Goal: Task Accomplishment & Management: Manage account settings

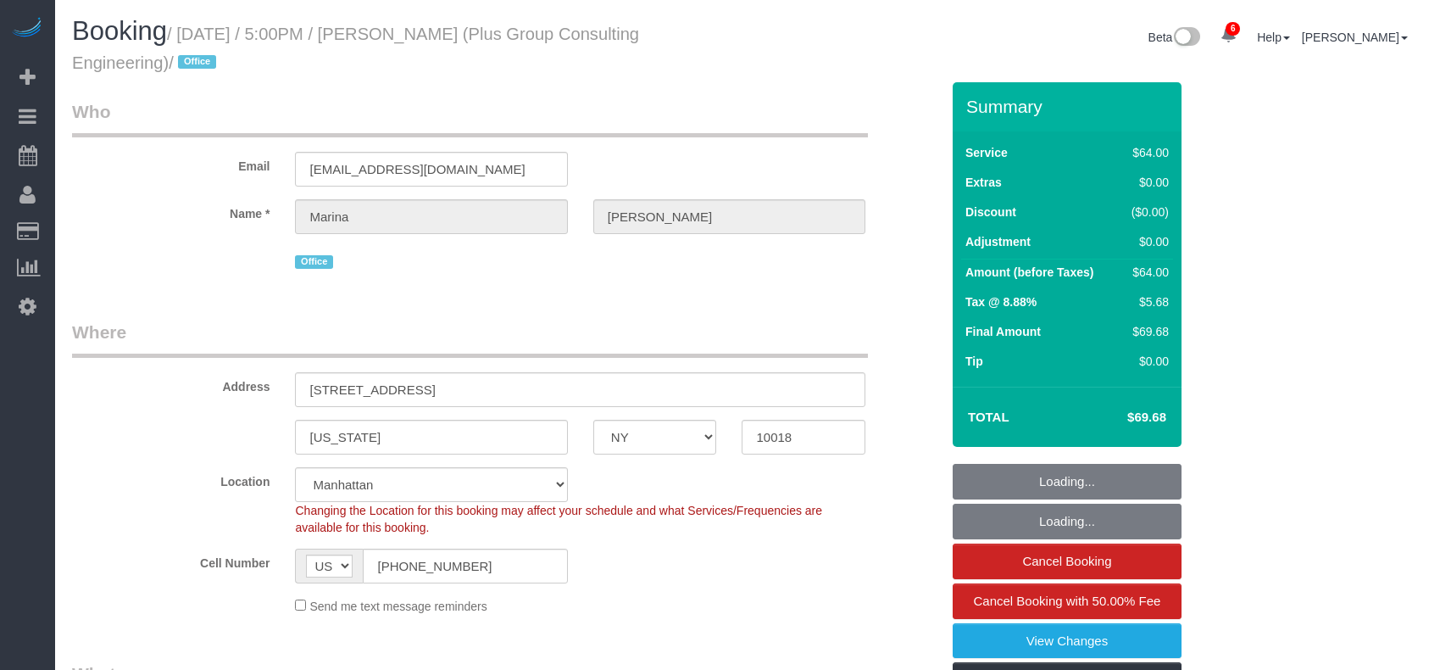
select select "NY"
select select "spot1"
select select "number:89"
select select "number:90"
select select "number:15"
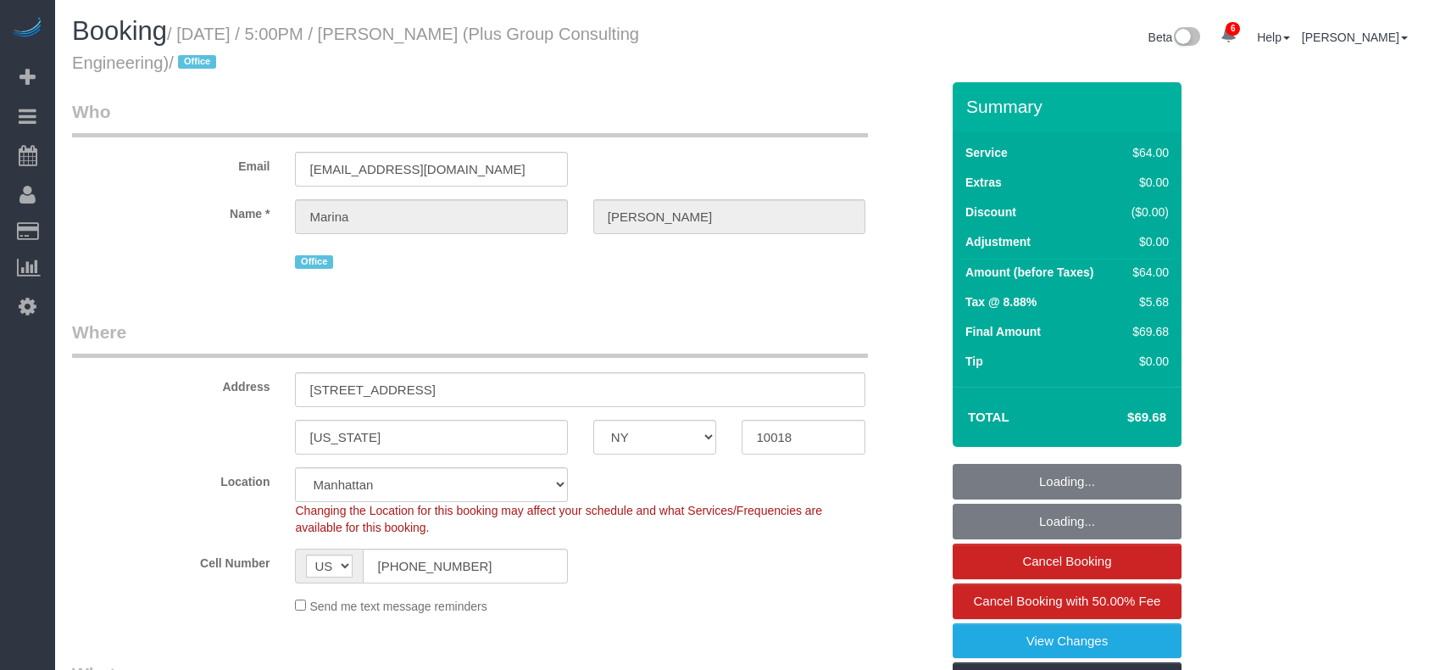
select select "number:5"
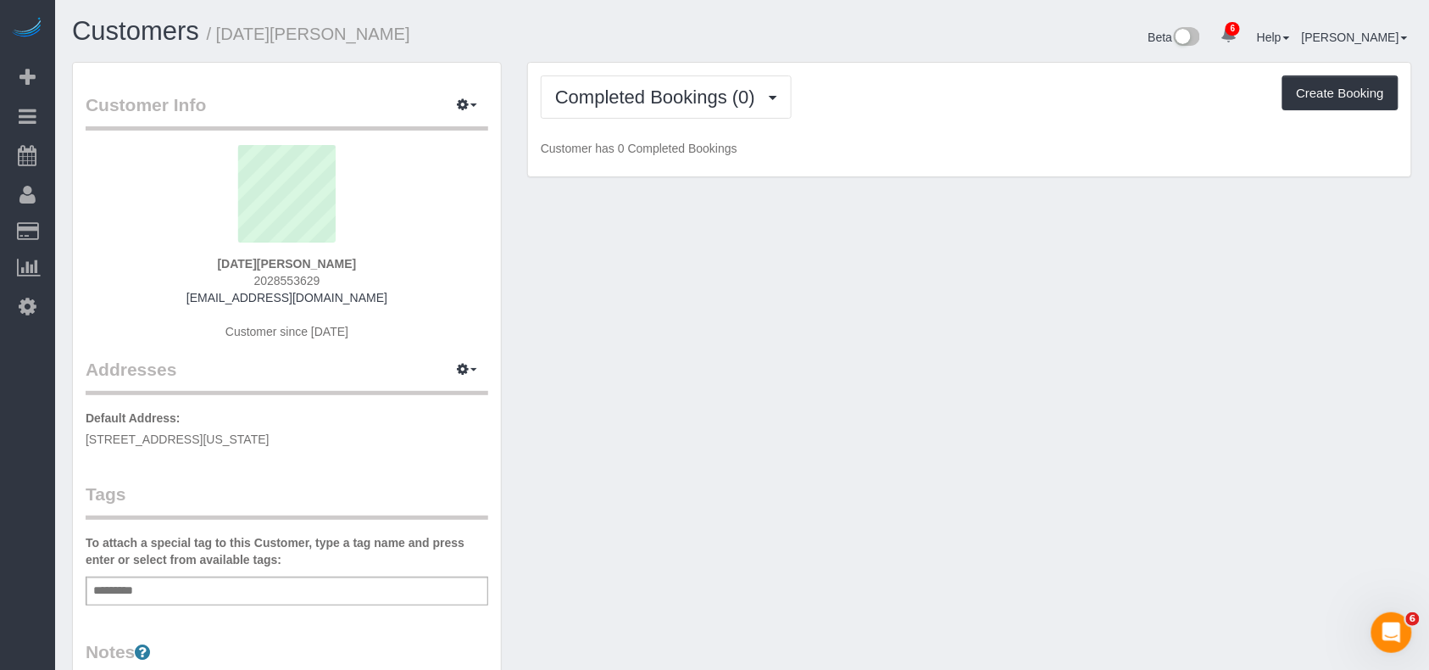
drag, startPoint x: 343, startPoint y: 439, endPoint x: 86, endPoint y: 434, distance: 256.9
click at [86, 434] on p "Default Address: 235 E 57th St, 11C, 11c, New York, NY 10022" at bounding box center [287, 428] width 403 height 38
copy span "235 E 57th St, 11C, 11c, New York, NY 10022"
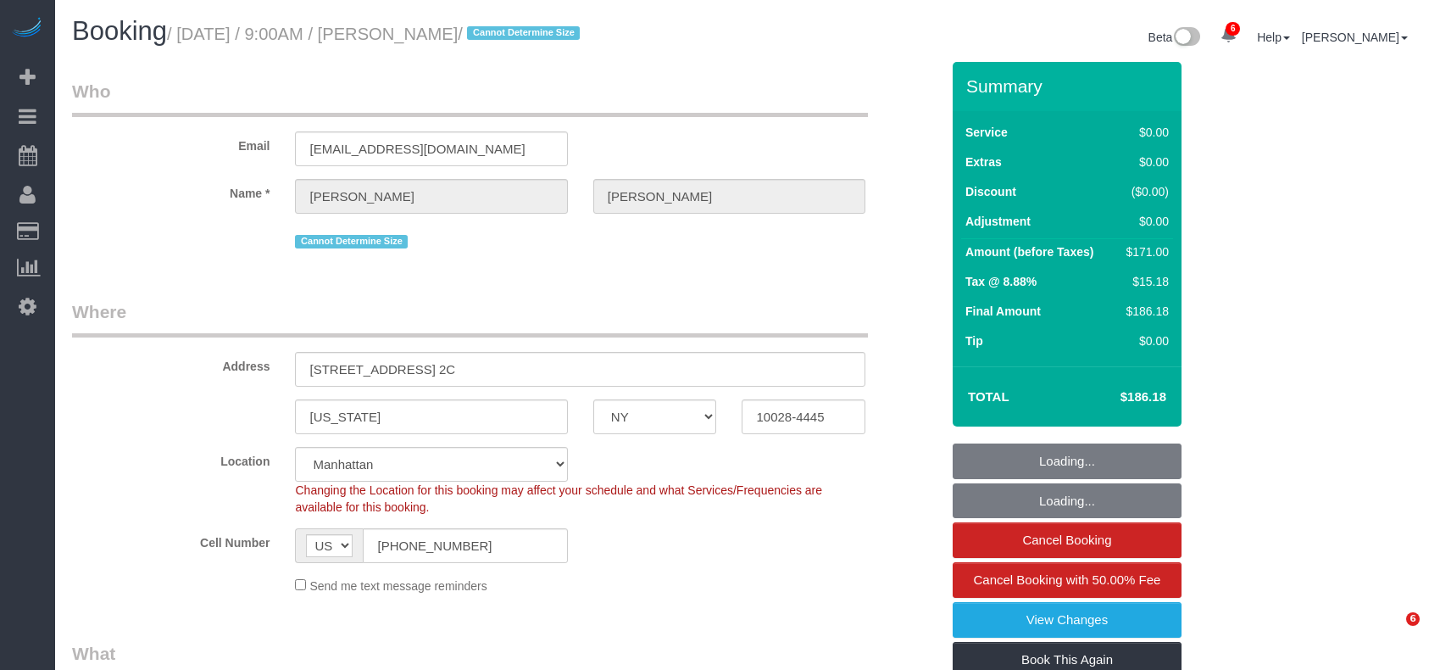
select select "NY"
select select "2"
select select "spot1"
select select "number:89"
select select "number:72"
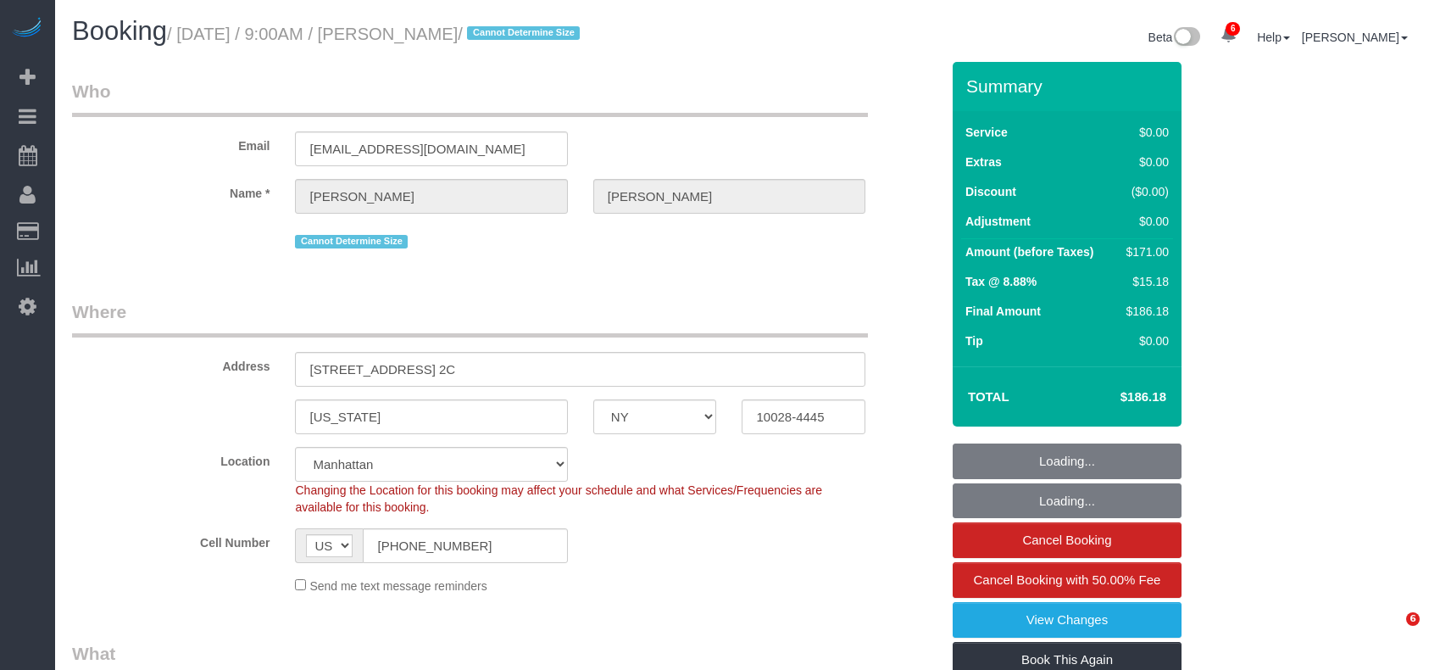
select select "number:15"
select select "number:5"
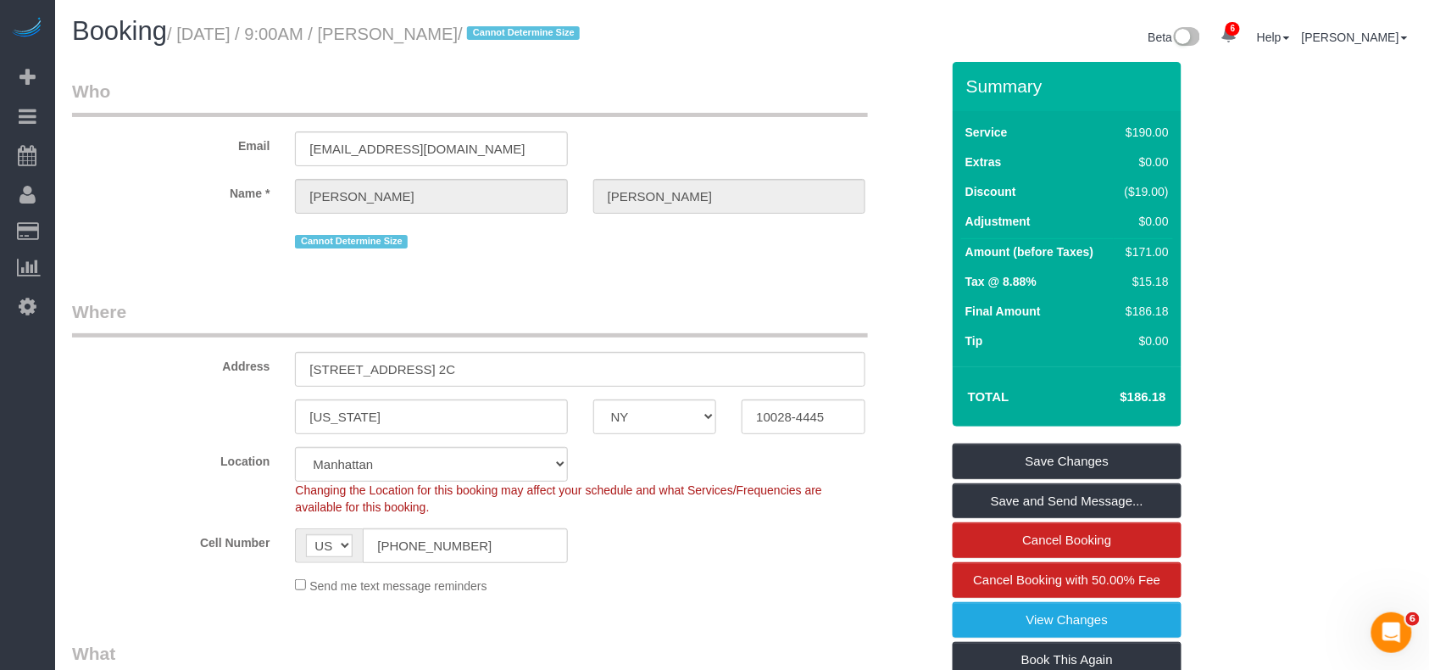
drag, startPoint x: 506, startPoint y: 31, endPoint x: 398, endPoint y: 31, distance: 108.5
click at [398, 31] on small "/ August 30, 2025 / 9:00AM / Maria Romero / Cannot Determine Size" at bounding box center [376, 34] width 418 height 19
copy small "Maria Romero"
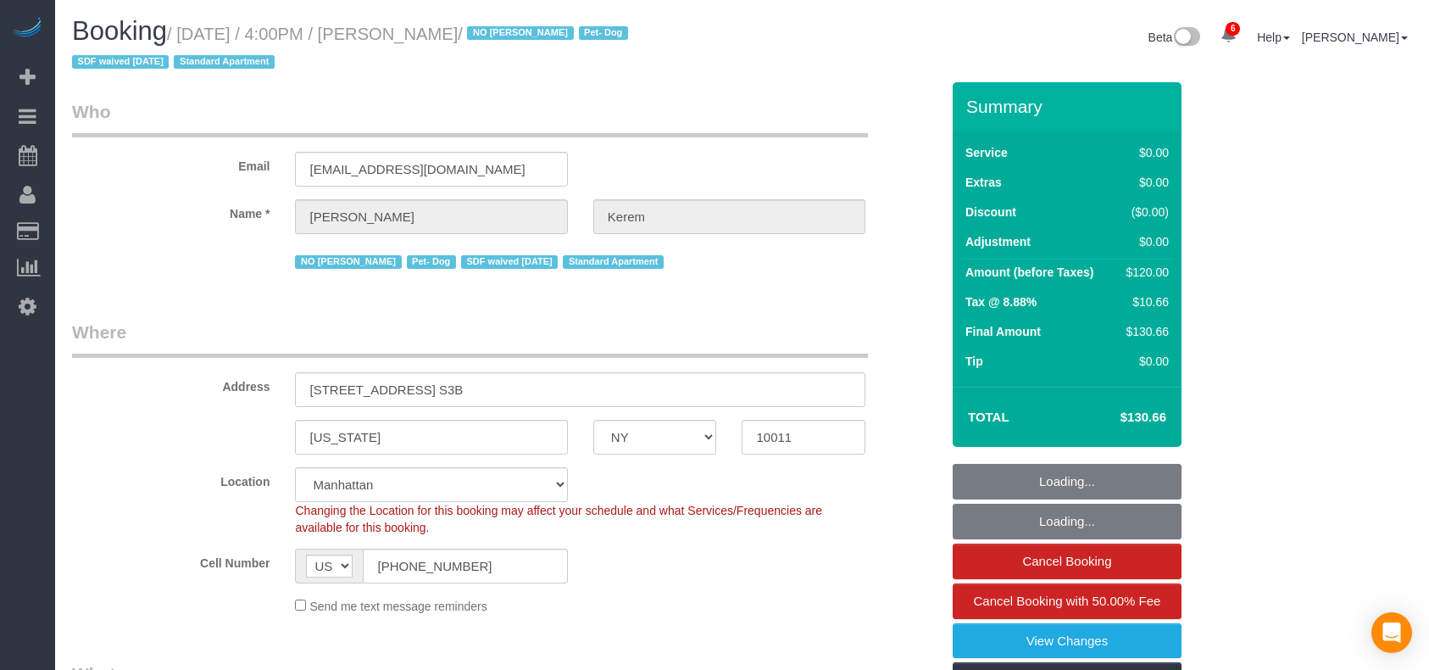
select select "NY"
select select "spot1"
select select "number:64"
select select "number:78"
select select "number:13"
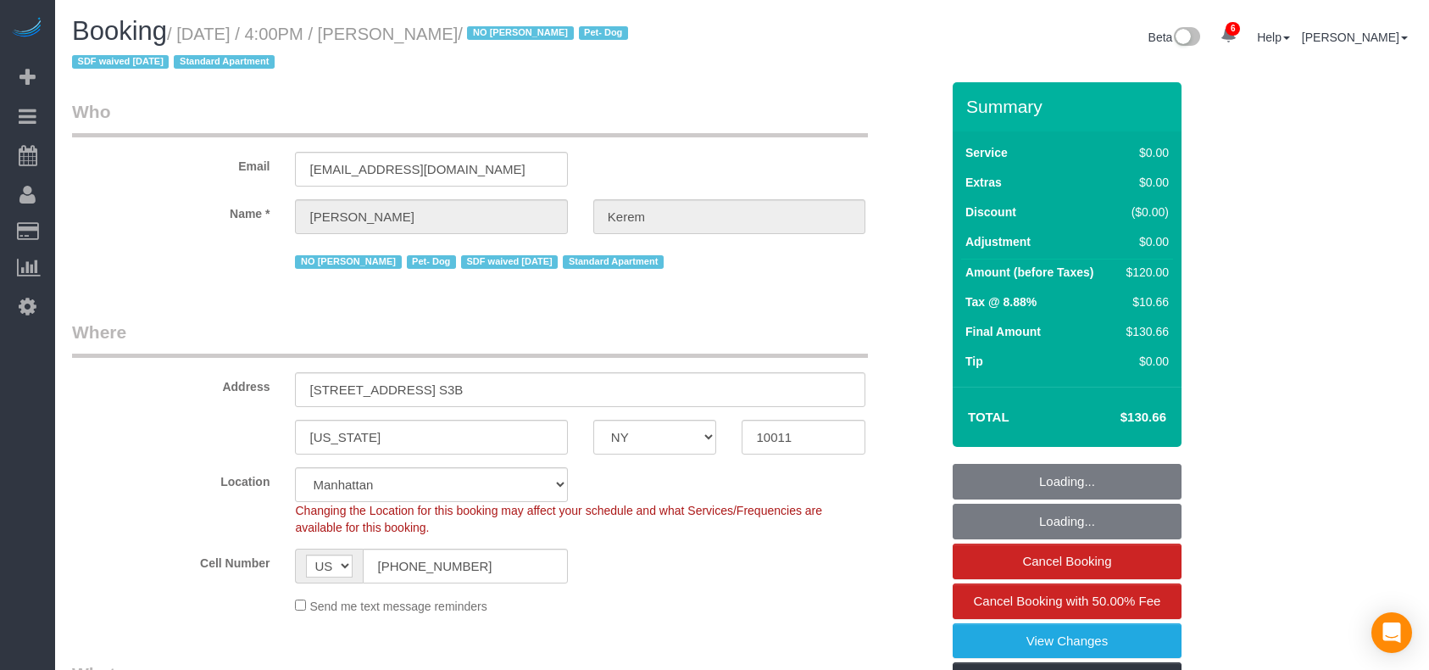
select select "number:5"
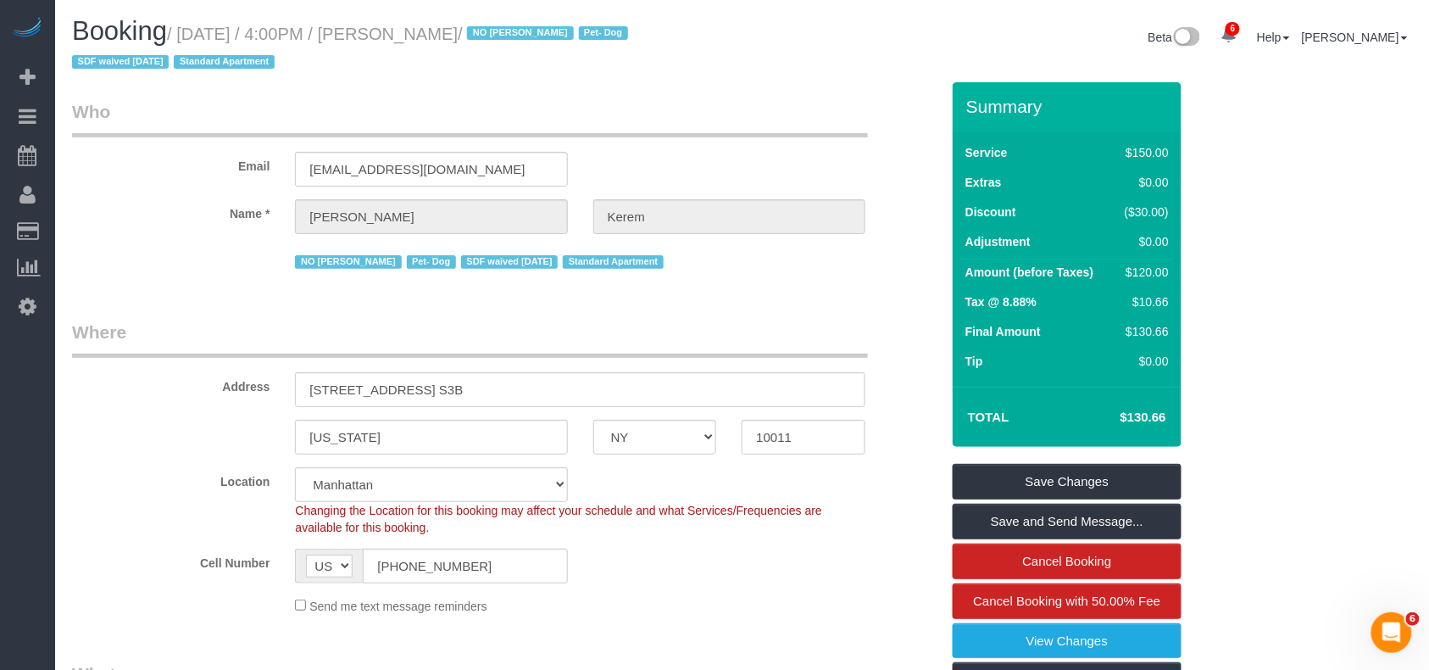
drag, startPoint x: 515, startPoint y: 36, endPoint x: 400, endPoint y: 36, distance: 115.3
click at [400, 36] on small "/ August 28, 2025 / 4:00PM / Michaela Kerem / NO Joselin Cecilio Pet- Dog SDF w…" at bounding box center [352, 48] width 561 height 47
copy small "Michaela Kerem"
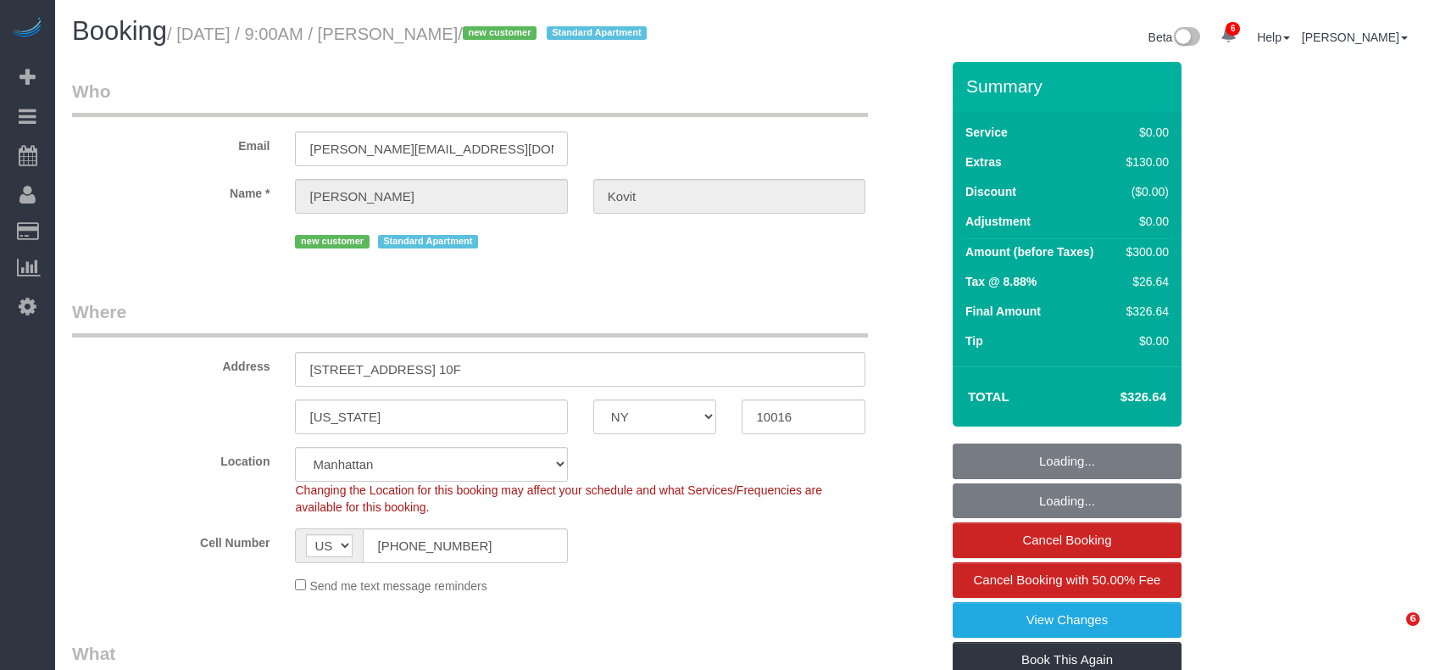
select select "NY"
select select "2"
select select "spot1"
select select "number:89"
select select "number:72"
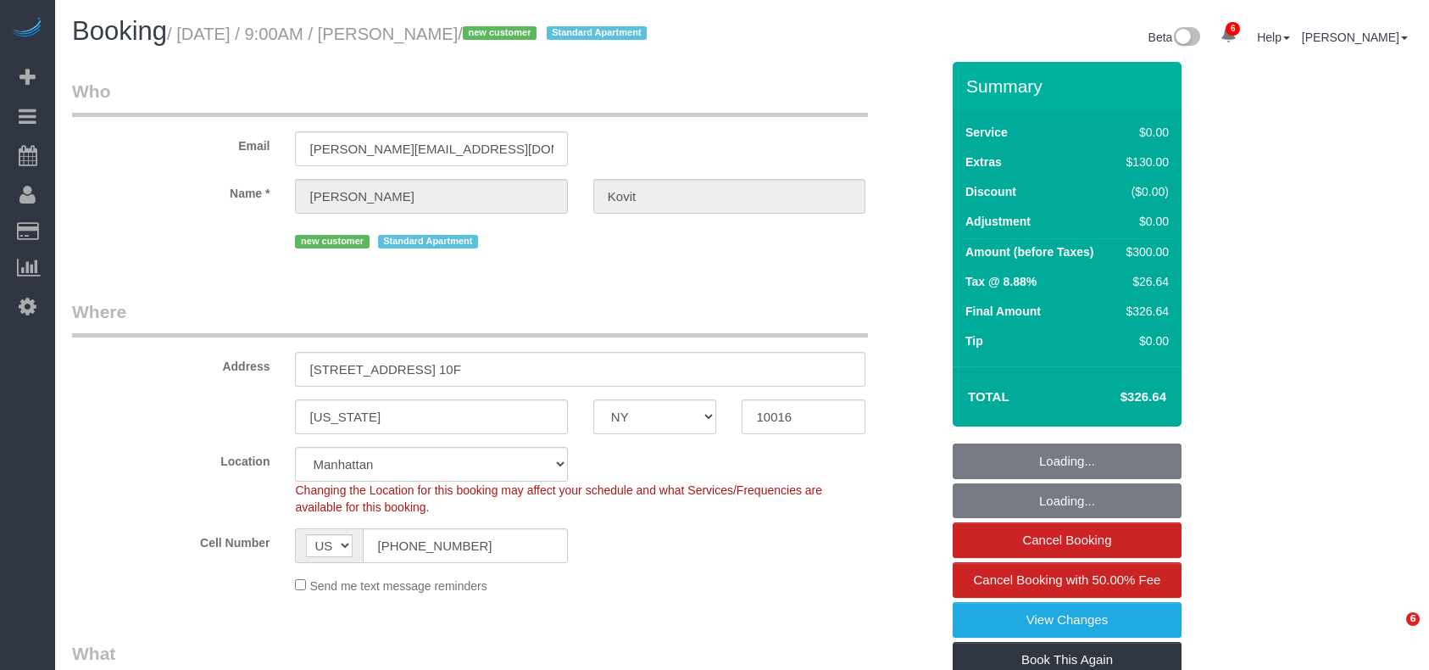
select select "number:15"
select select "number:7"
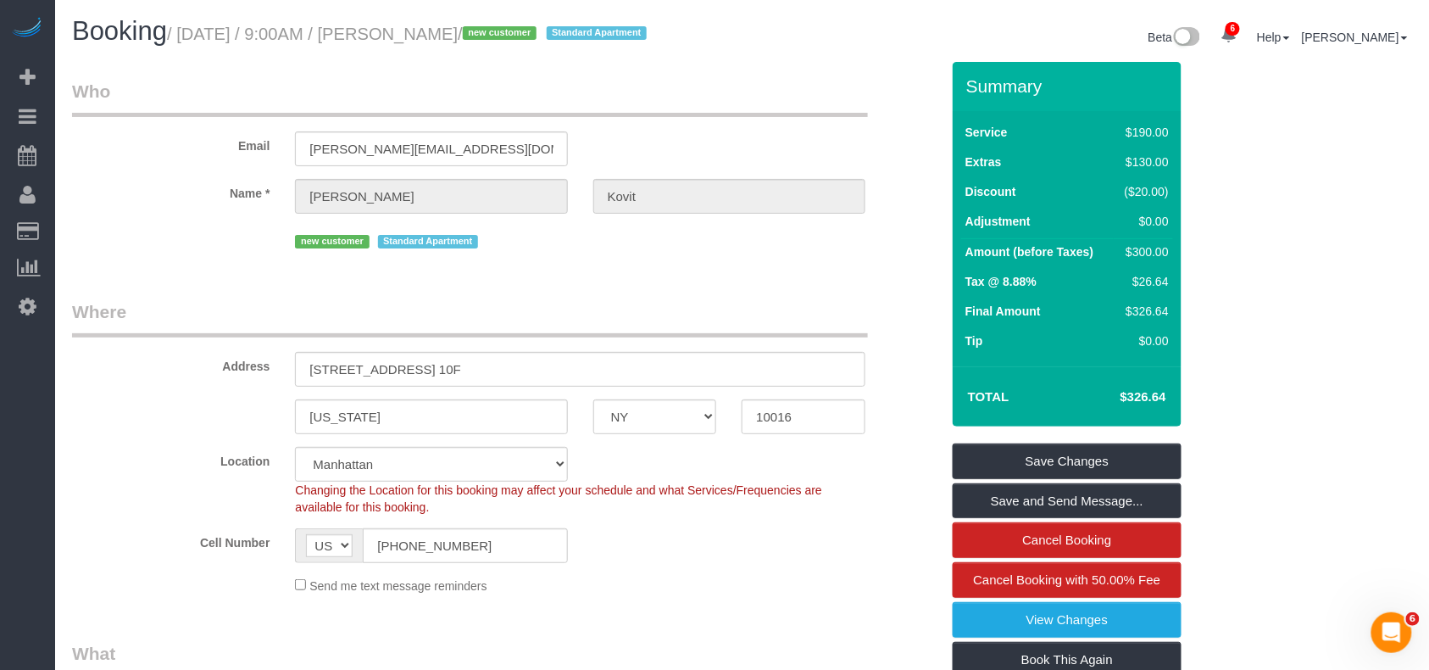
drag, startPoint x: 475, startPoint y: 36, endPoint x: 183, endPoint y: 36, distance: 291.6
click at [183, 36] on small "/ August 29, 2025 / 9:00AM / Brianna Kovit / new customer Standard Apartment" at bounding box center [409, 34] width 485 height 19
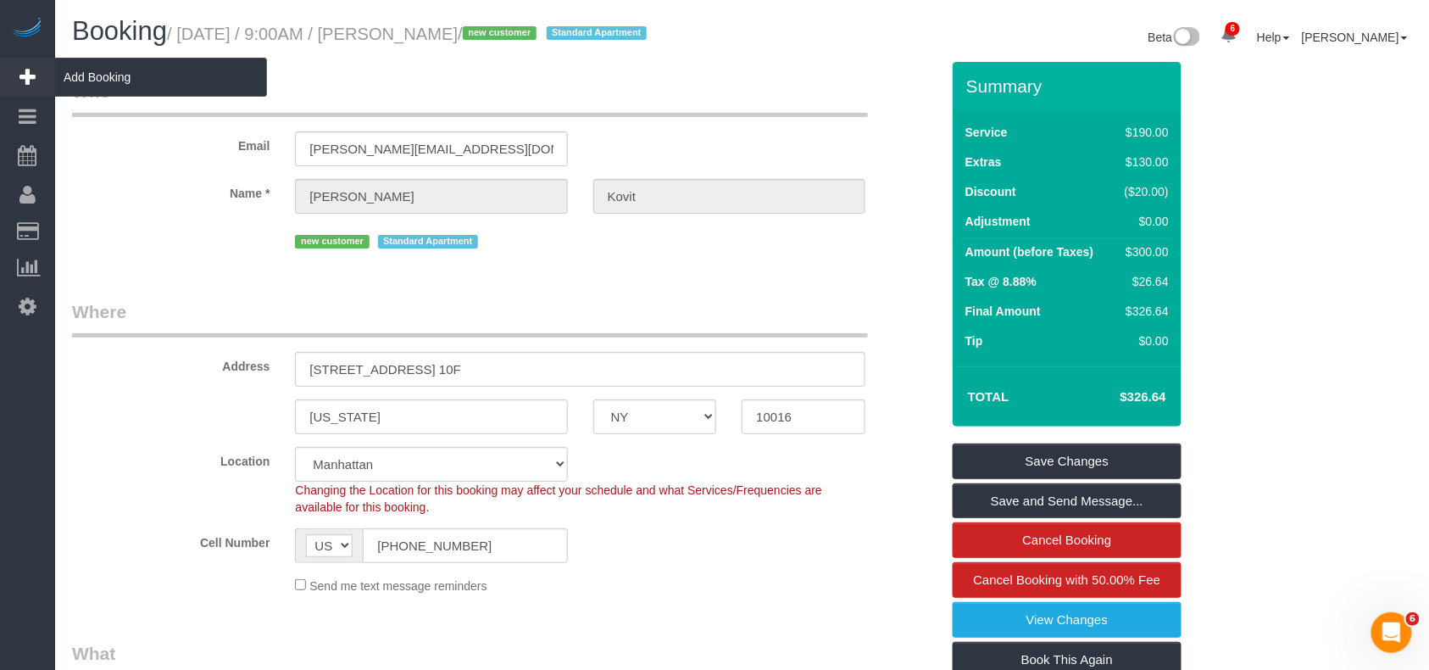
copy small "August 29, 2025 / 9:00AM / Brianna Kovit"
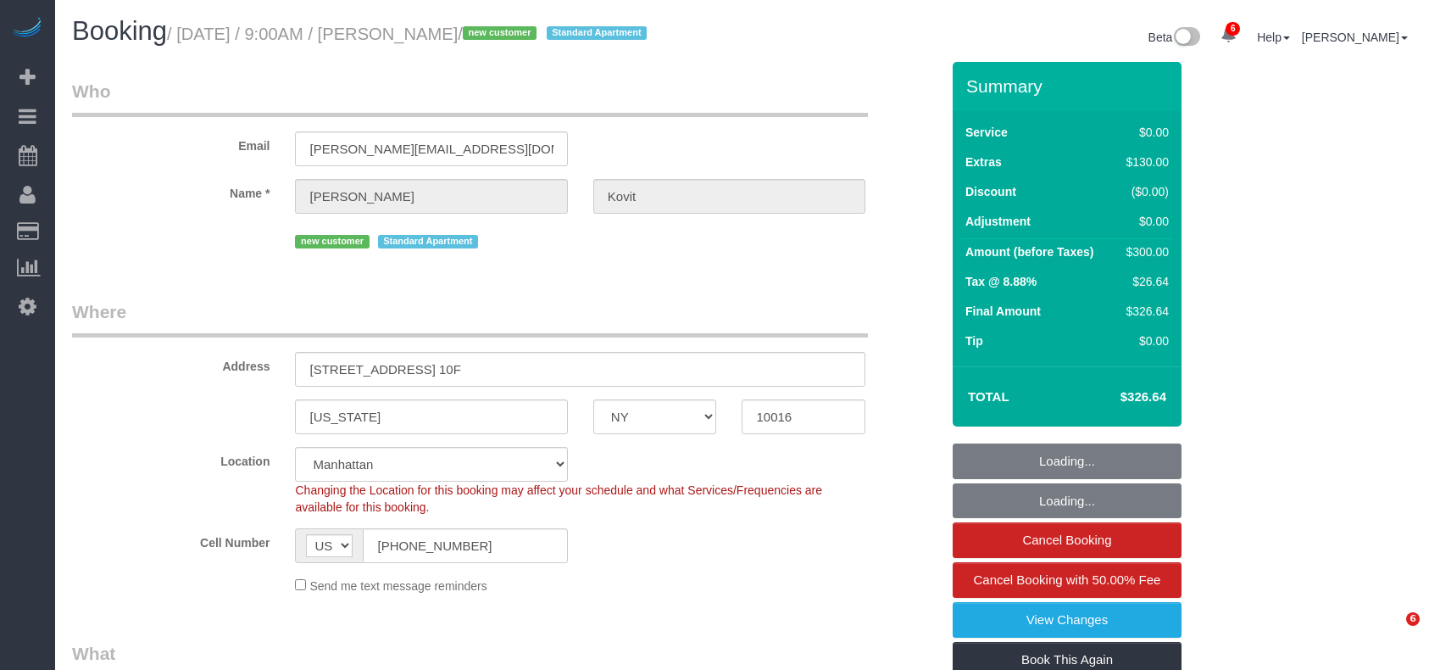
select select "NY"
select select "2"
select select "spot1"
select select "number:89"
select select "number:72"
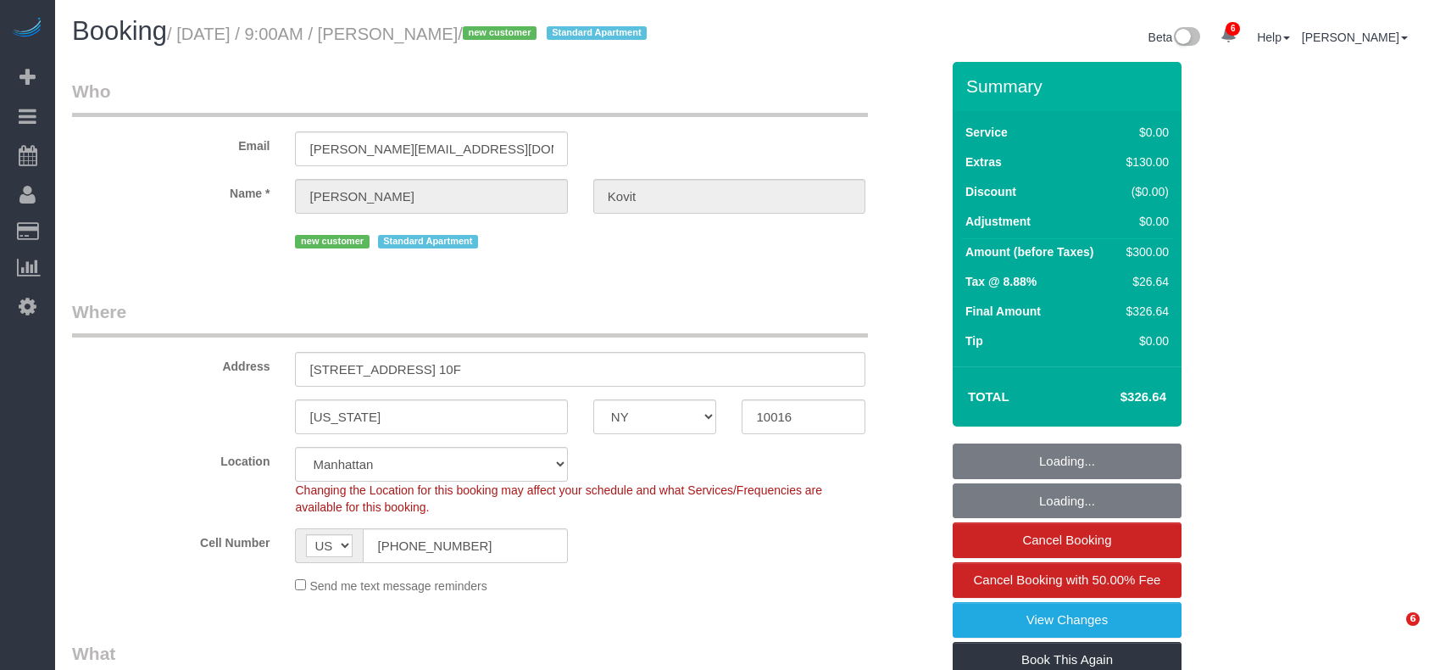
select select "number:15"
select select "number:7"
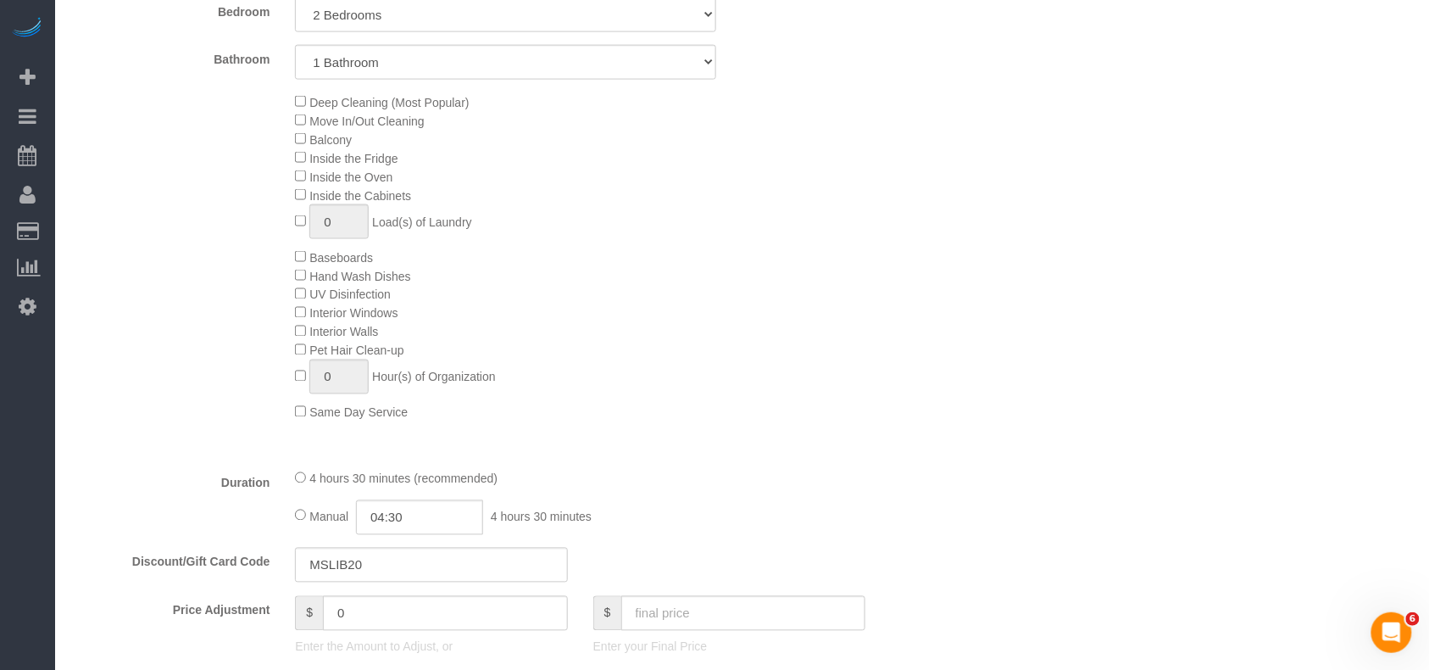
scroll to position [678, 0]
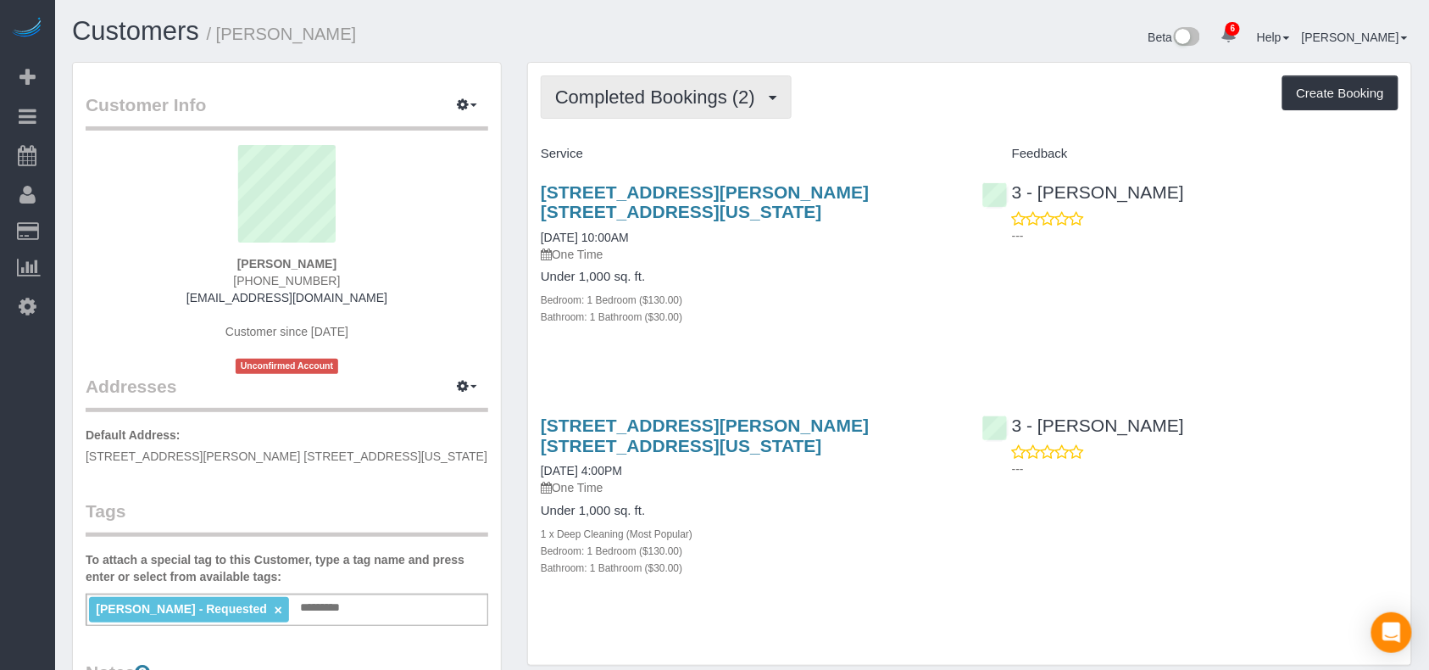
click at [717, 100] on span "Completed Bookings (2)" at bounding box center [659, 96] width 209 height 21
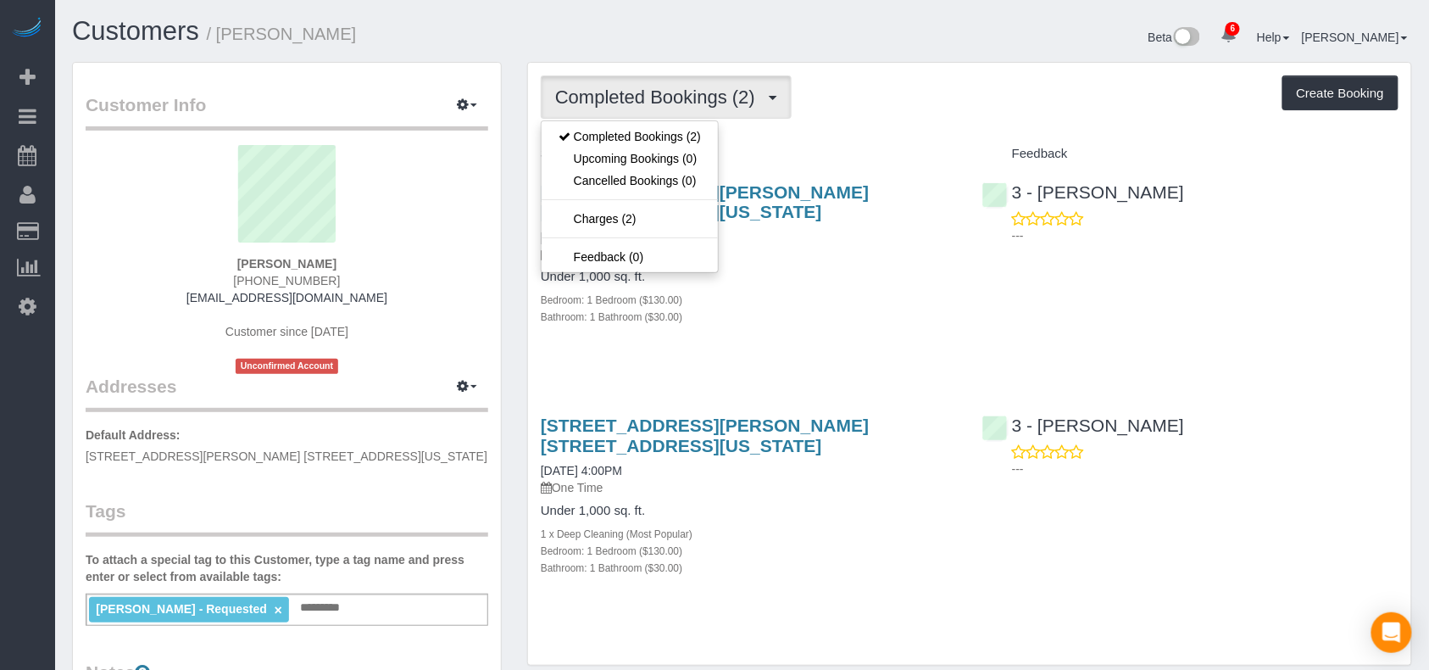
click at [818, 308] on div "Bathroom: 1 Bathroom ($30.00)" at bounding box center [749, 316] width 416 height 17
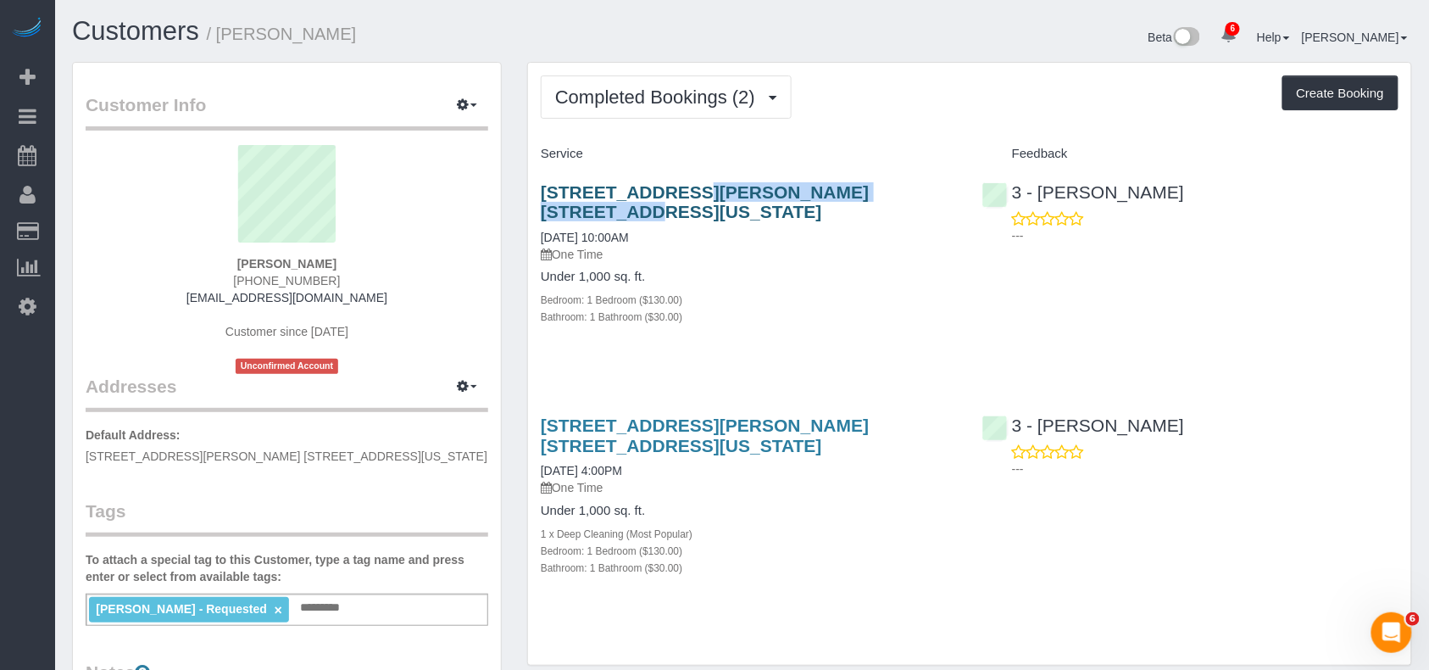
drag, startPoint x: 539, startPoint y: 198, endPoint x: 761, endPoint y: 201, distance: 222.1
click at [761, 201] on div "[STREET_ADDRESS][PERSON_NAME] [STREET_ADDRESS][US_STATE] [DATE] 10:00AM One Tim…" at bounding box center [749, 263] width 442 height 191
copy link "[STREET_ADDRESS][PERSON_NAME] 27c"
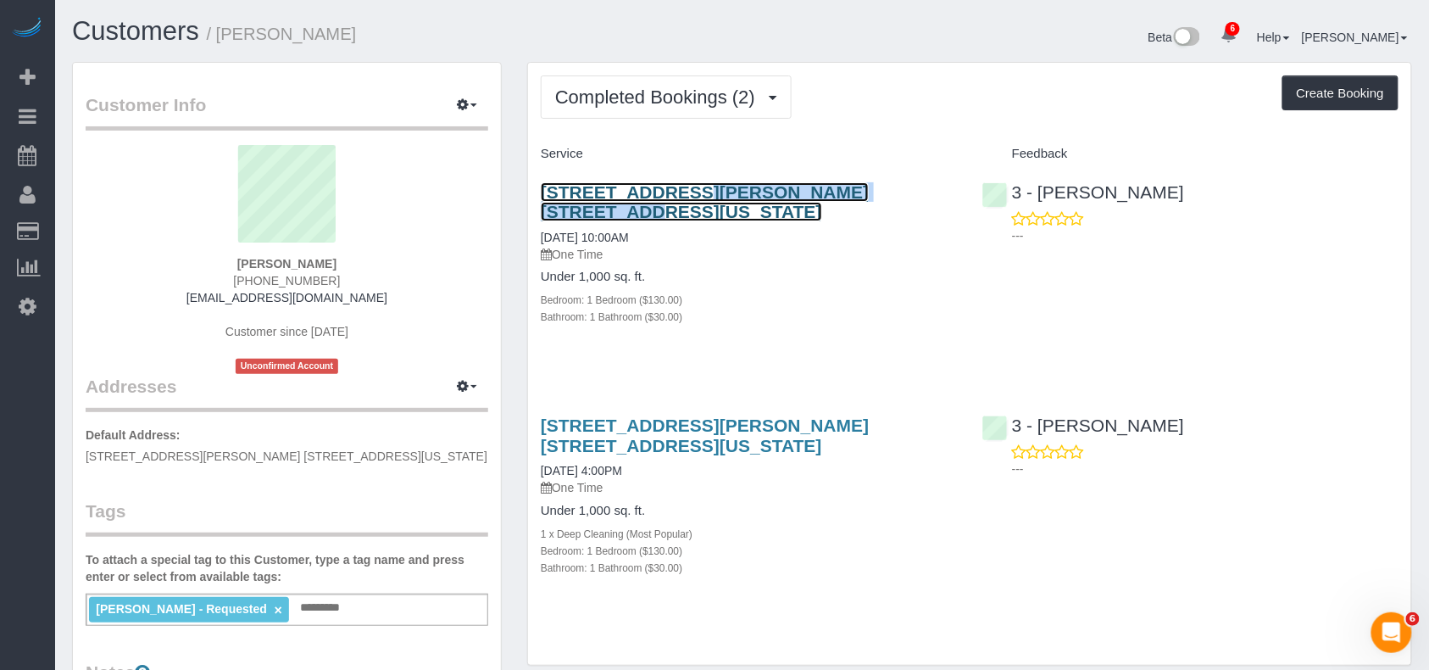
click at [699, 185] on link "200 Rector Place, Apt. 27c, New York, NY 10280" at bounding box center [705, 201] width 328 height 39
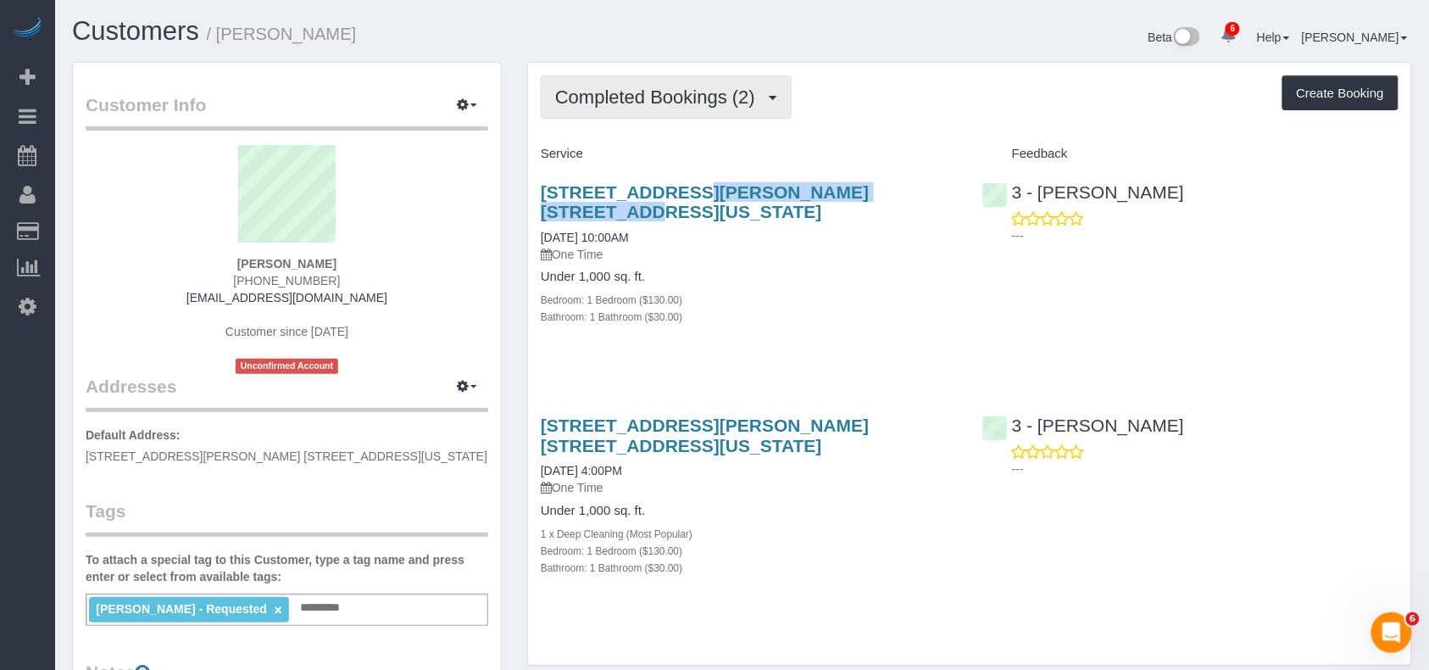
click at [710, 95] on span "Completed Bookings (2)" at bounding box center [659, 96] width 209 height 21
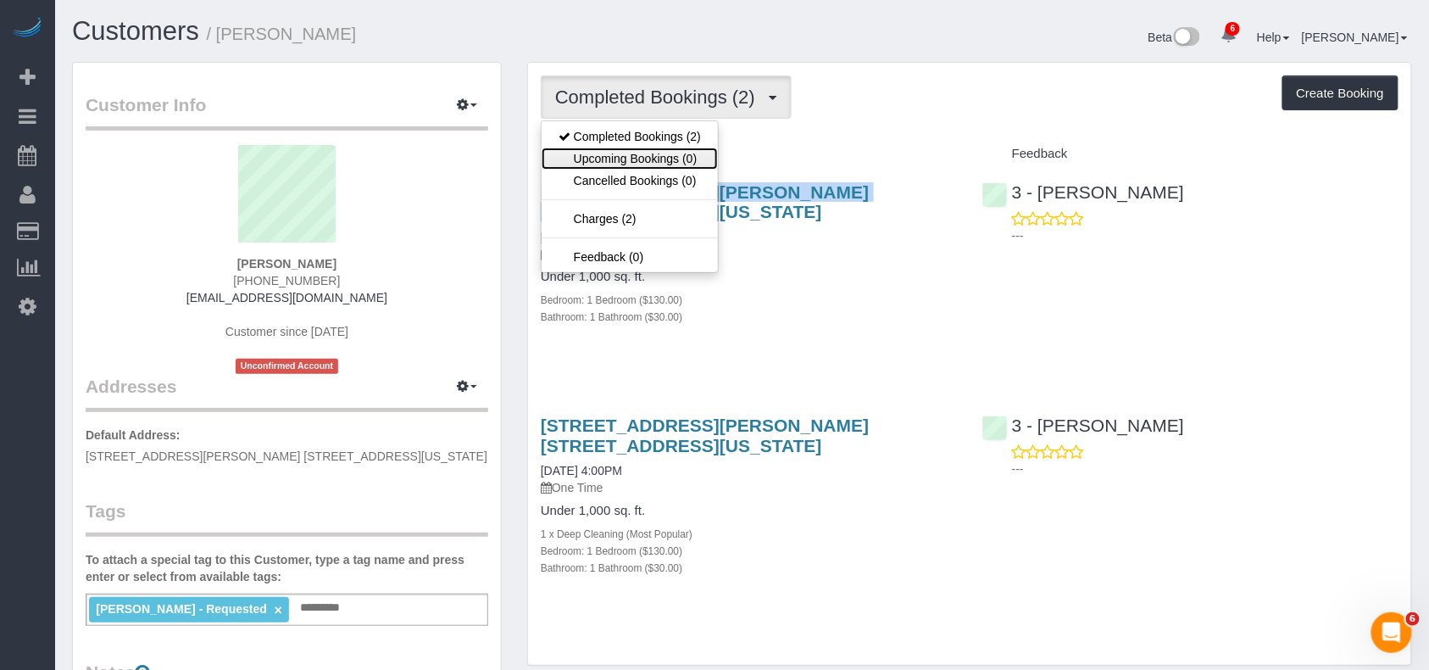
click at [685, 154] on link "Upcoming Bookings (0)" at bounding box center [630, 159] width 176 height 22
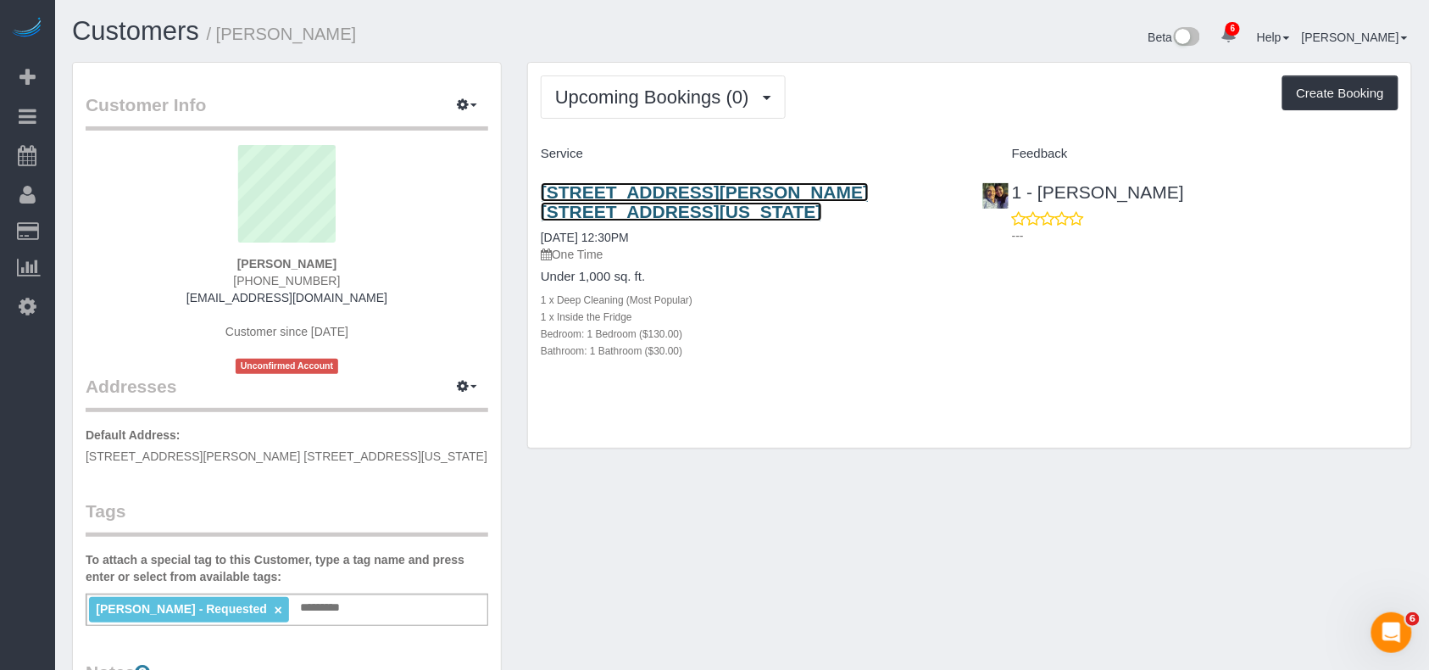
click at [632, 190] on link "200 Rector Place, Apt. 27c, New York, NY 10280" at bounding box center [705, 201] width 328 height 39
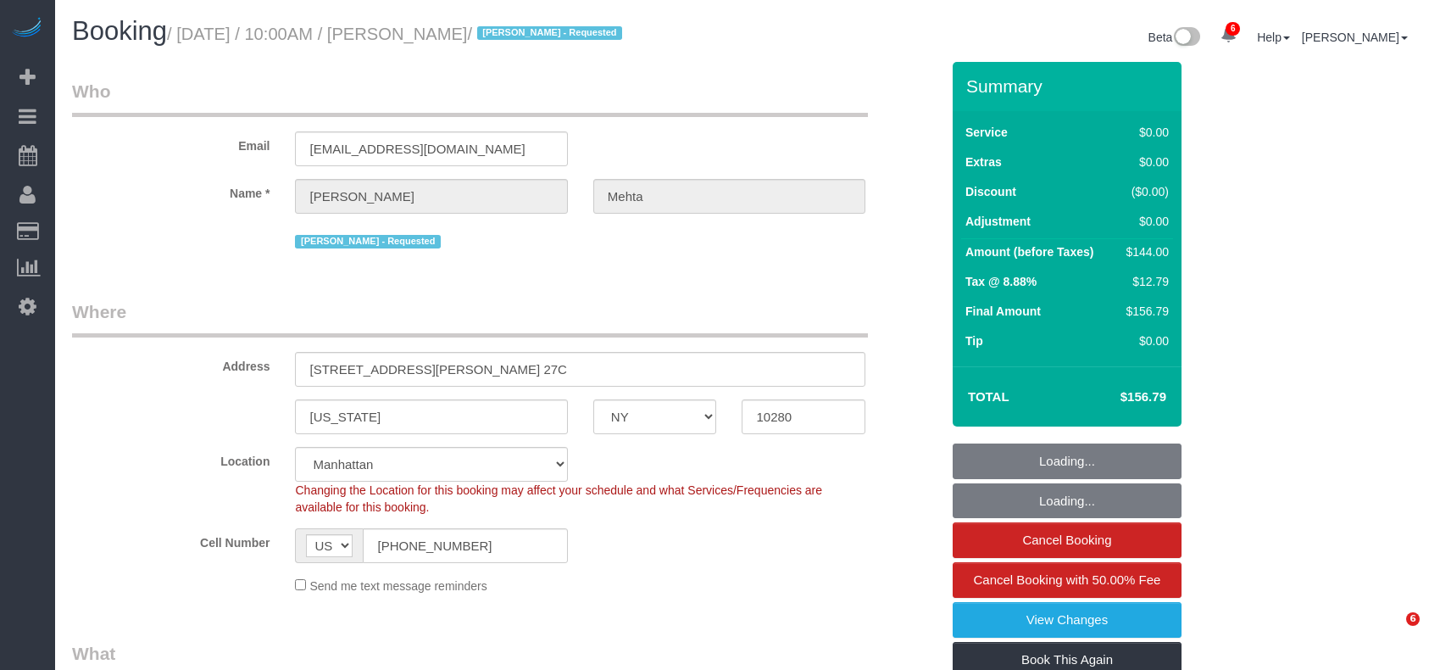
select select "NY"
select select "1"
select select "spot1"
select select "number:58"
select select "number:90"
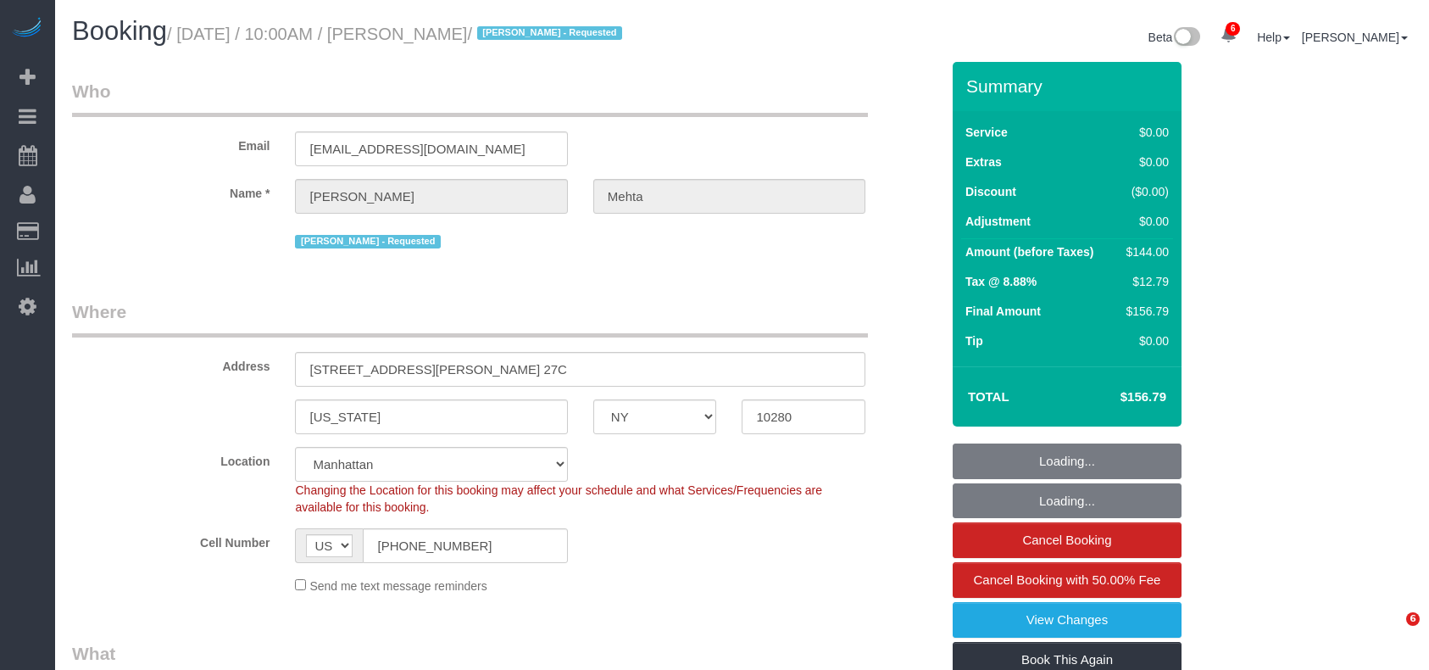
select select "number:15"
select select "number:7"
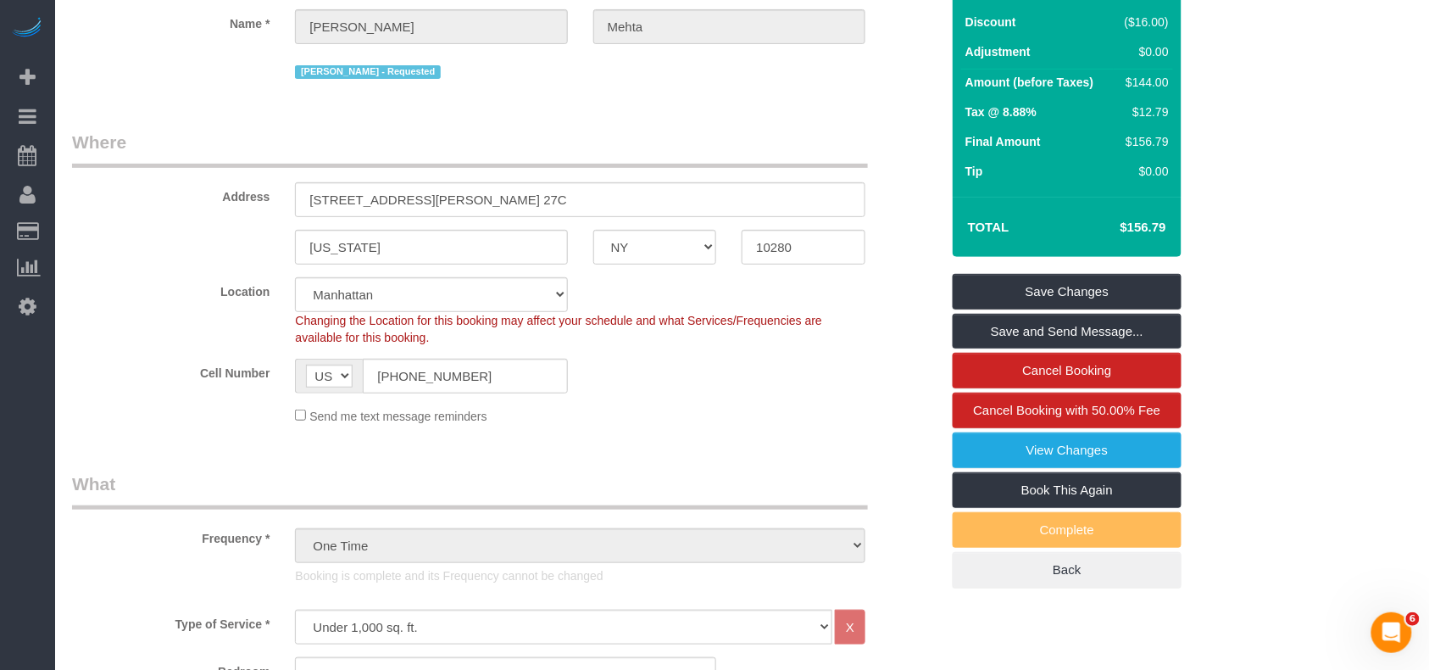
scroll to position [10, 0]
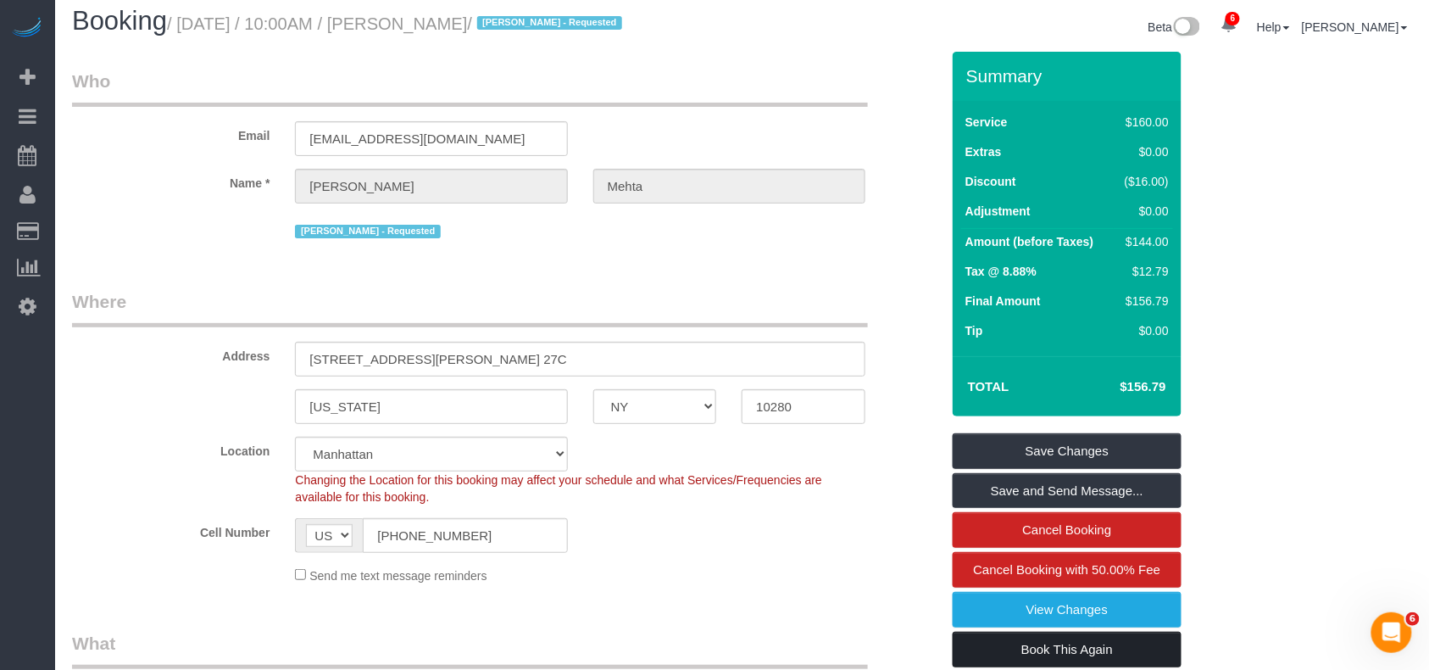
click at [1032, 654] on link "Book This Again" at bounding box center [1067, 650] width 229 height 36
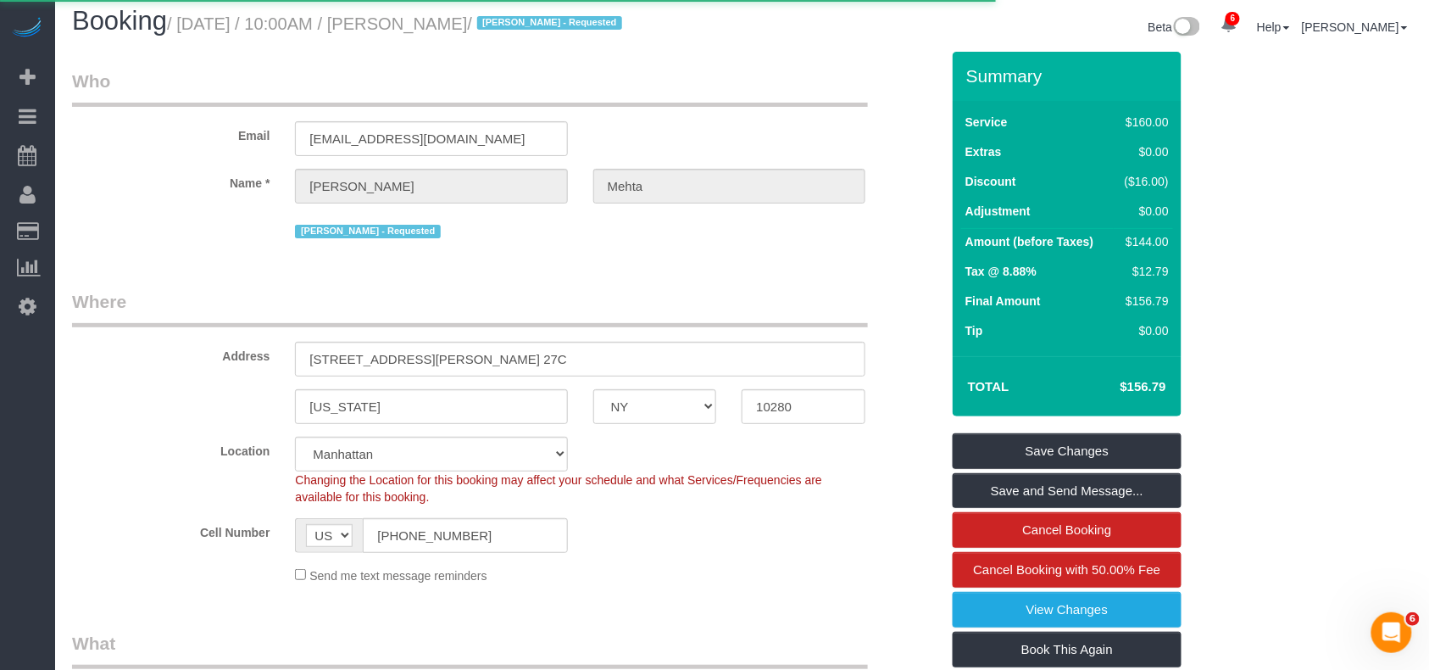
select select "NY"
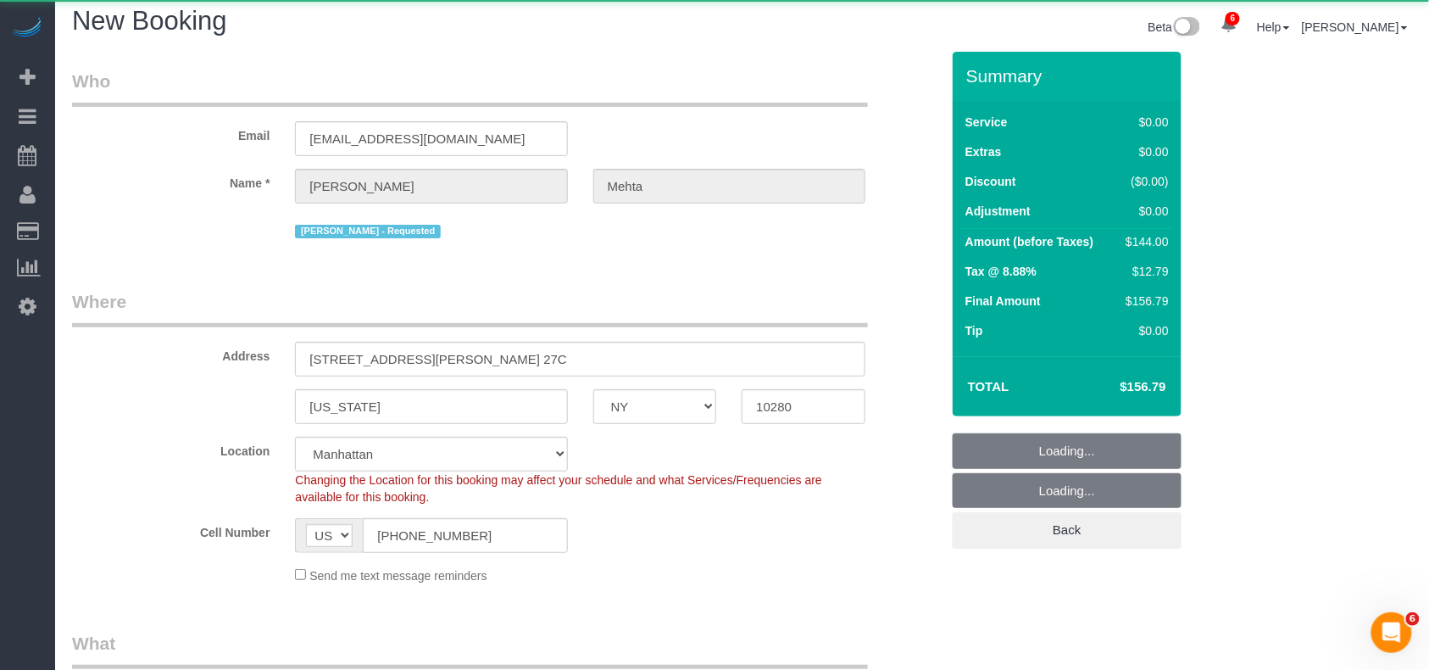
select select "number:58"
select select "number:90"
select select "number:15"
select select "number:7"
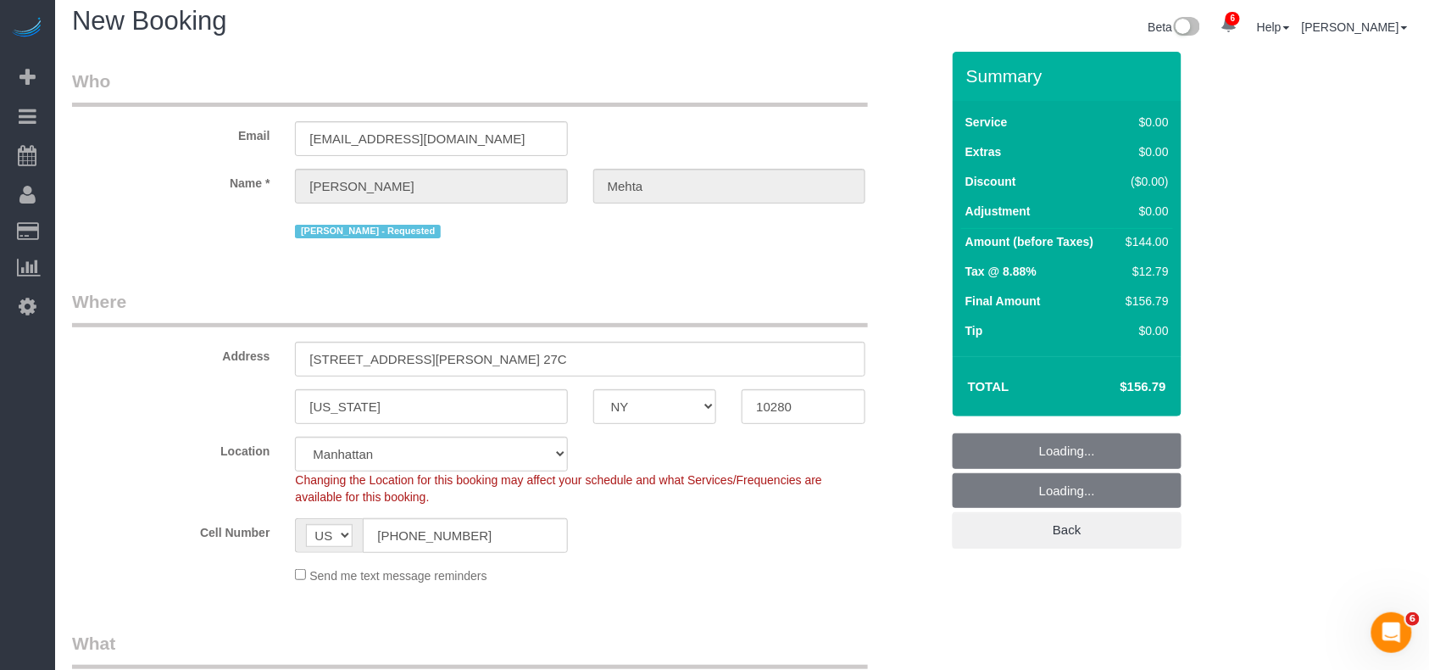
select select "object:2185"
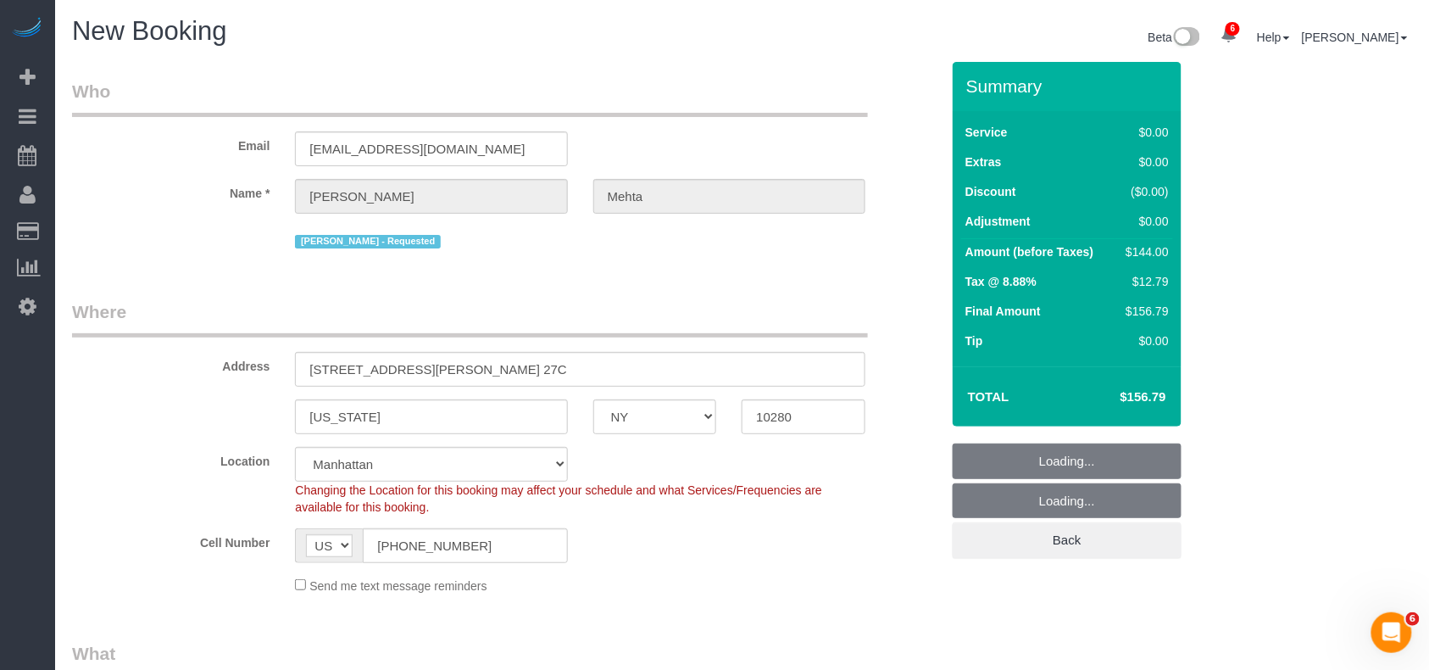
select select "1"
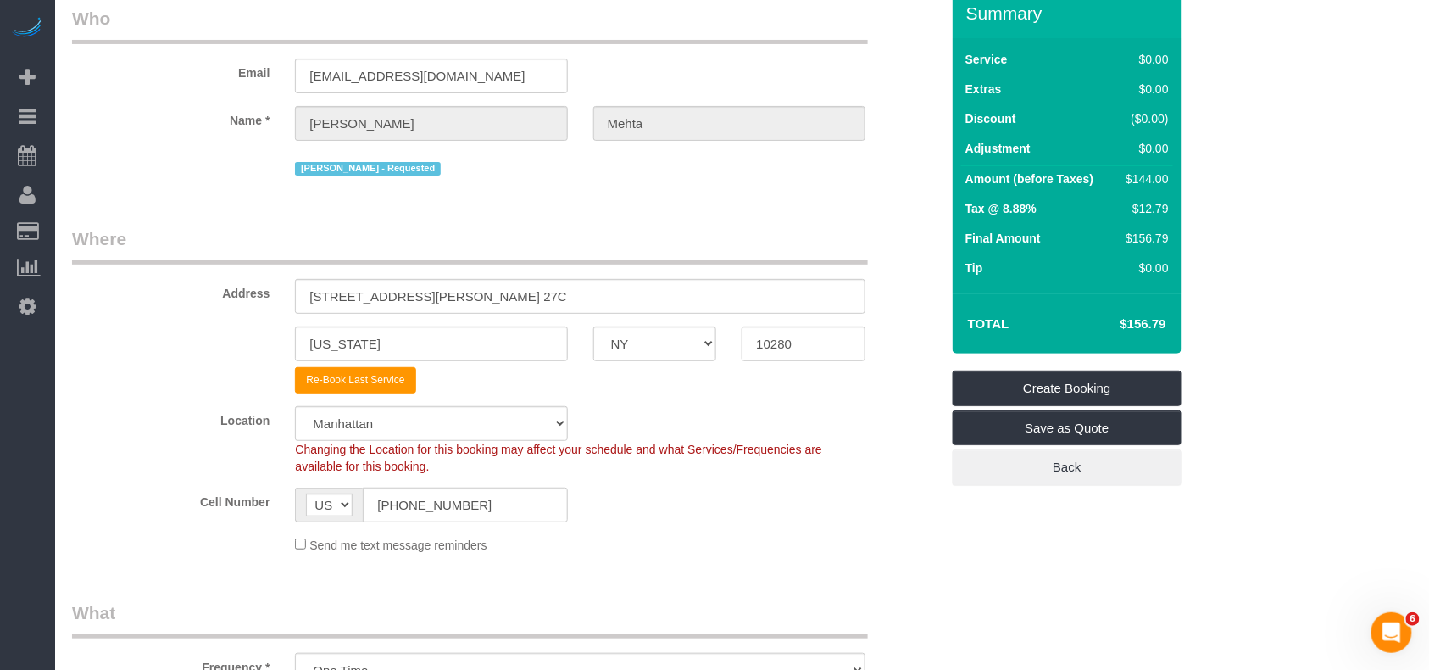
select select "object:2728"
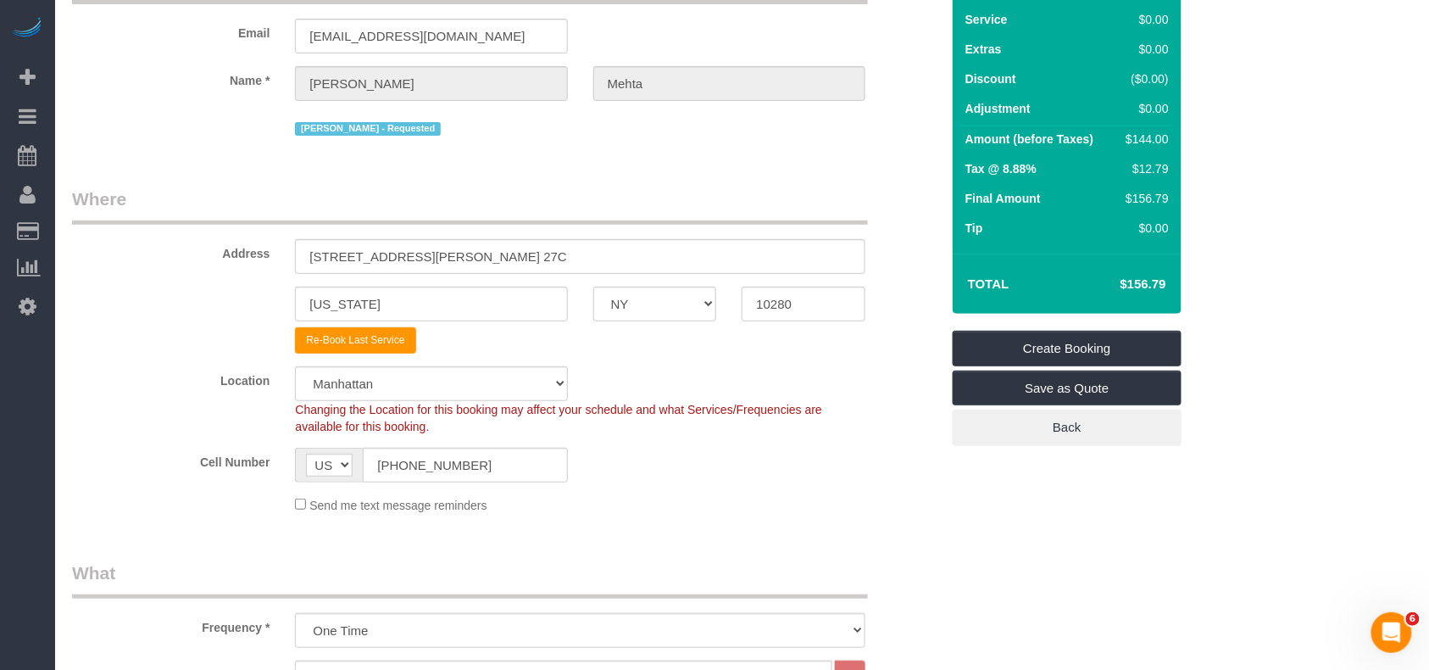
select select "1"
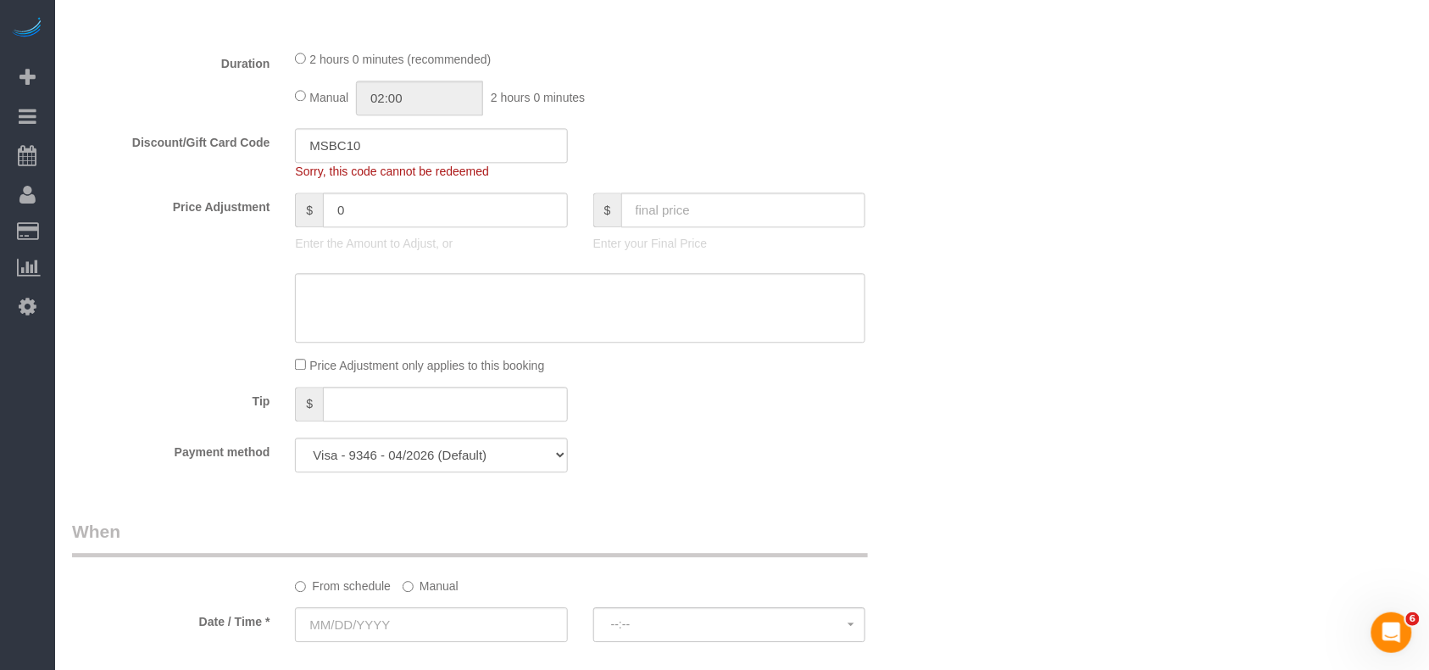
scroll to position [1582, 0]
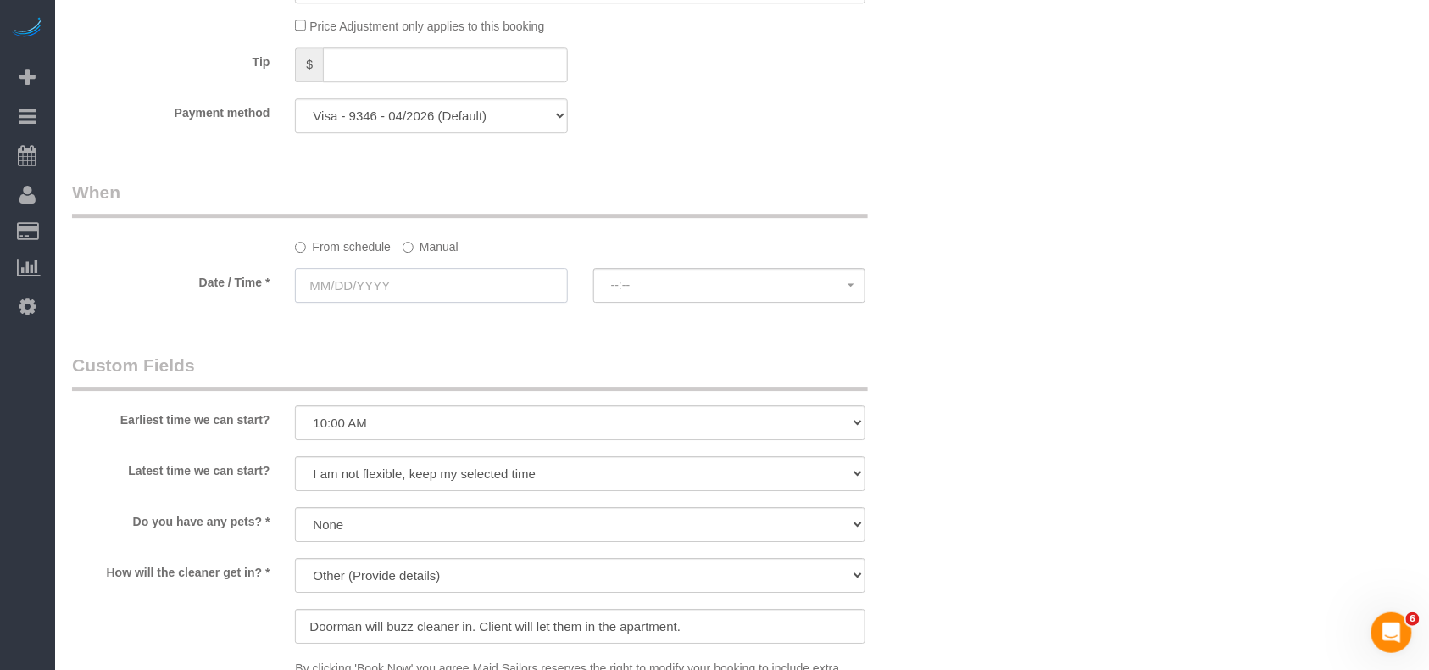
click at [441, 283] on input "text" at bounding box center [431, 285] width 272 height 35
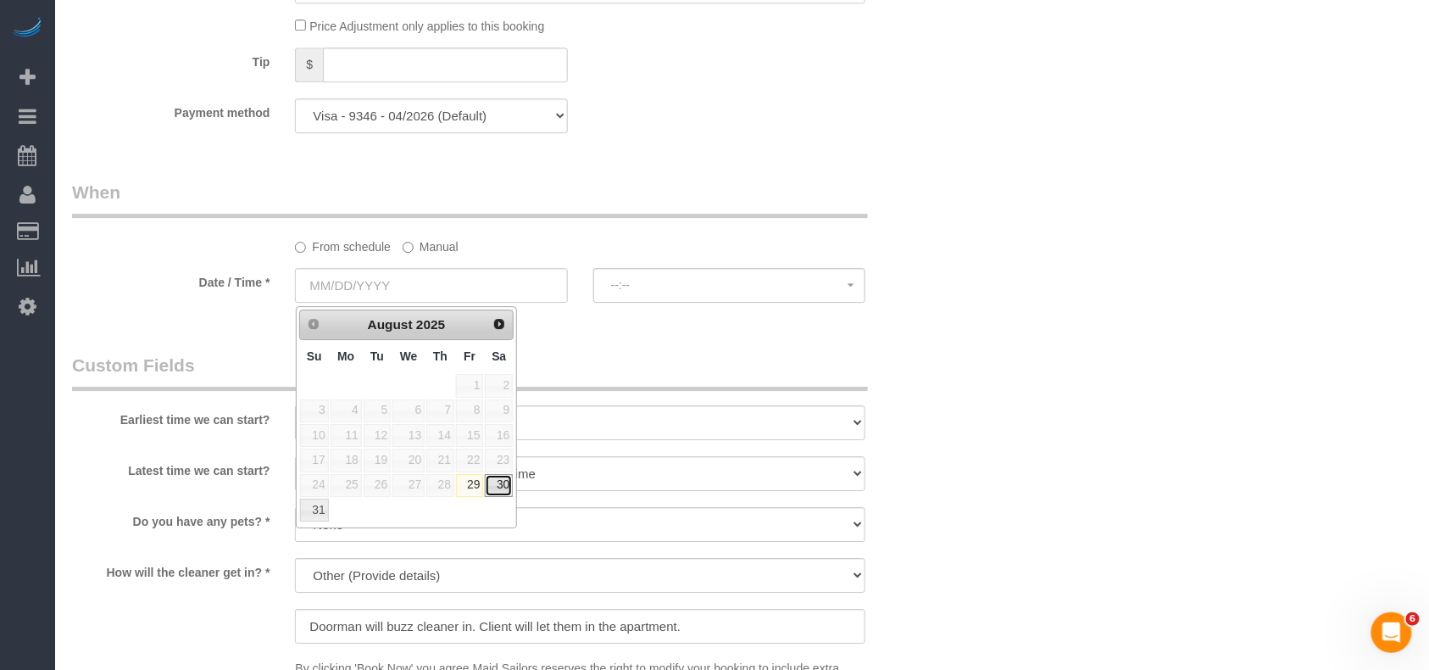
click at [502, 493] on link "30" at bounding box center [499, 485] width 28 height 23
type input "08/30/2025"
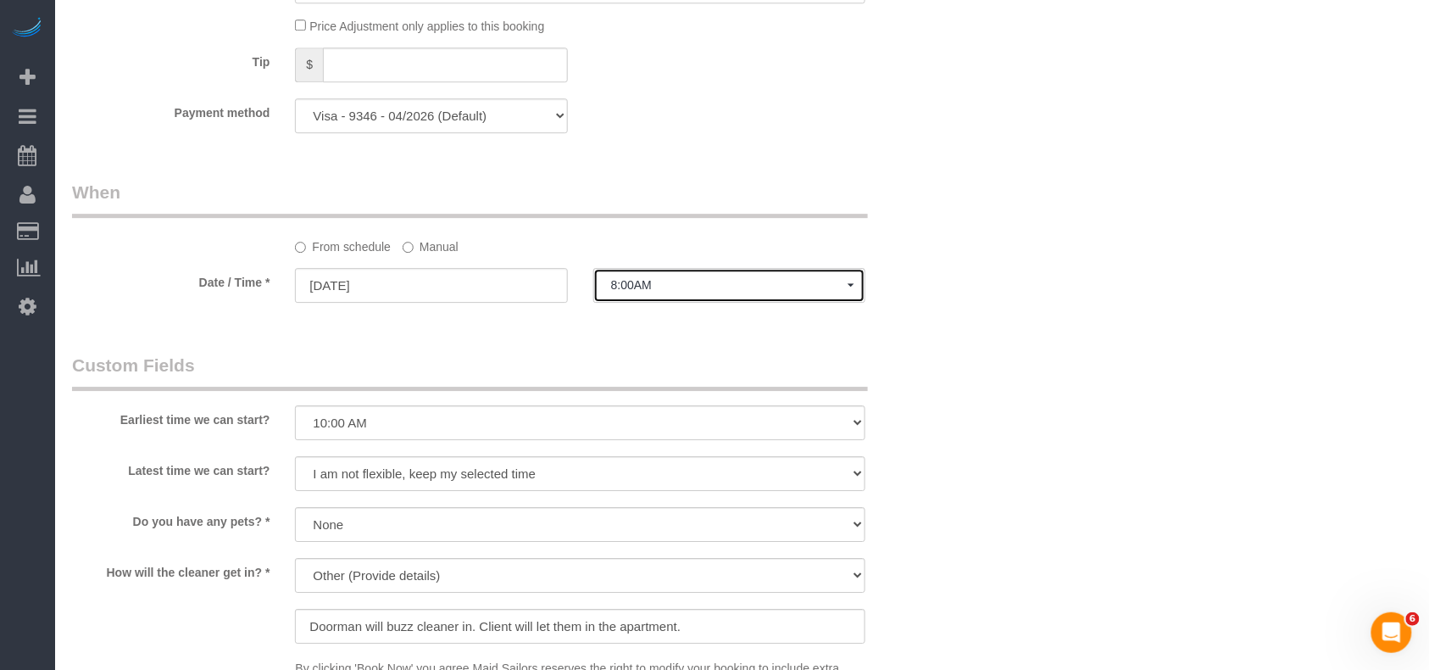
click at [675, 292] on span "8:00AM" at bounding box center [729, 285] width 237 height 14
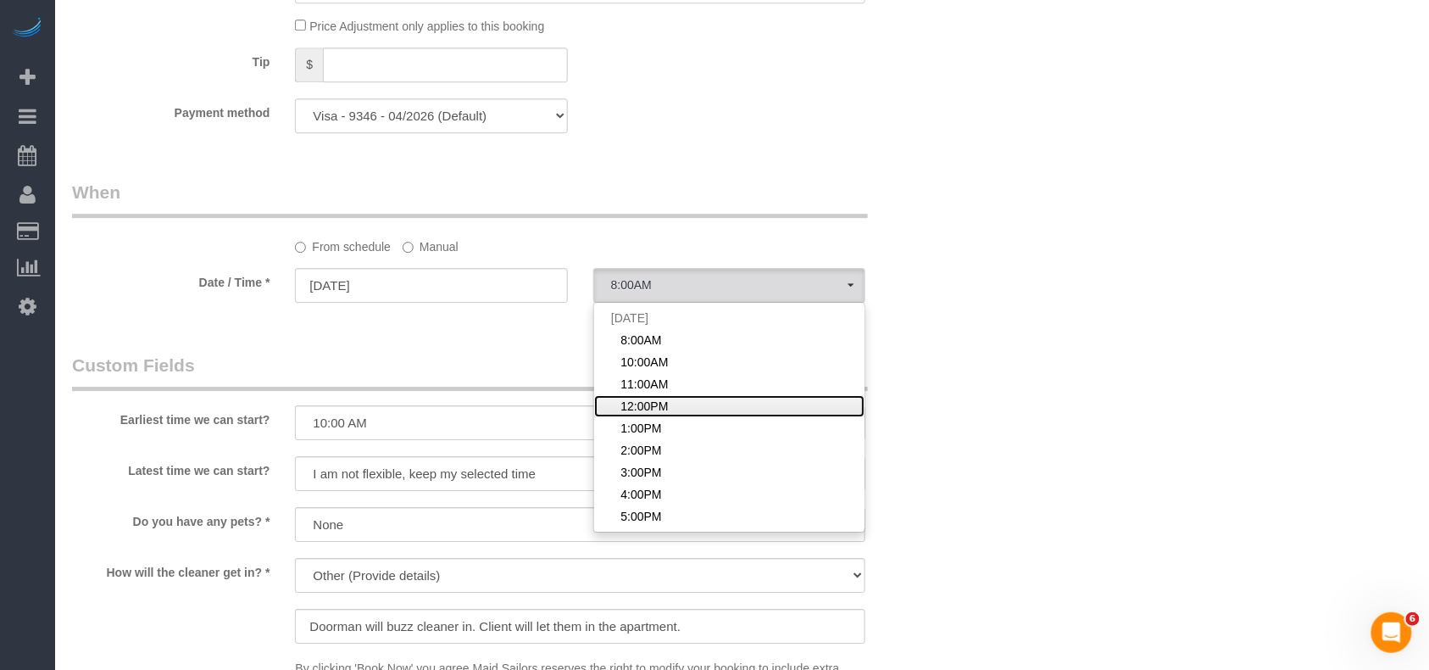
click at [651, 409] on span "12:00PM" at bounding box center [644, 406] width 47 height 17
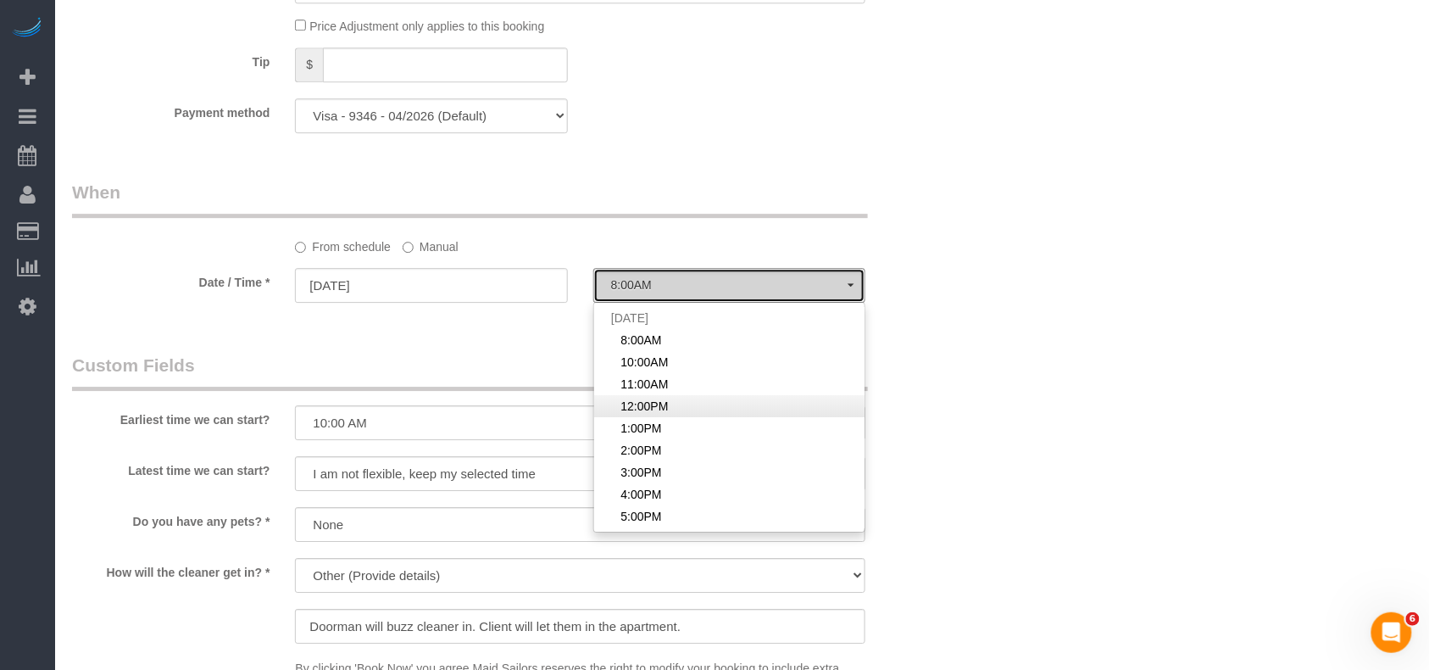
select select "spot14"
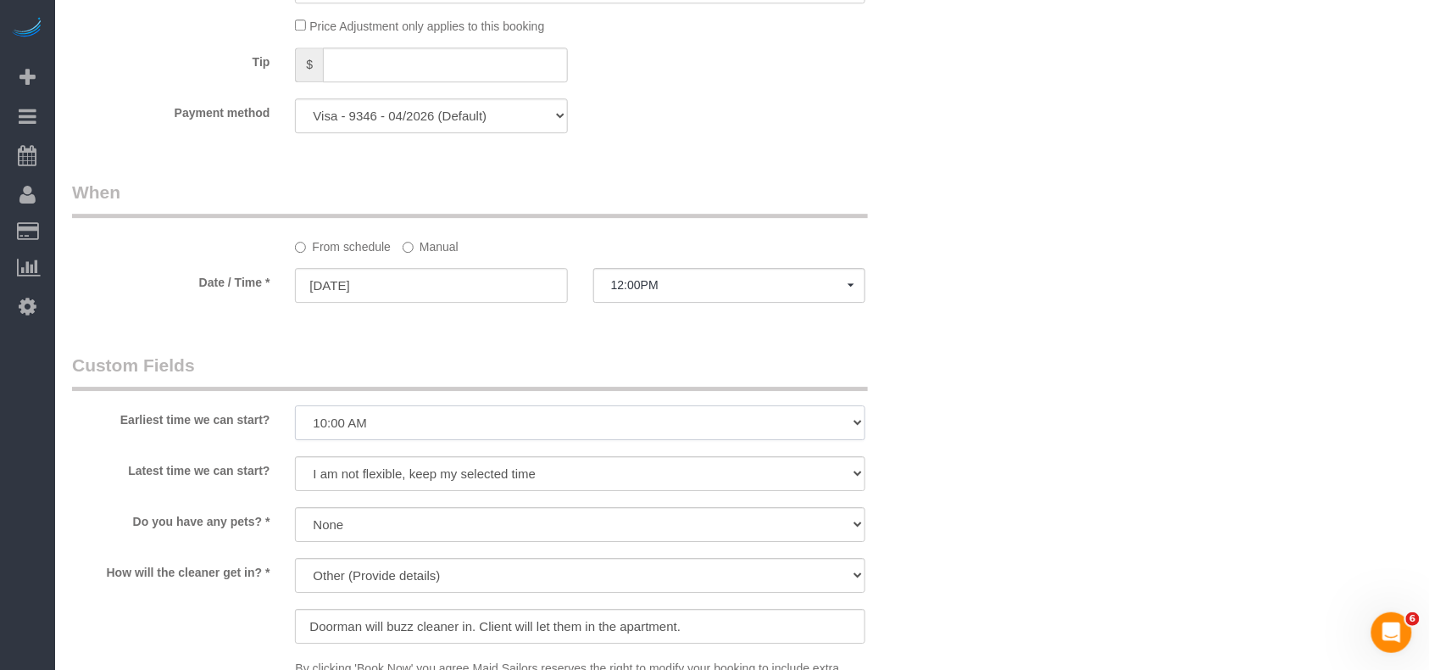
click at [364, 425] on select "I am not flexible, keep my selected time 8:00 AM 9:00 AM 10:00 AM 11:00 AM 12:0…" at bounding box center [580, 422] width 571 height 35
select select "number:60"
click at [295, 407] on select "I am not flexible, keep my selected time 8:00 AM 9:00 AM 10:00 AM 11:00 AM 12:0…" at bounding box center [580, 422] width 571 height 35
click at [394, 476] on select "I am not flexible, keep my selected time 8:00 AM 9:00 AM 10:00 AM 11:00 AM 12:0…" at bounding box center [580, 473] width 571 height 35
select select "number:73"
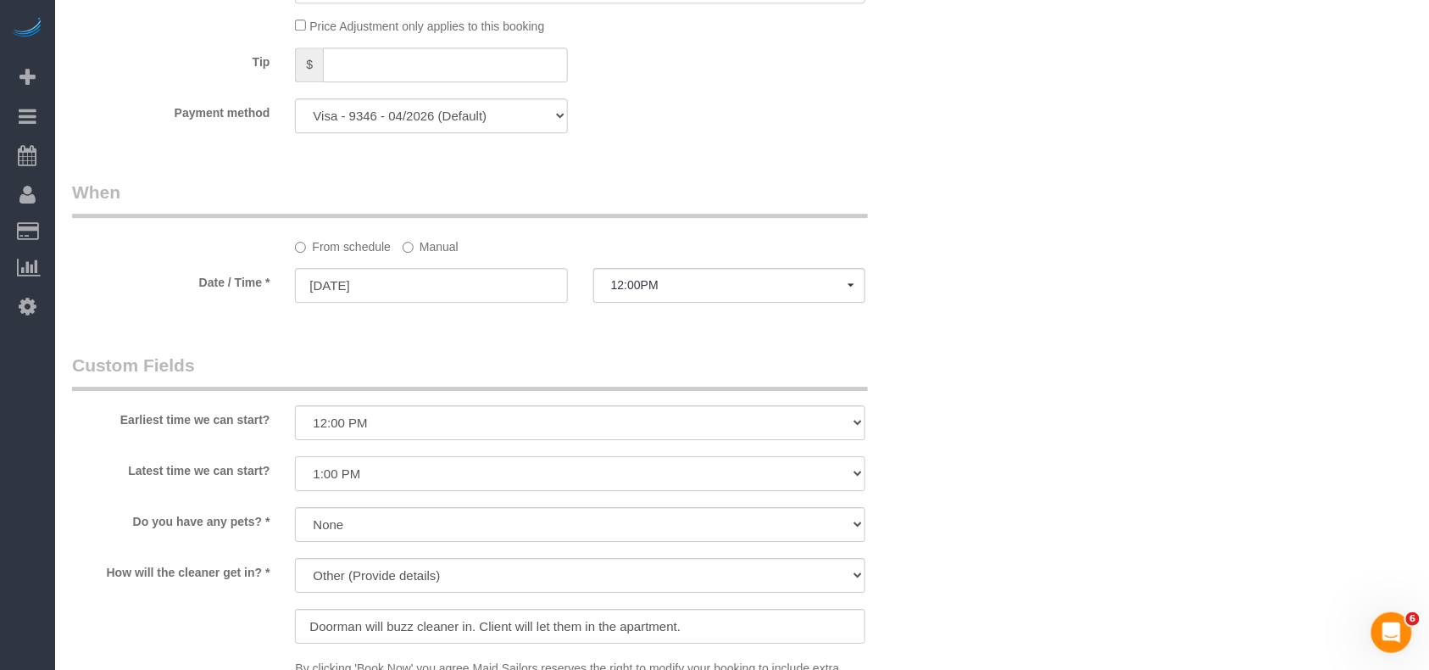
click at [295, 458] on select "I am not flexible, keep my selected time 8:00 AM 9:00 AM 10:00 AM 11:00 AM 12:0…" at bounding box center [580, 473] width 571 height 35
click at [641, 366] on legend "Custom Fields" at bounding box center [470, 372] width 796 height 38
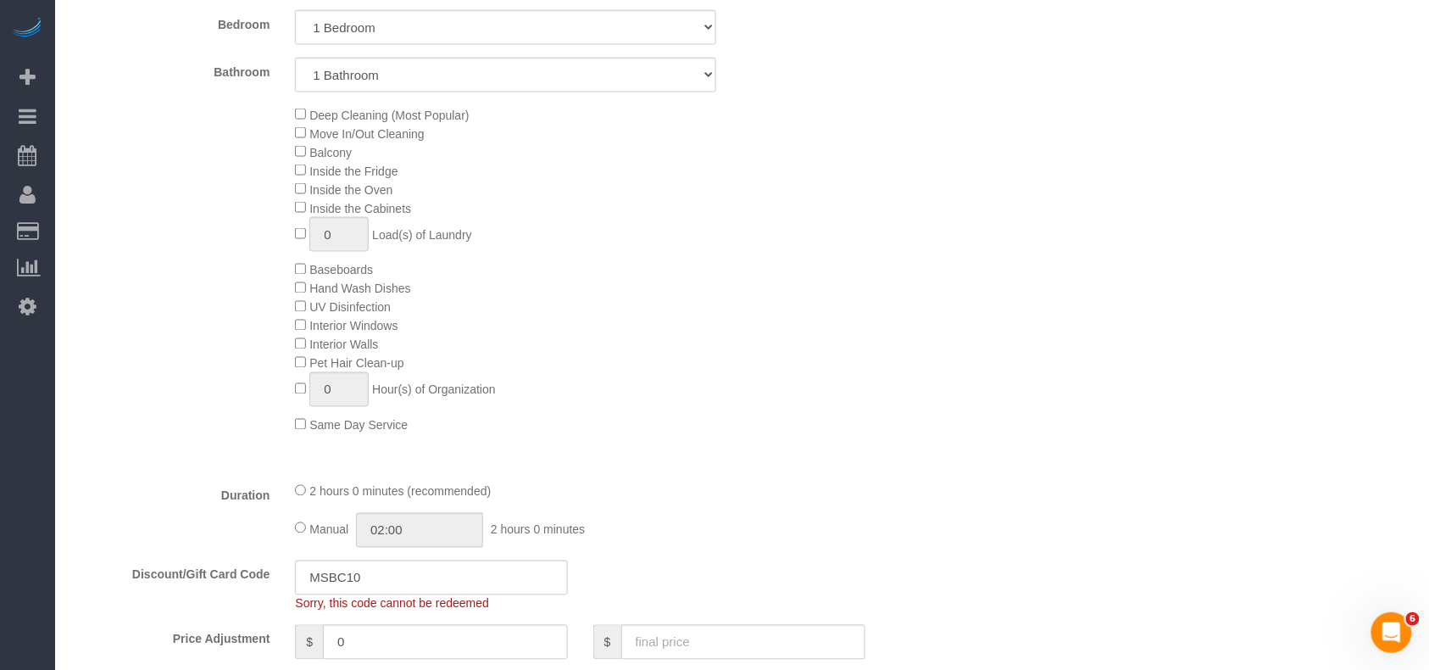
scroll to position [785, 0]
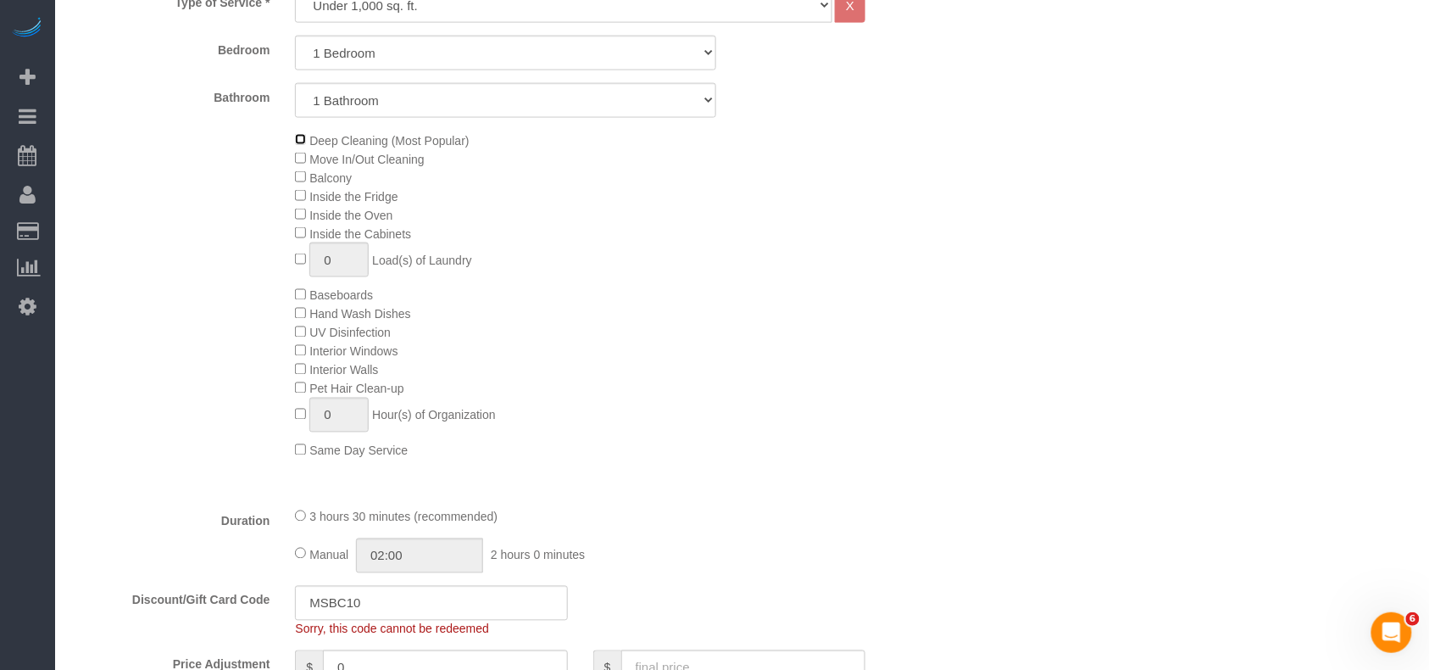
select select "spot72"
type input "03:30"
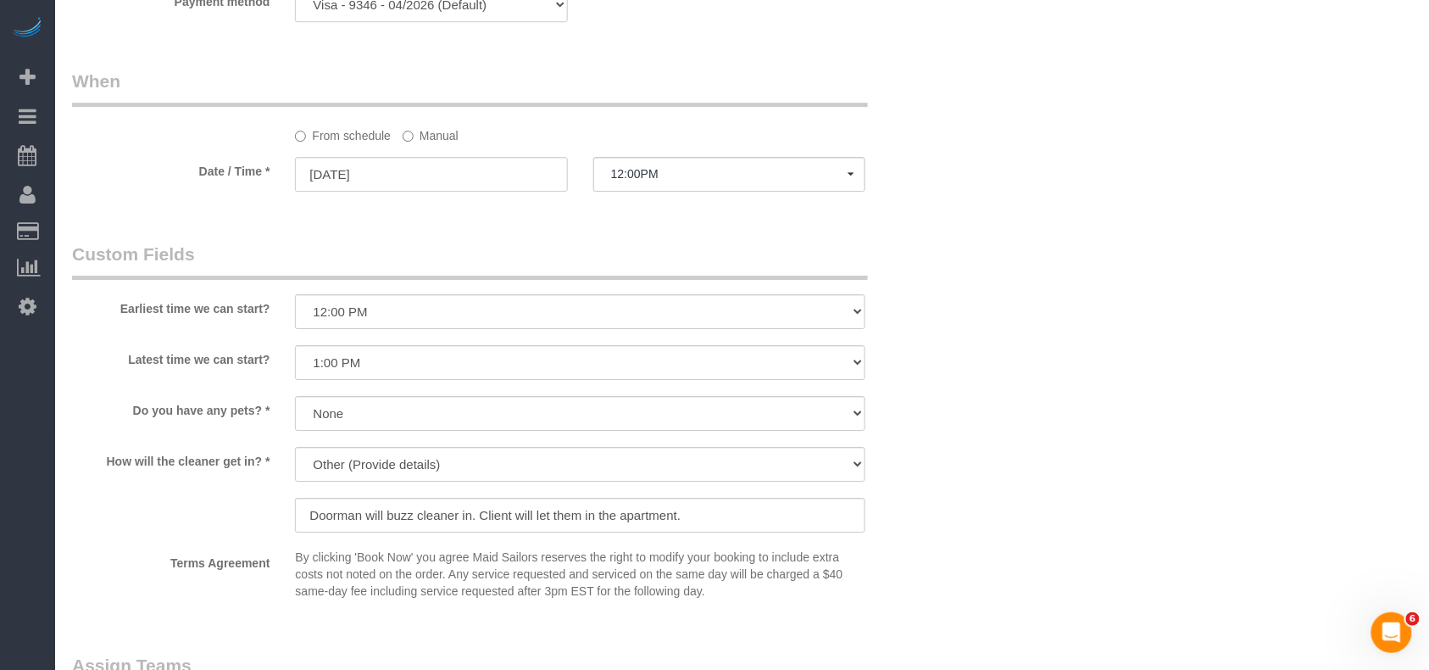
scroll to position [1582, 0]
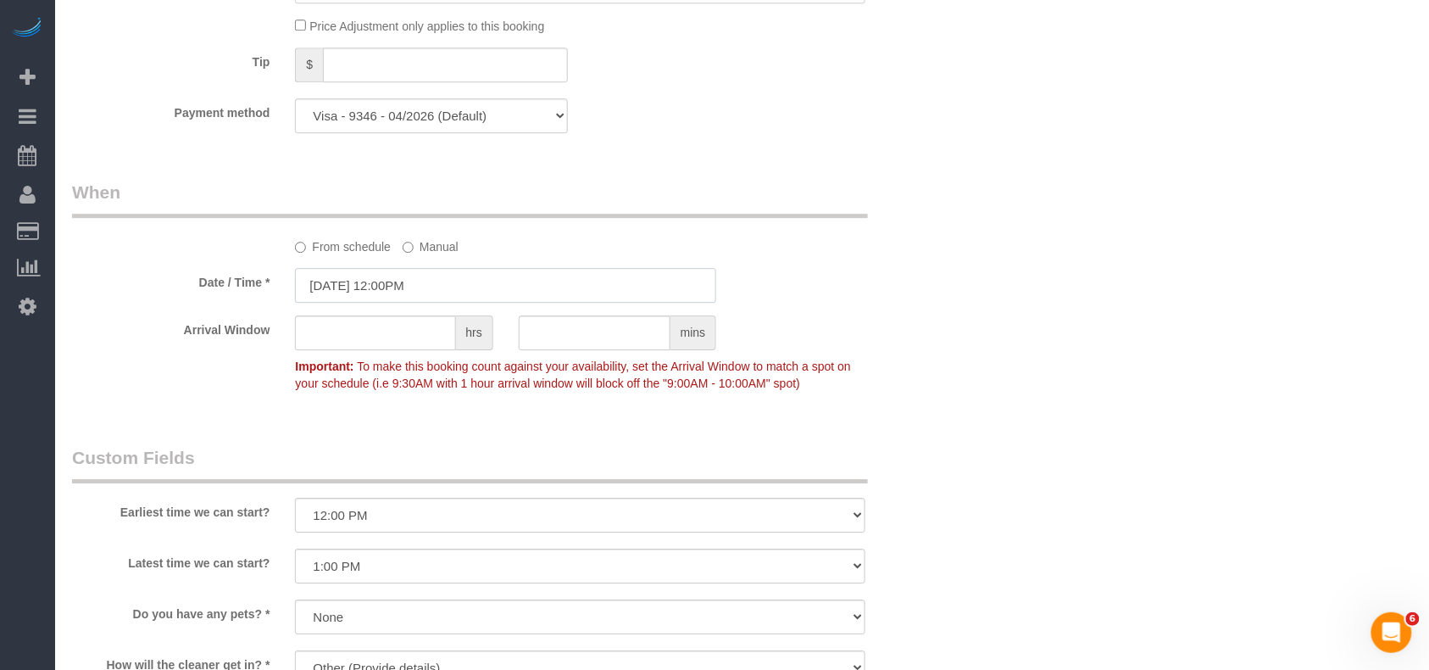
click at [520, 296] on input "08/30/2025 12:00PM" at bounding box center [505, 285] width 421 height 35
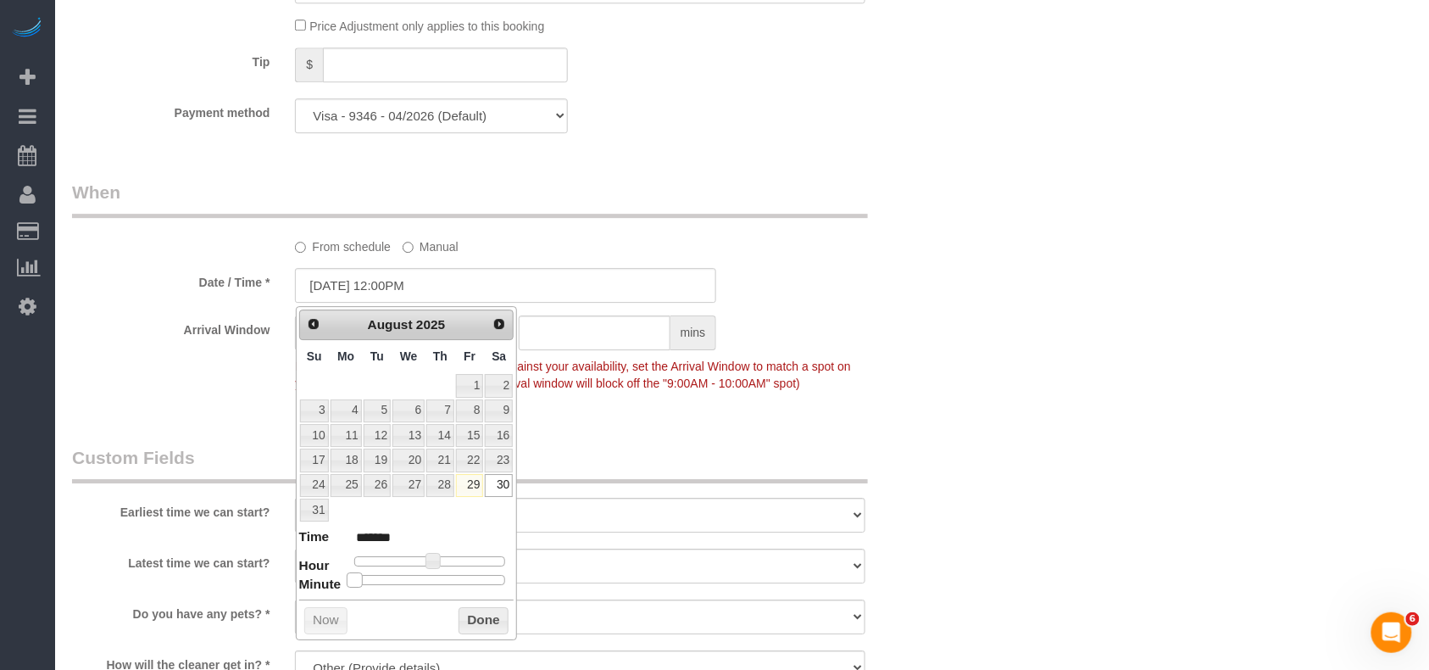
type input "08/30/2025 12:05PM"
type input "*******"
type input "08/30/2025 12:15PM"
type input "*******"
type input "08/30/2025 12:20PM"
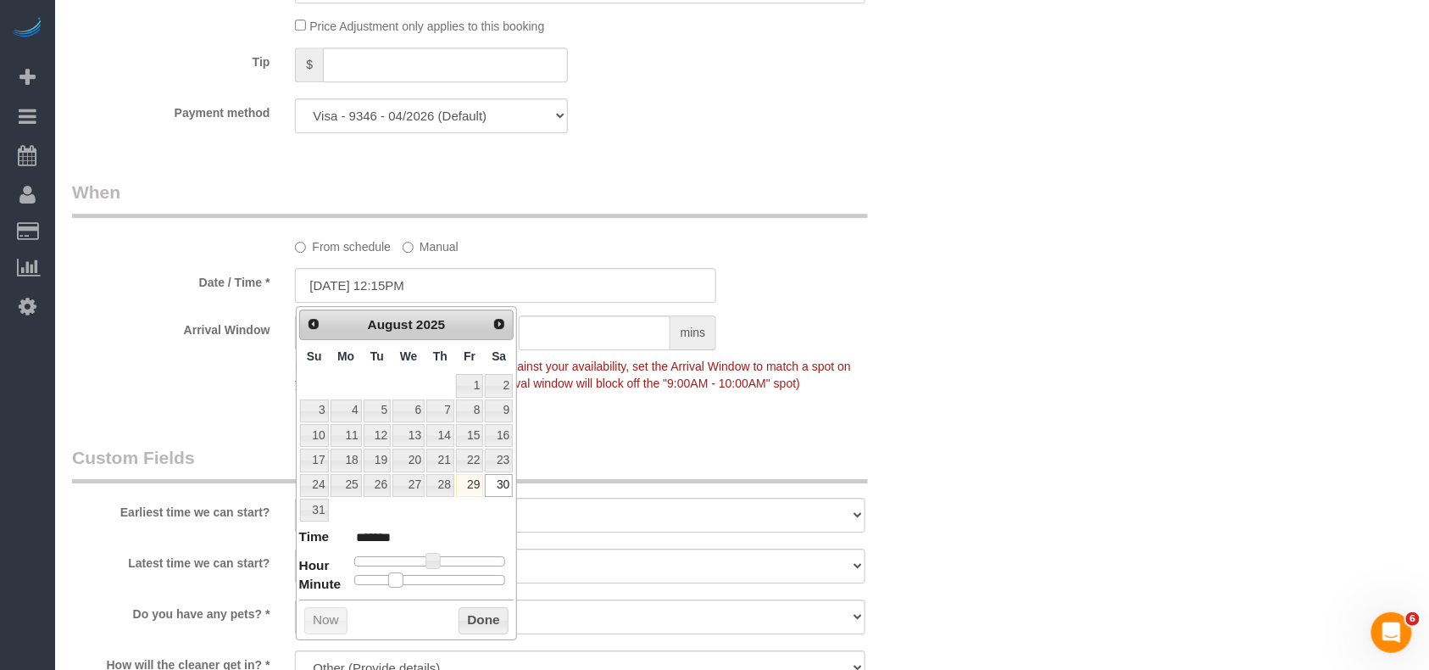
type input "*******"
type input "08/30/2025 12:25PM"
type input "*******"
type input "08/30/2025 12:30PM"
type input "*******"
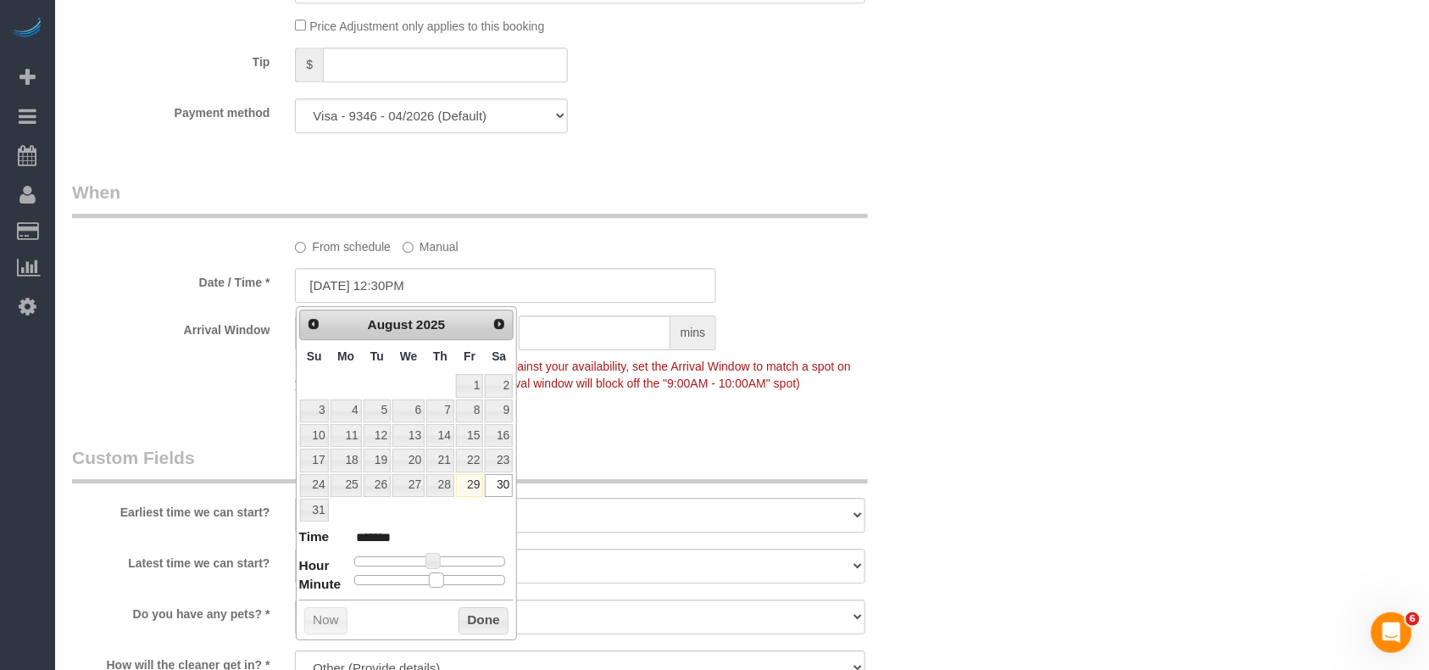
drag, startPoint x: 358, startPoint y: 585, endPoint x: 454, endPoint y: 608, distance: 99.3
click at [443, 588] on span at bounding box center [436, 579] width 15 height 15
click at [459, 622] on button "Done" at bounding box center [484, 620] width 50 height 27
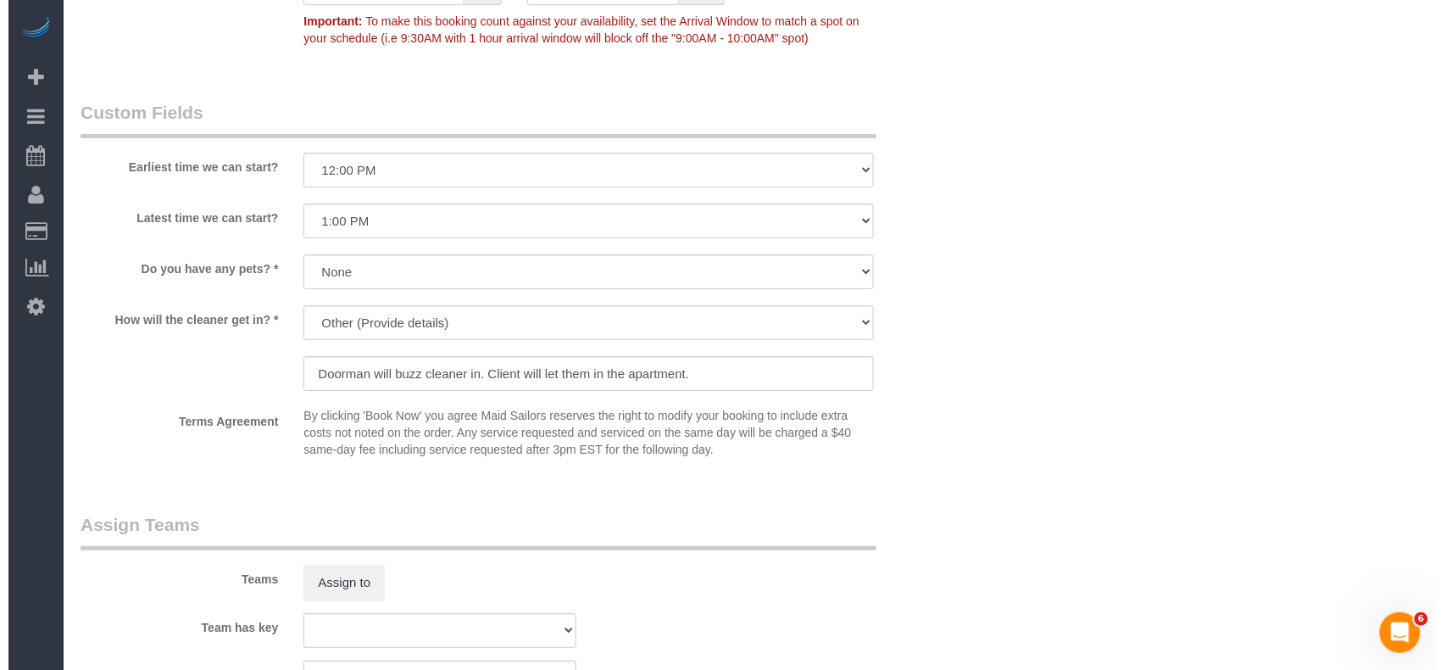
scroll to position [2035, 0]
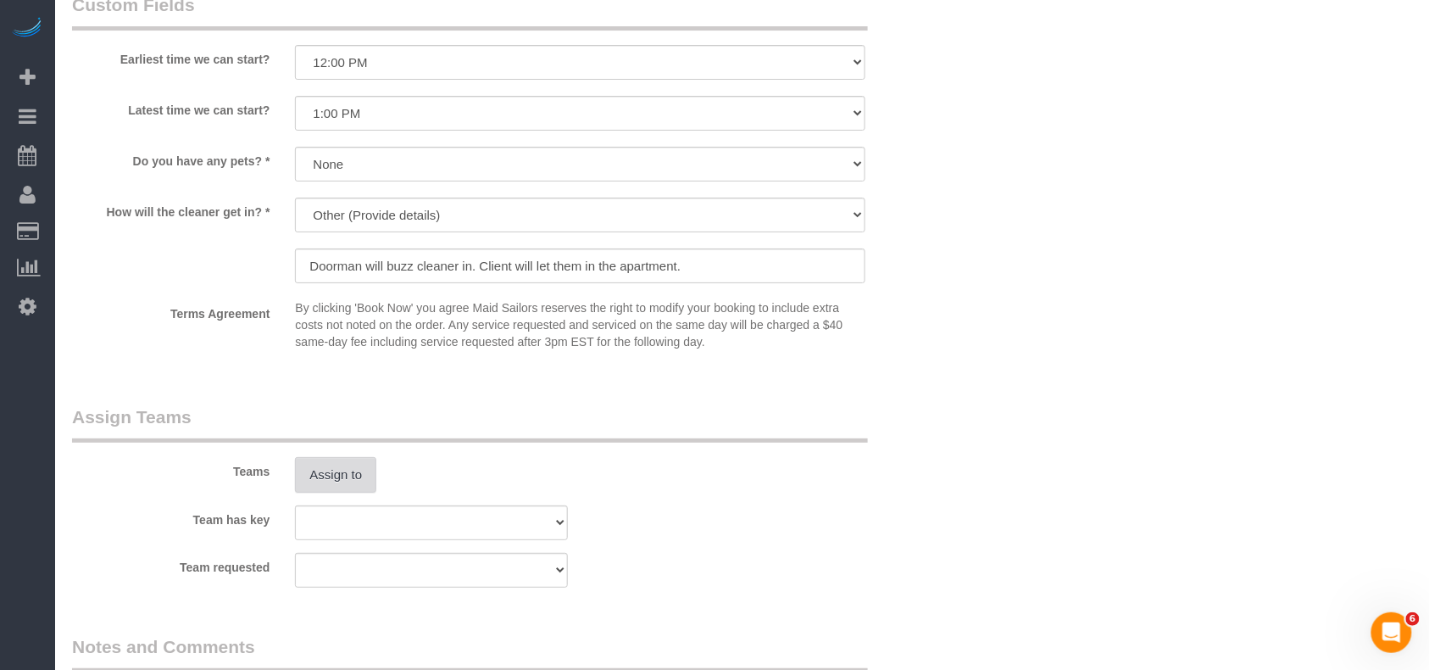
click at [366, 458] on button "Assign to" at bounding box center [335, 475] width 81 height 36
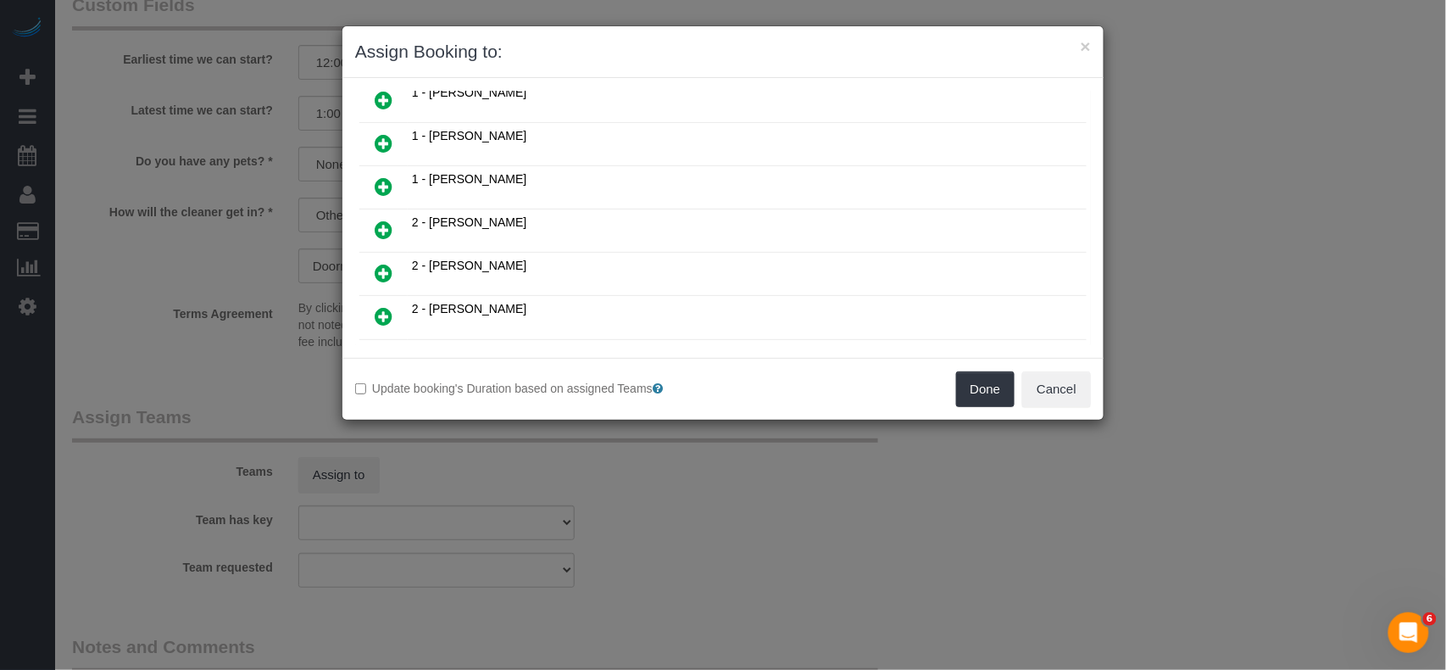
scroll to position [678, 0]
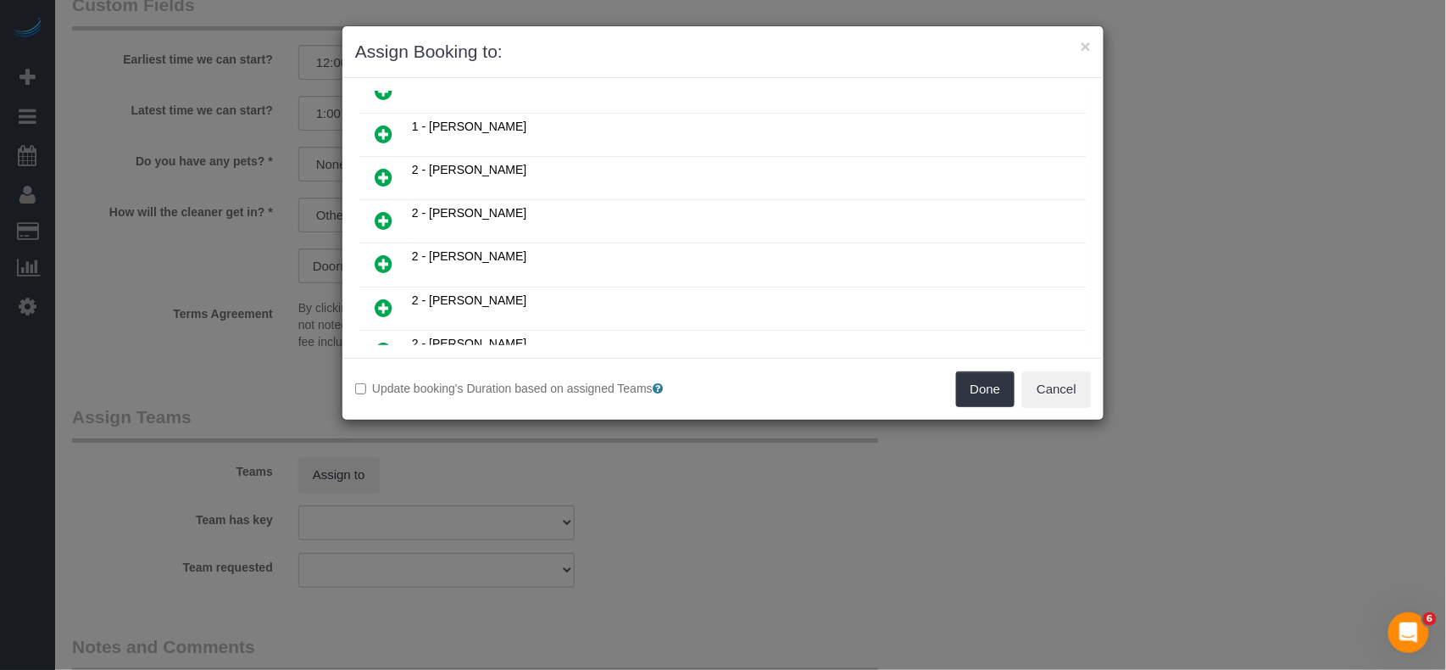
click at [376, 137] on icon at bounding box center [384, 134] width 18 height 20
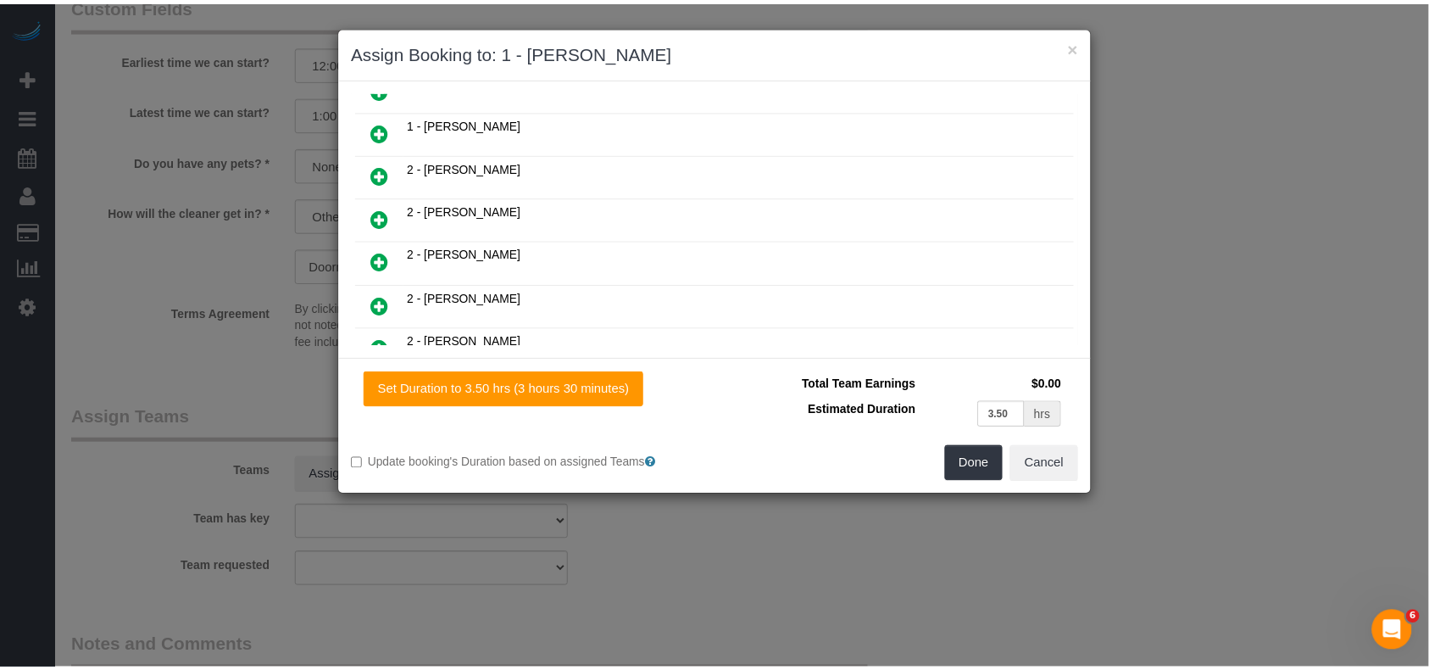
scroll to position [719, 0]
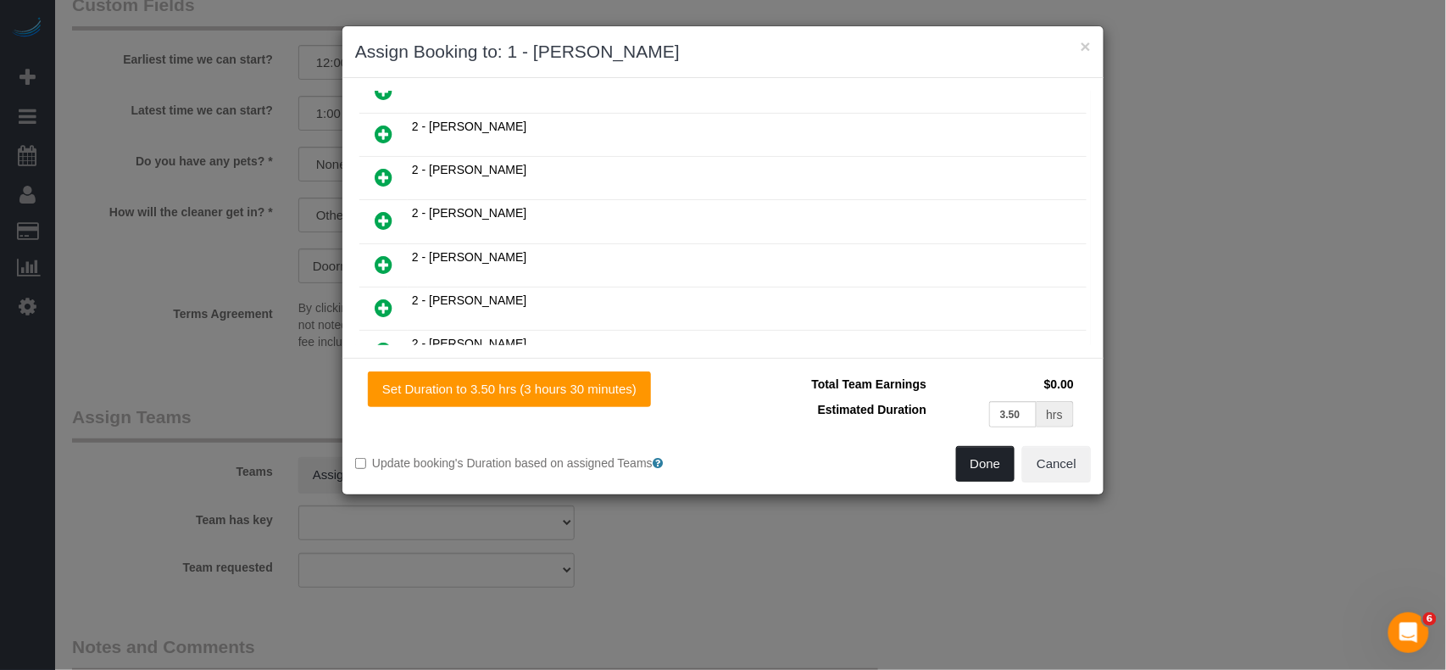
click at [970, 475] on button "Done" at bounding box center [985, 464] width 59 height 36
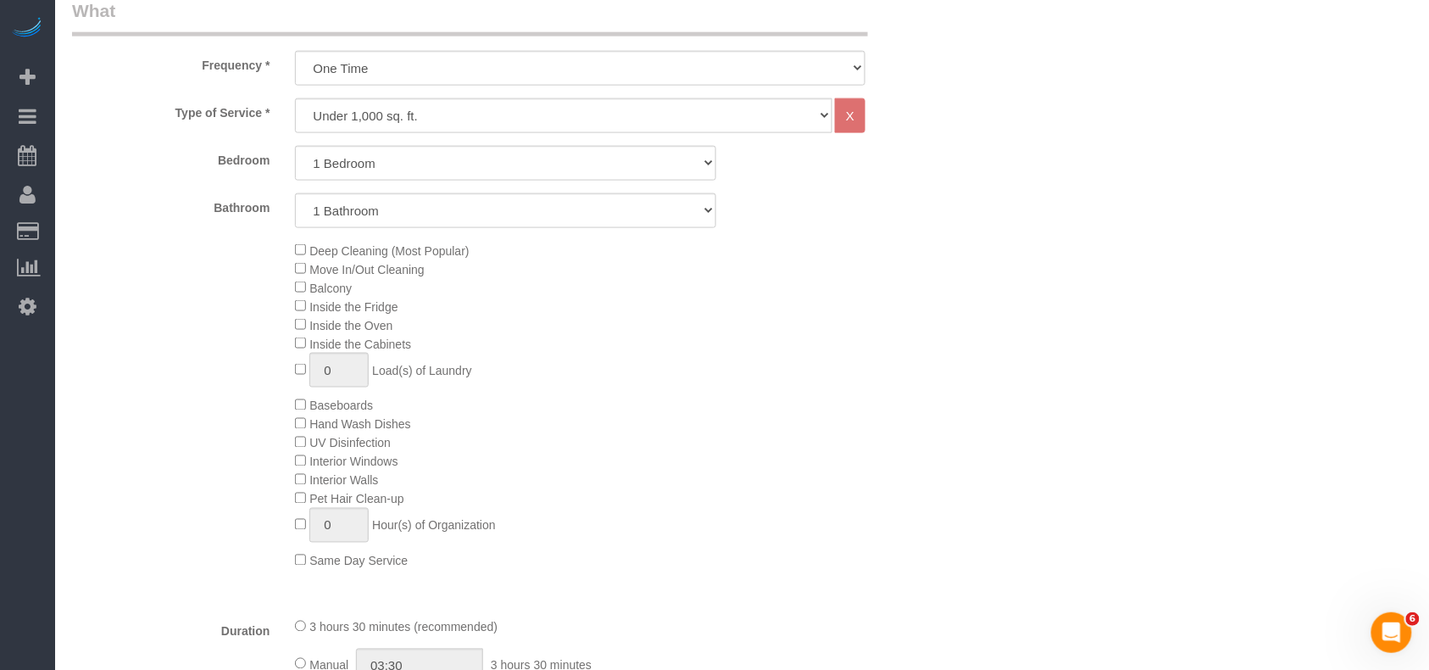
scroll to position [678, 0]
click at [300, 309] on span "Inside the Fridge" at bounding box center [346, 304] width 103 height 14
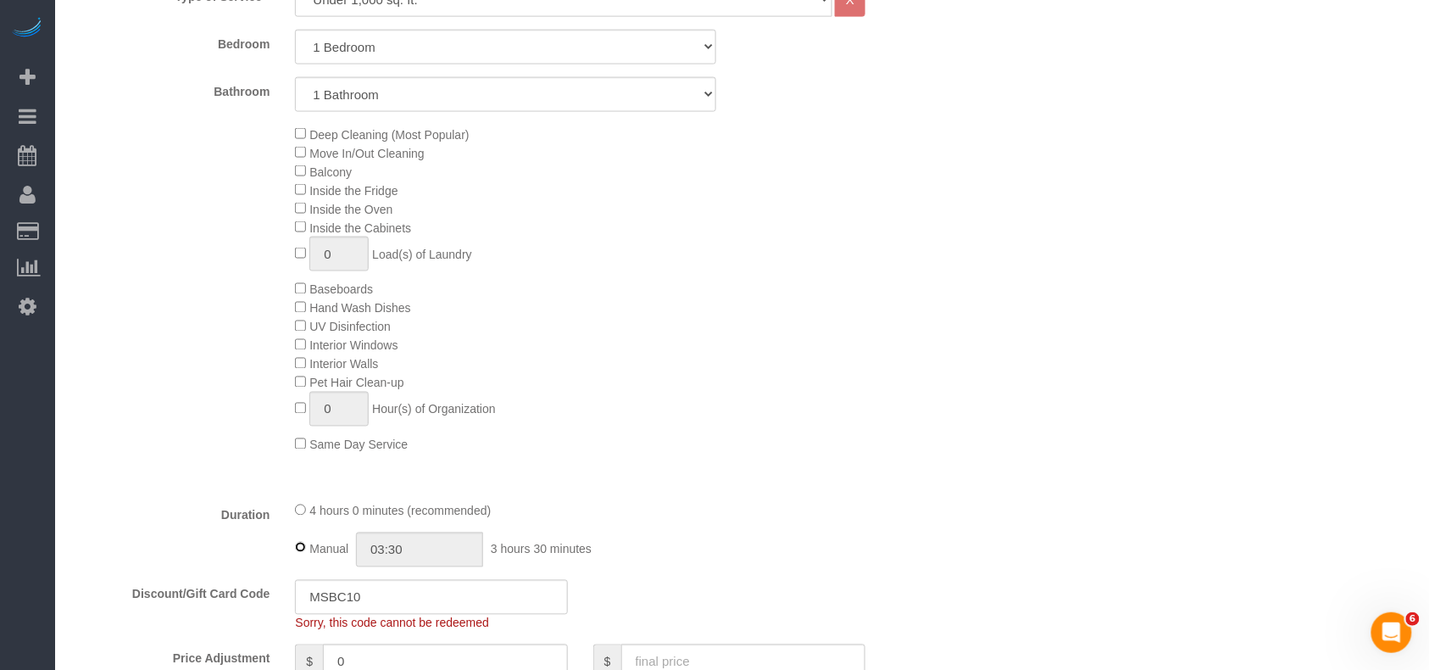
type input "04:00"
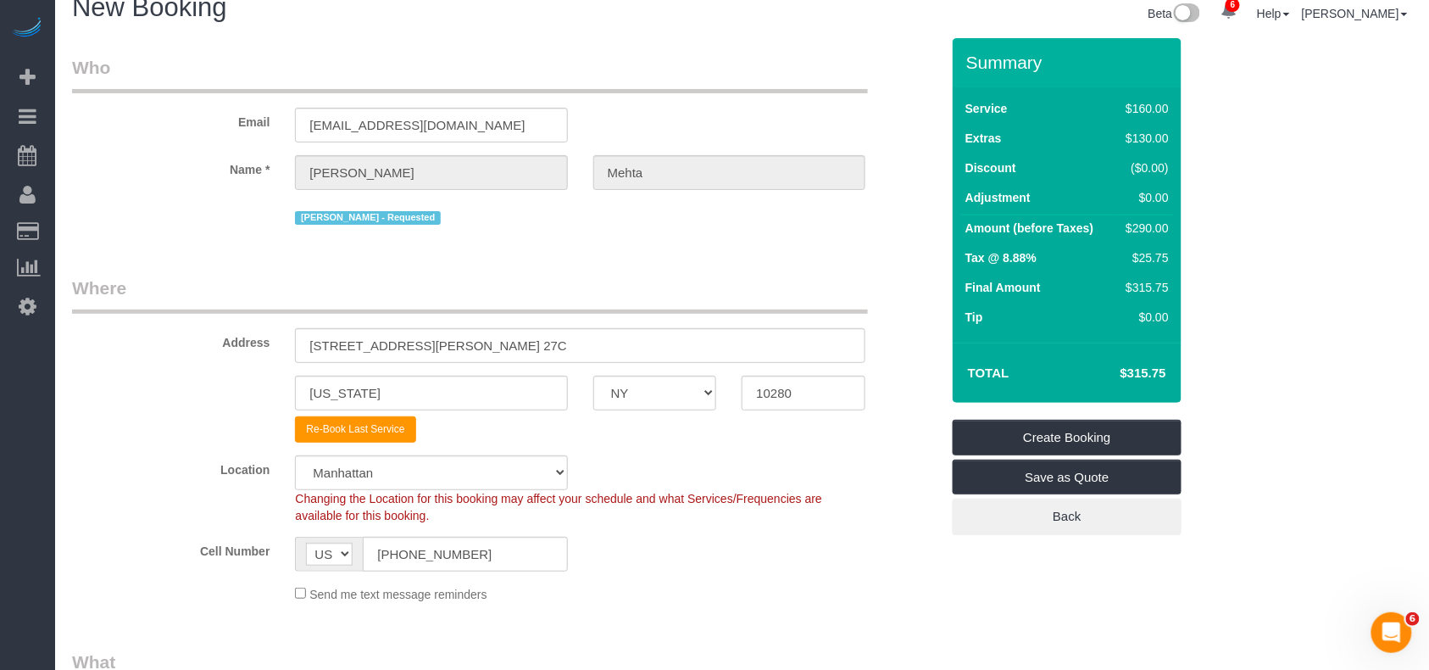
scroll to position [0, 0]
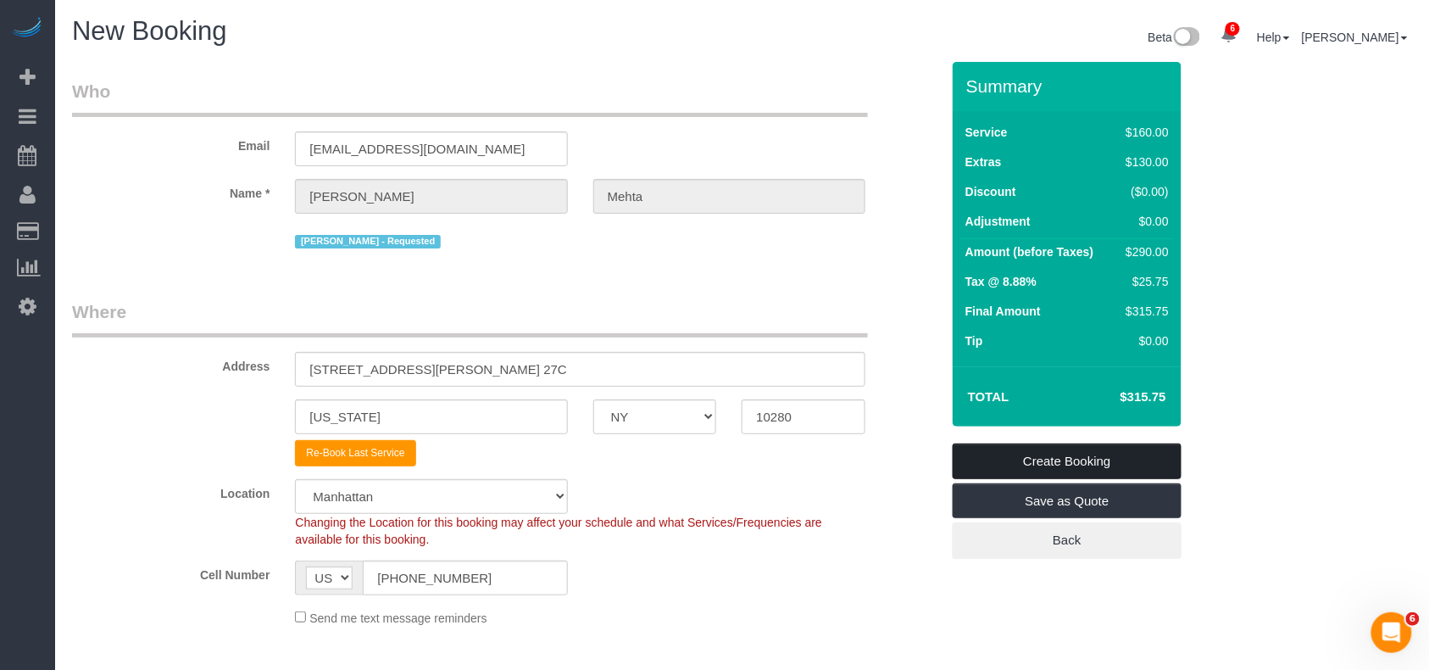
click at [1059, 455] on link "Create Booking" at bounding box center [1067, 461] width 229 height 36
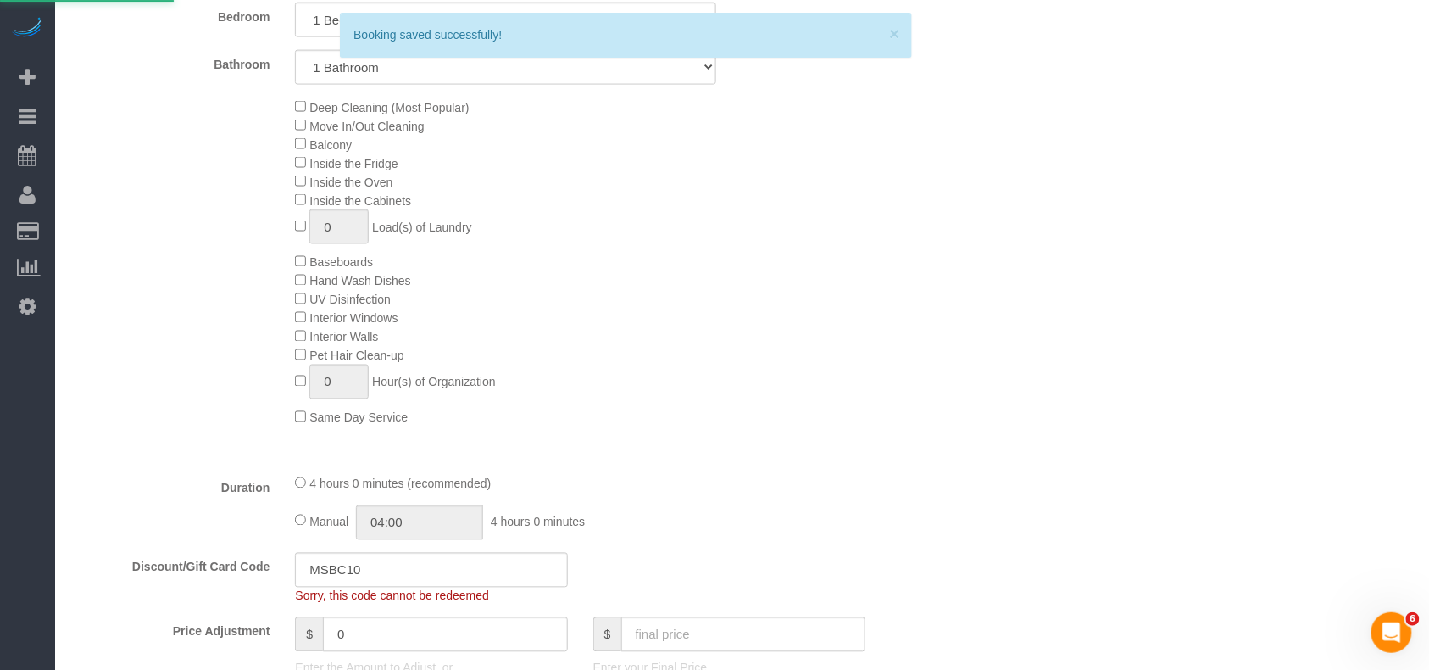
scroll to position [1017, 0]
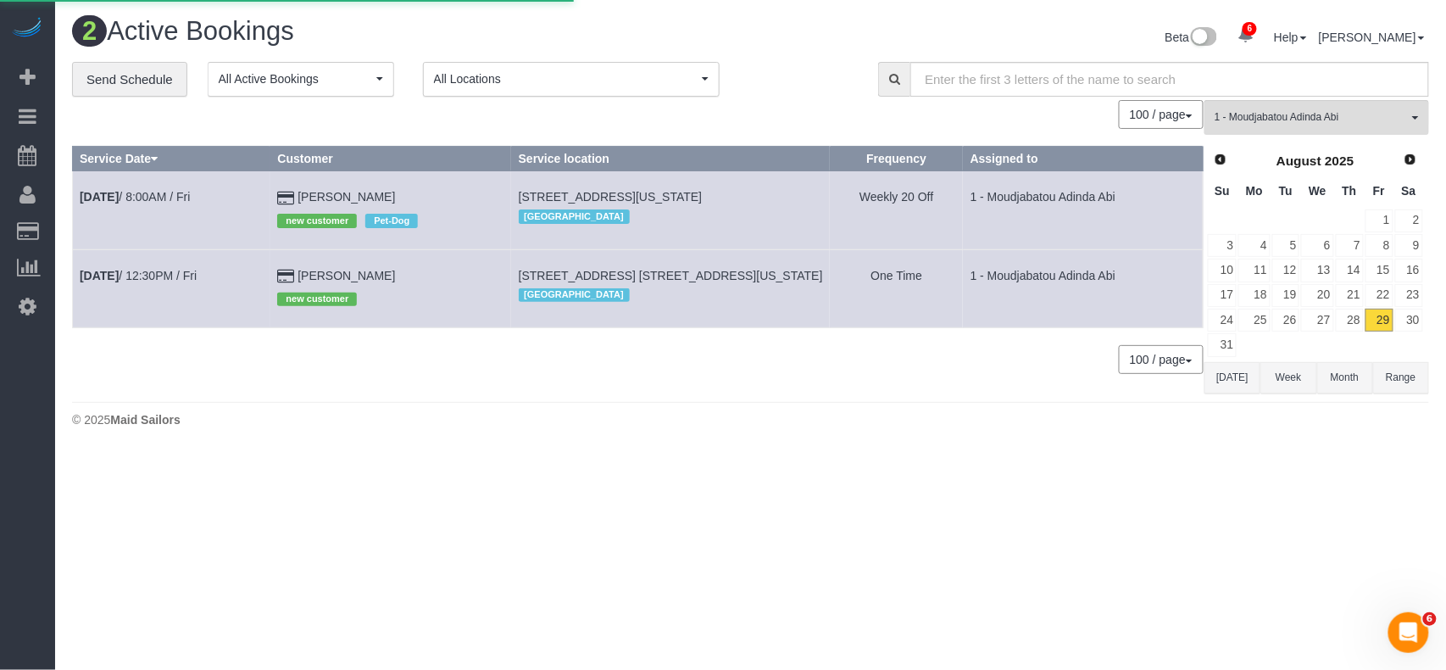
select select "NY"
select select "number:58"
select select "number:90"
select select "number:15"
select select "number:7"
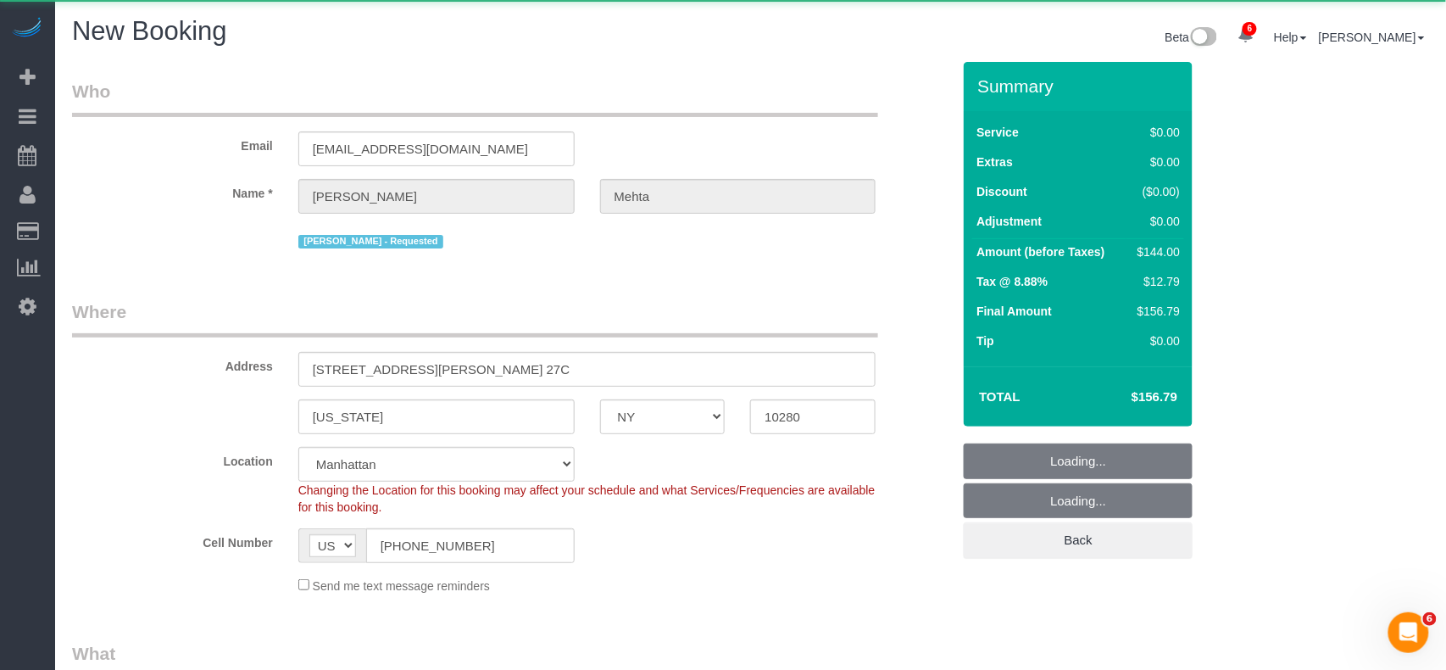
select select "object:6722"
select select "string:stripe-pm_1RFIWM4VGloSiKo7O7gxULol"
select select "1"
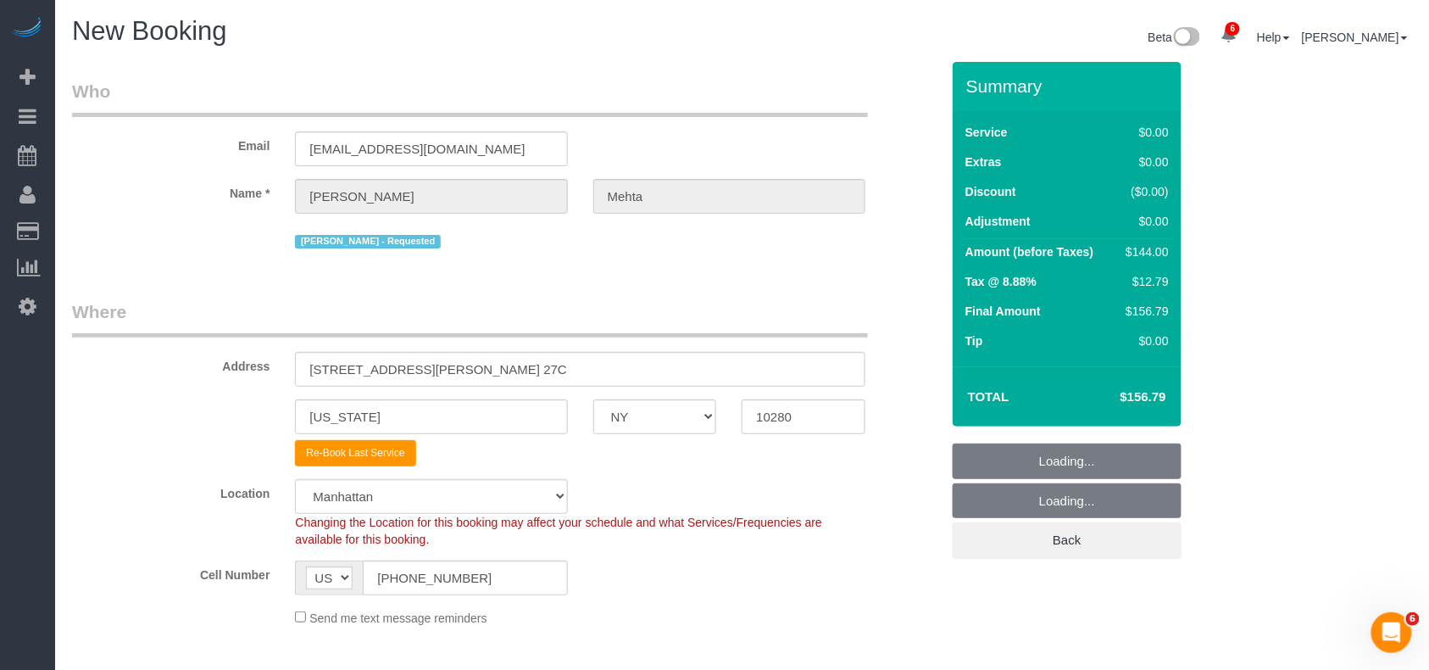
select select "object:7265"
select select "1"
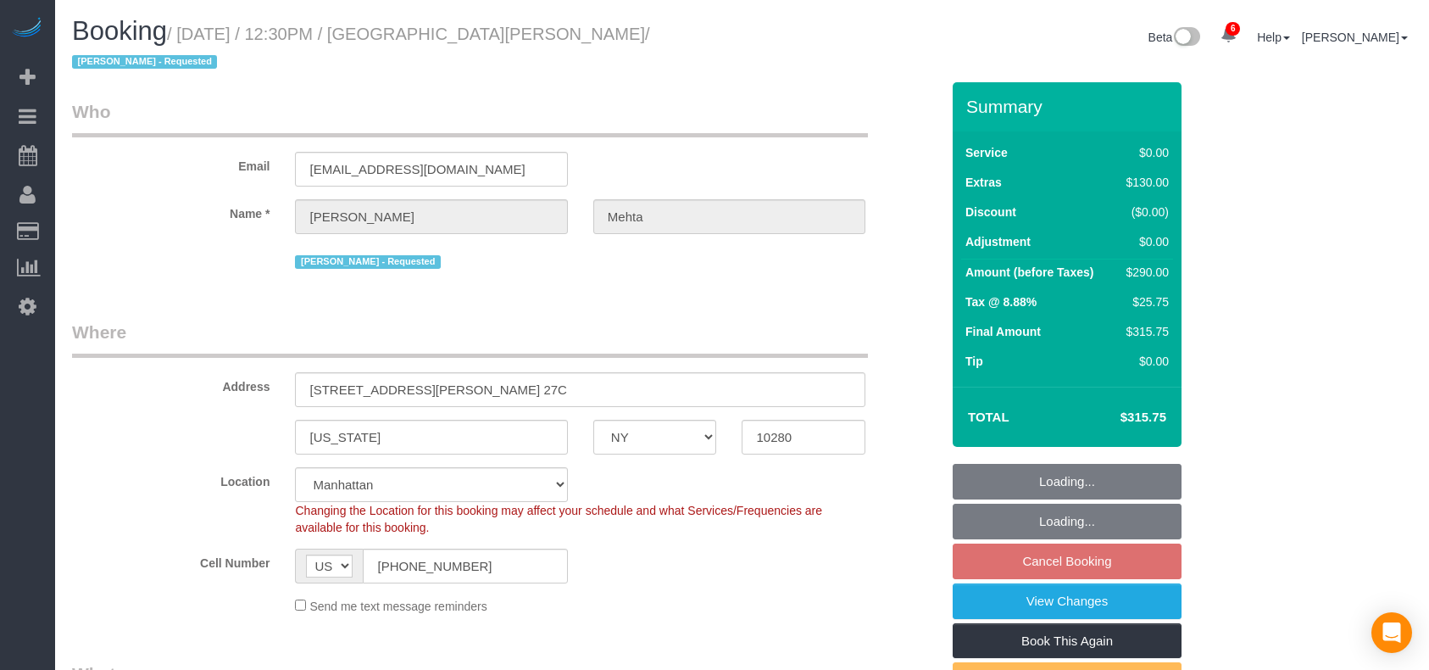
select select "NY"
select select "object:676"
select select "1"
select select "number:60"
select select "number:73"
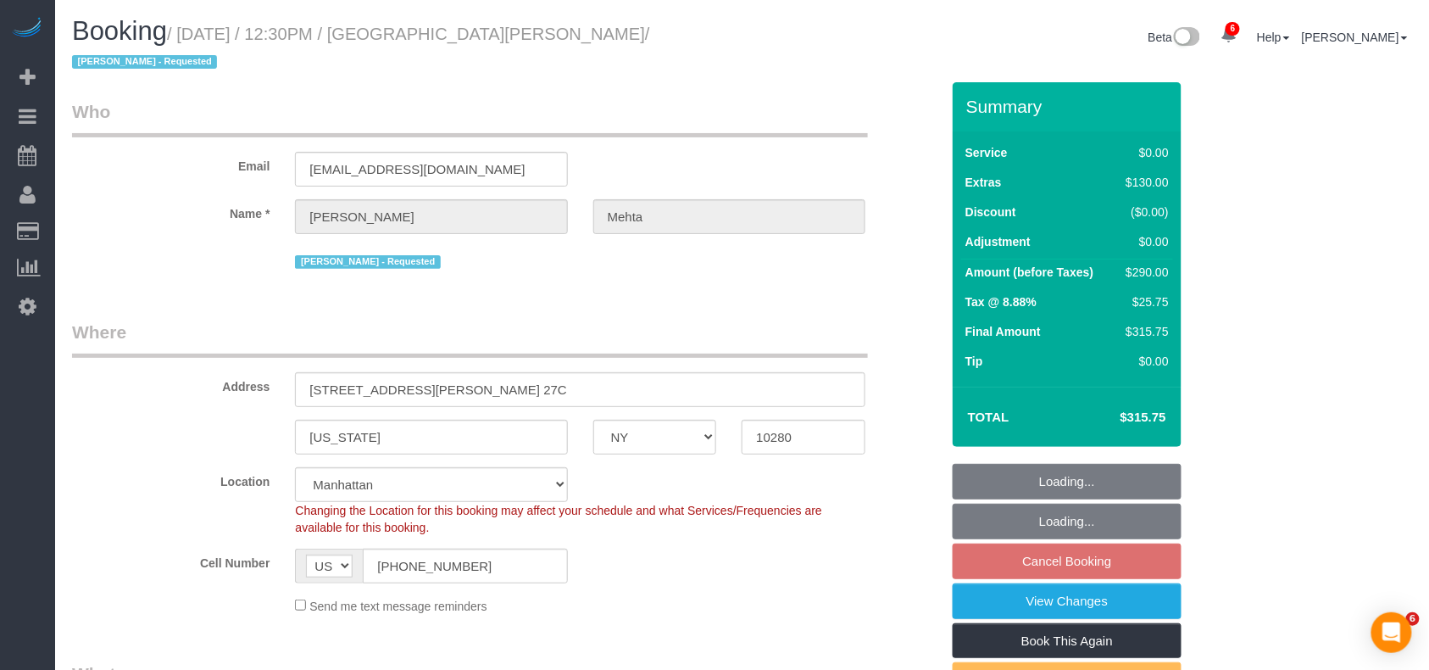
select select "number:15"
select select "number:7"
select select "object:942"
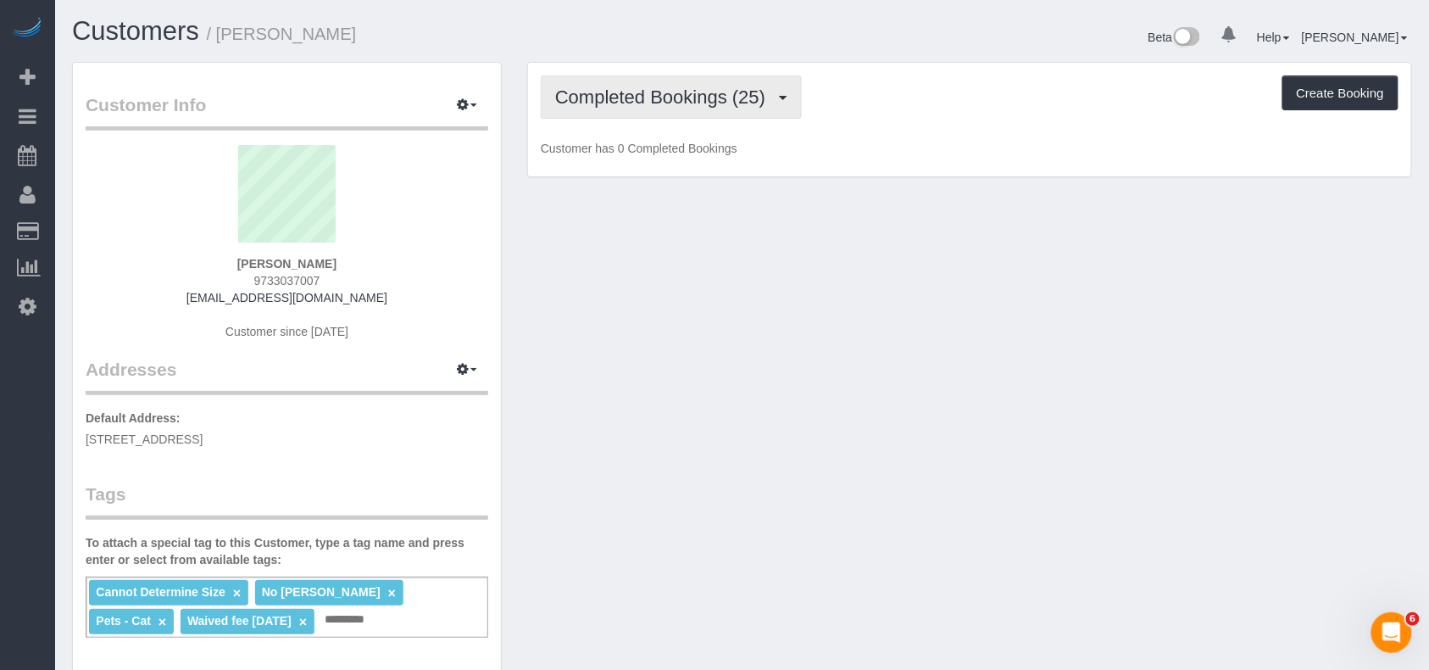
drag, startPoint x: 675, startPoint y: 92, endPoint x: 678, endPoint y: 153, distance: 62.0
click at [675, 92] on span "Completed Bookings (25)" at bounding box center [664, 96] width 219 height 21
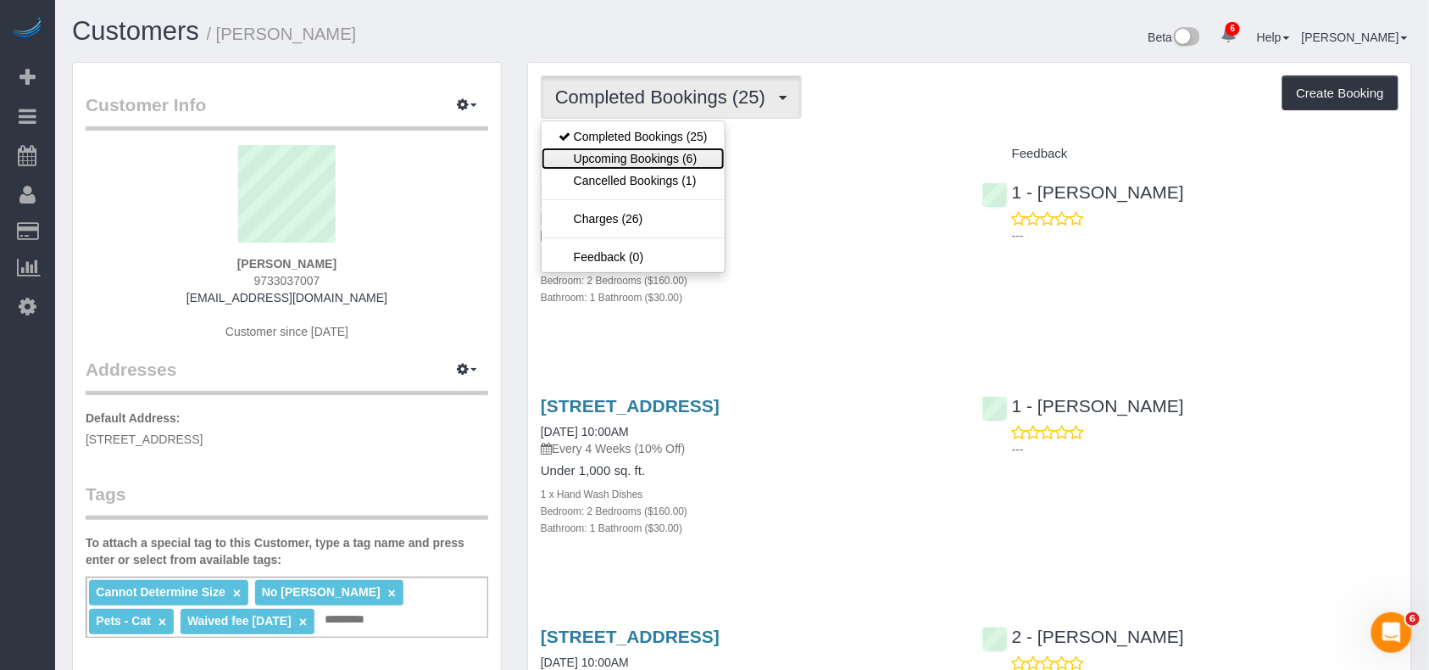
click at [678, 153] on link "Upcoming Bookings (6)" at bounding box center [633, 159] width 183 height 22
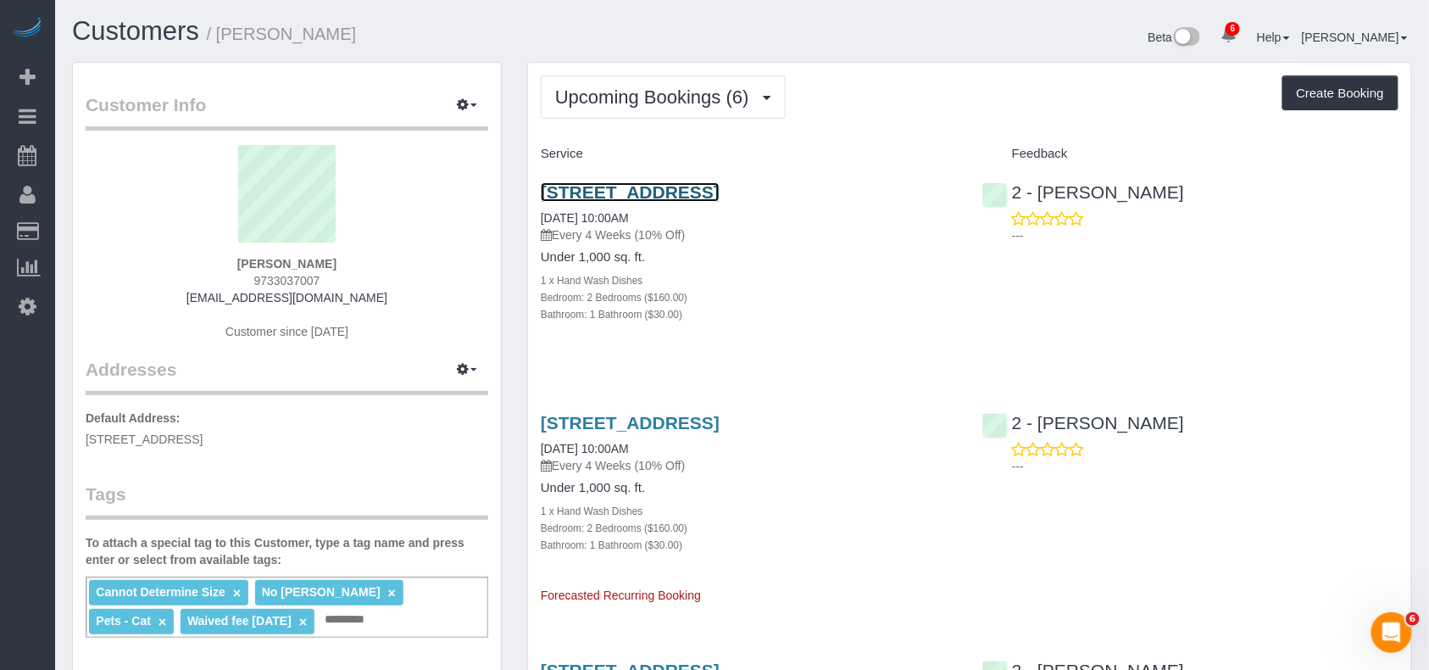
click at [720, 190] on link "[STREET_ADDRESS]" at bounding box center [630, 191] width 179 height 19
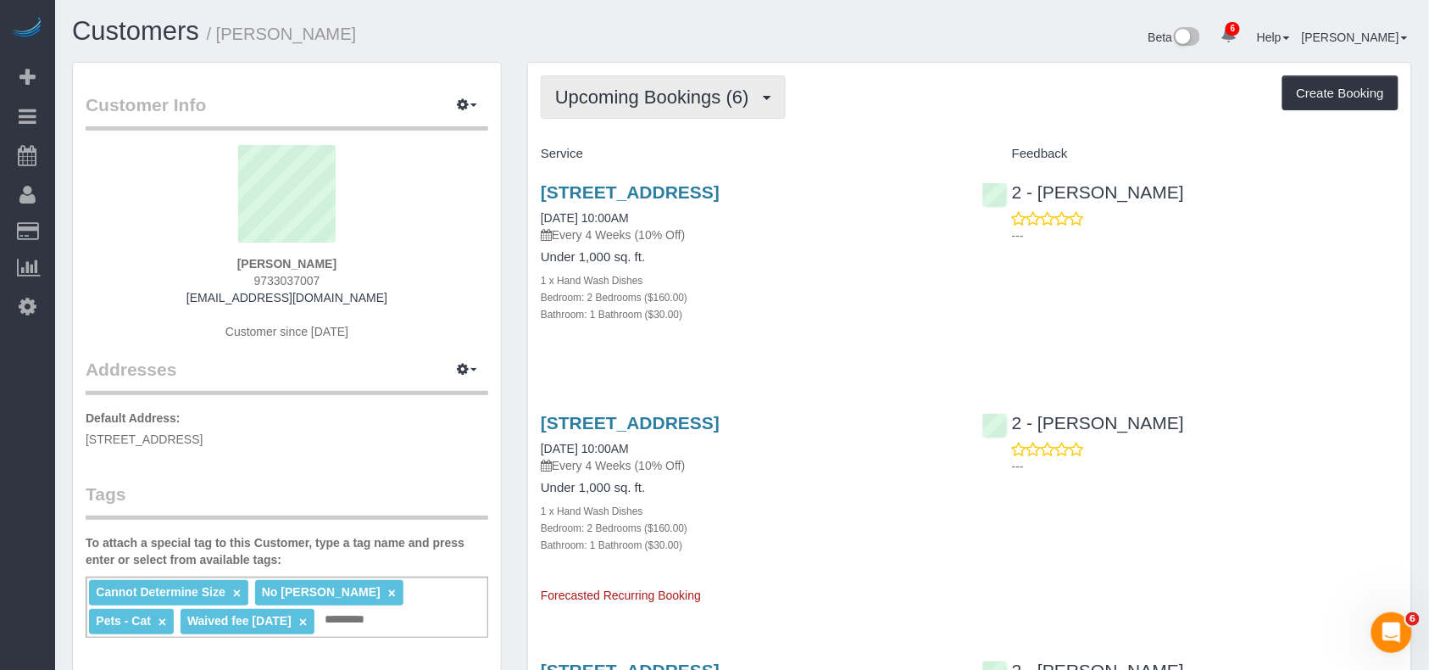
click at [758, 88] on span "Upcoming Bookings (6)" at bounding box center [656, 96] width 203 height 21
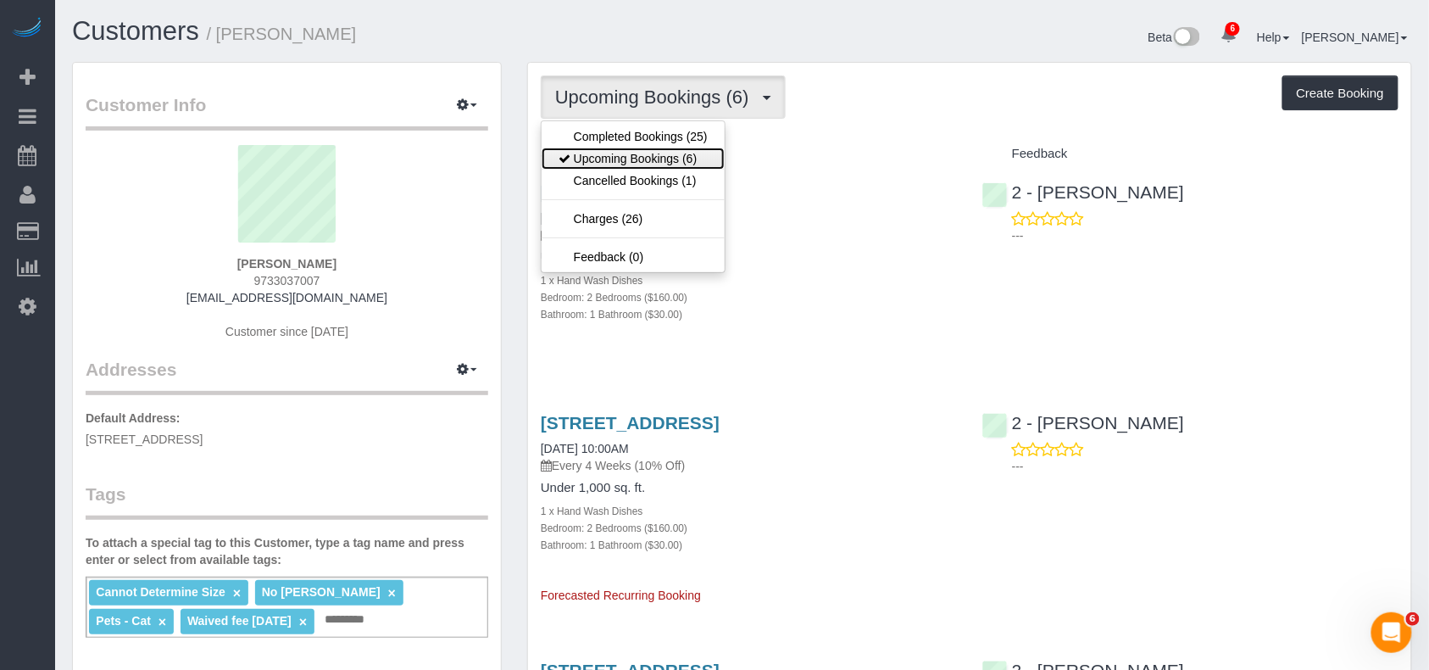
click at [666, 151] on link "Upcoming Bookings (6)" at bounding box center [633, 159] width 183 height 22
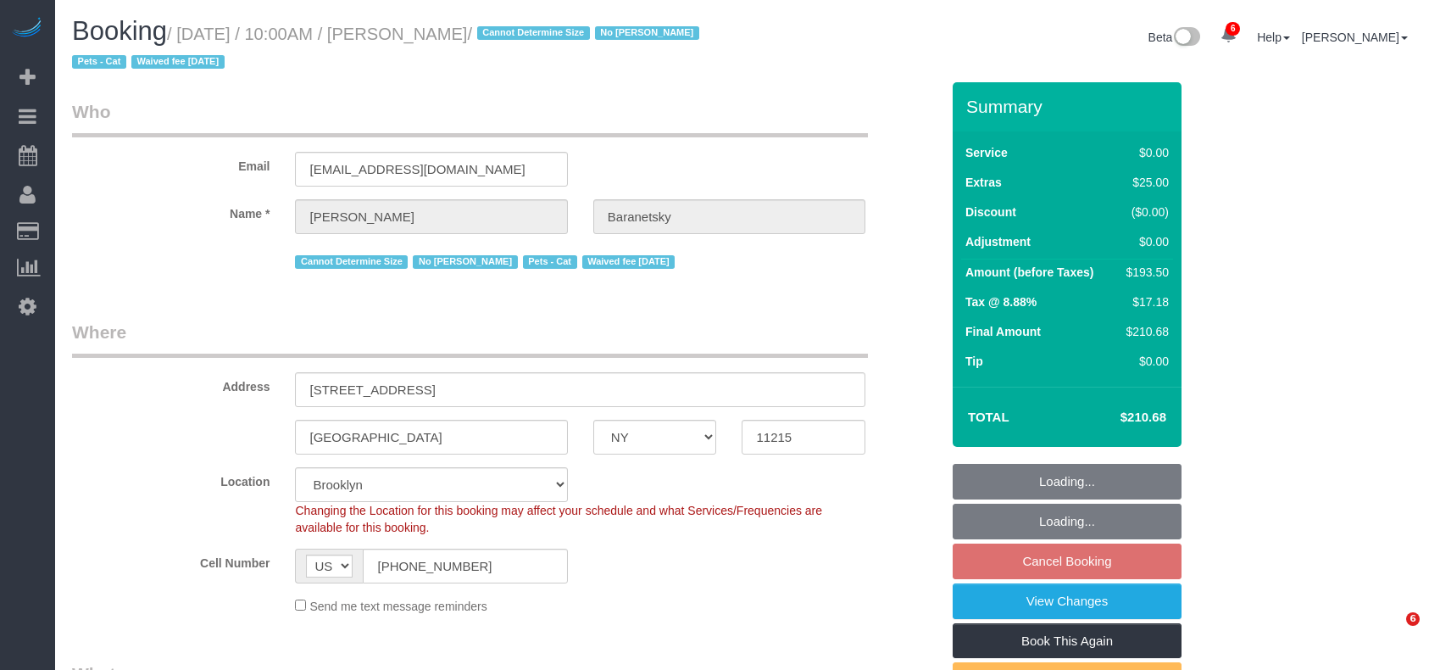
select select "NY"
select select "string:stripe-pm_1No6cK4VGloSiKo7E2tmOfwl"
select select "object:688"
click at [187, 35] on small "/ September 01, 2025 / 10:00AM / Andrew Baranetsky / Cannot Determine Size No M…" at bounding box center [388, 48] width 632 height 47
select select "number:89"
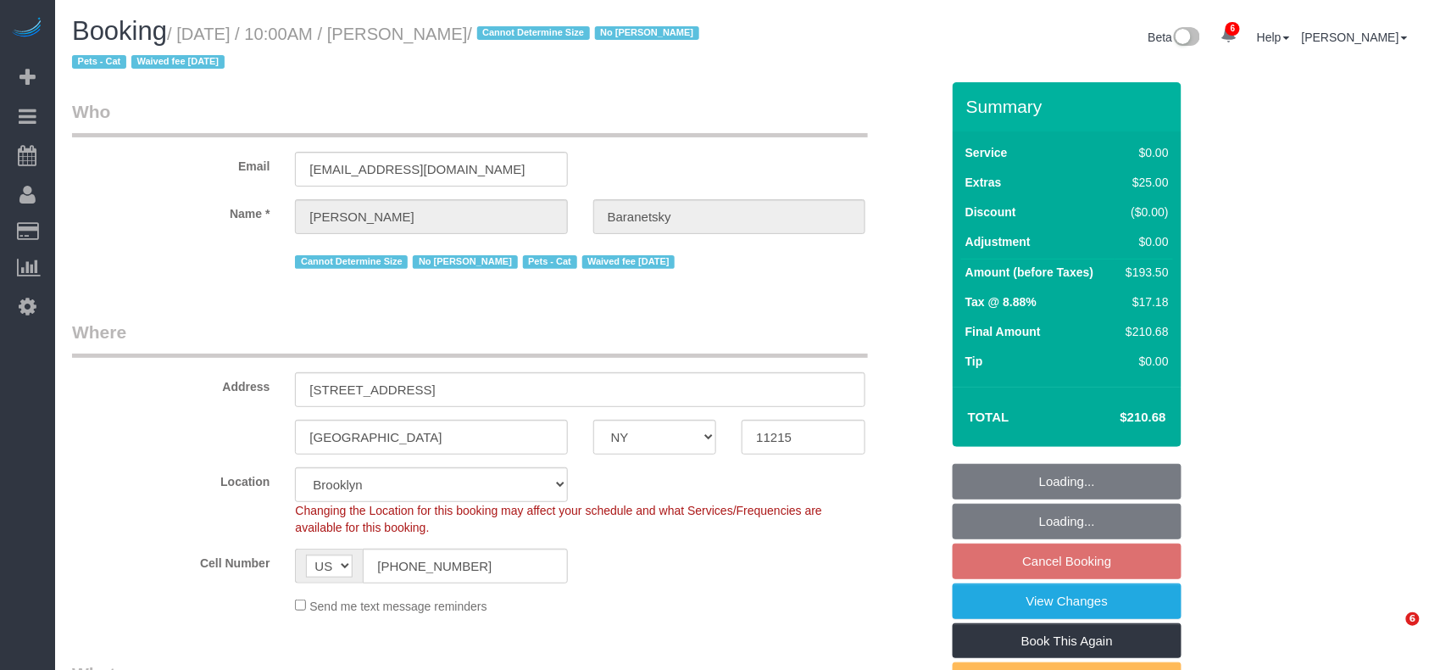
select select "number:90"
select select "number:14"
select select "number:7"
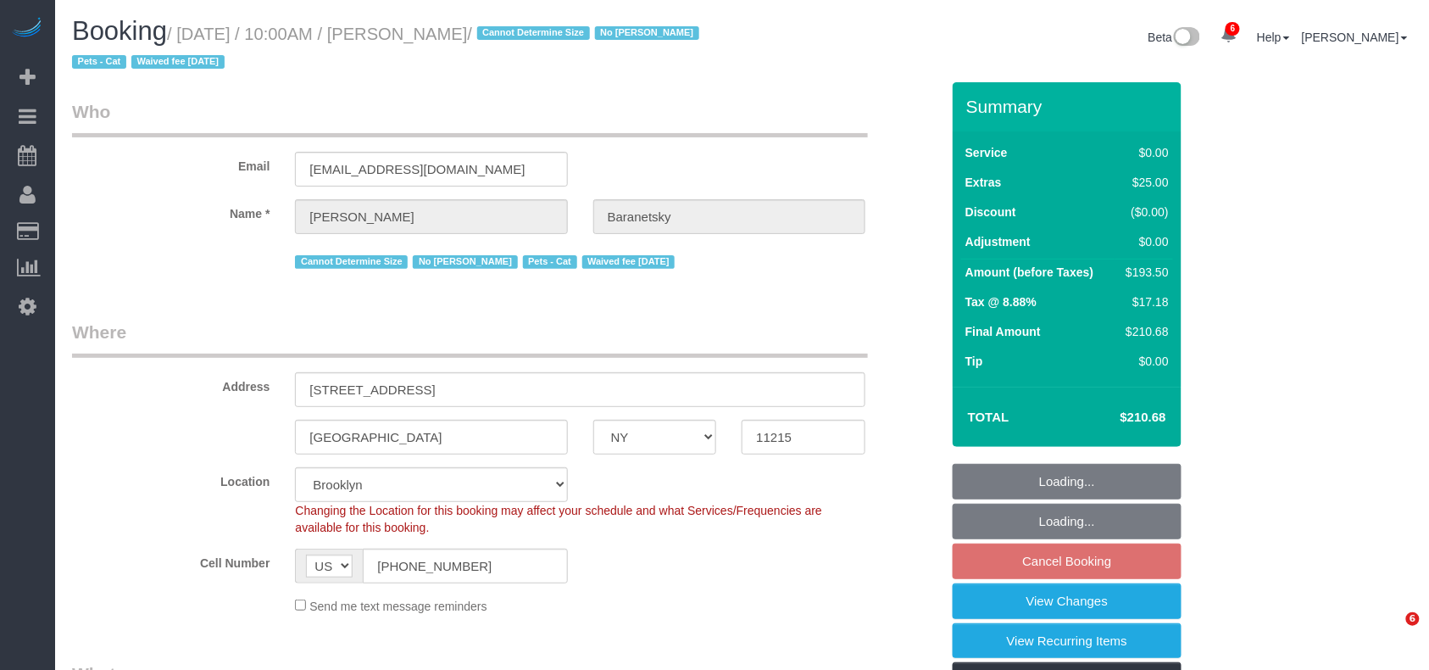
select select "object:1320"
select select "spot3"
select select "2"
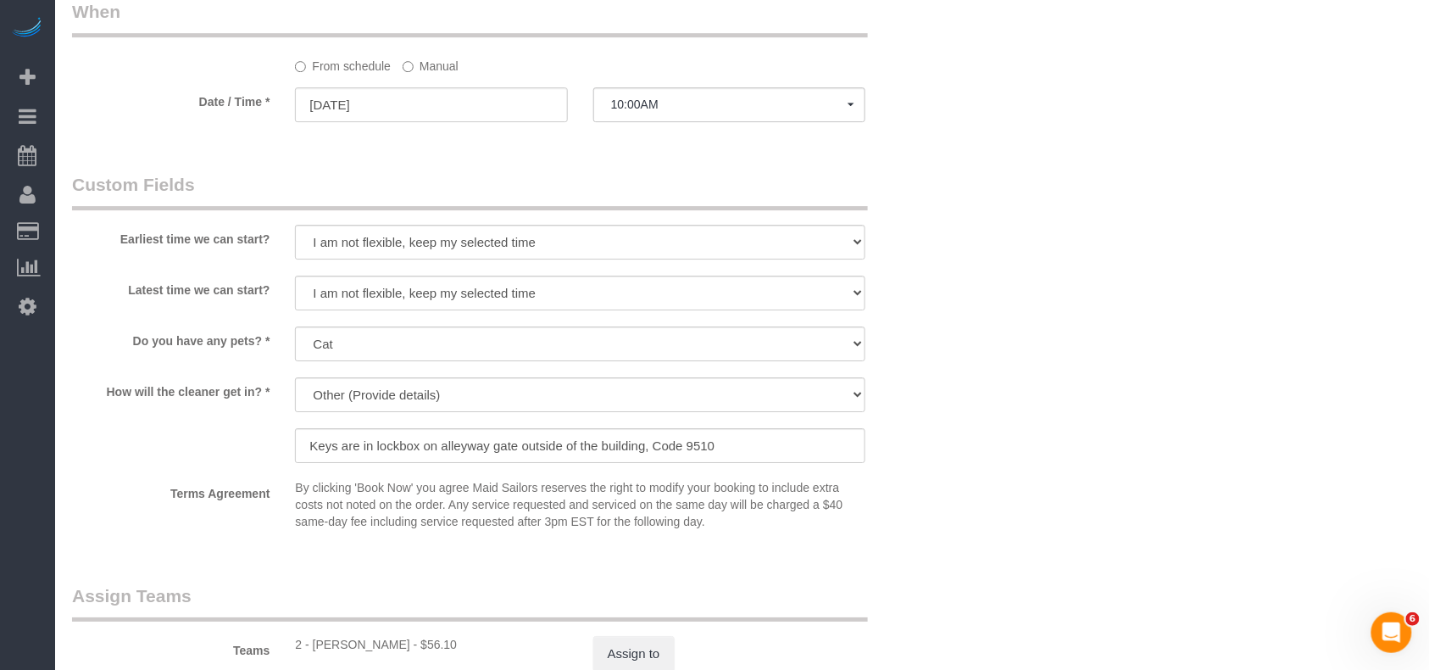
scroll to position [1696, 0]
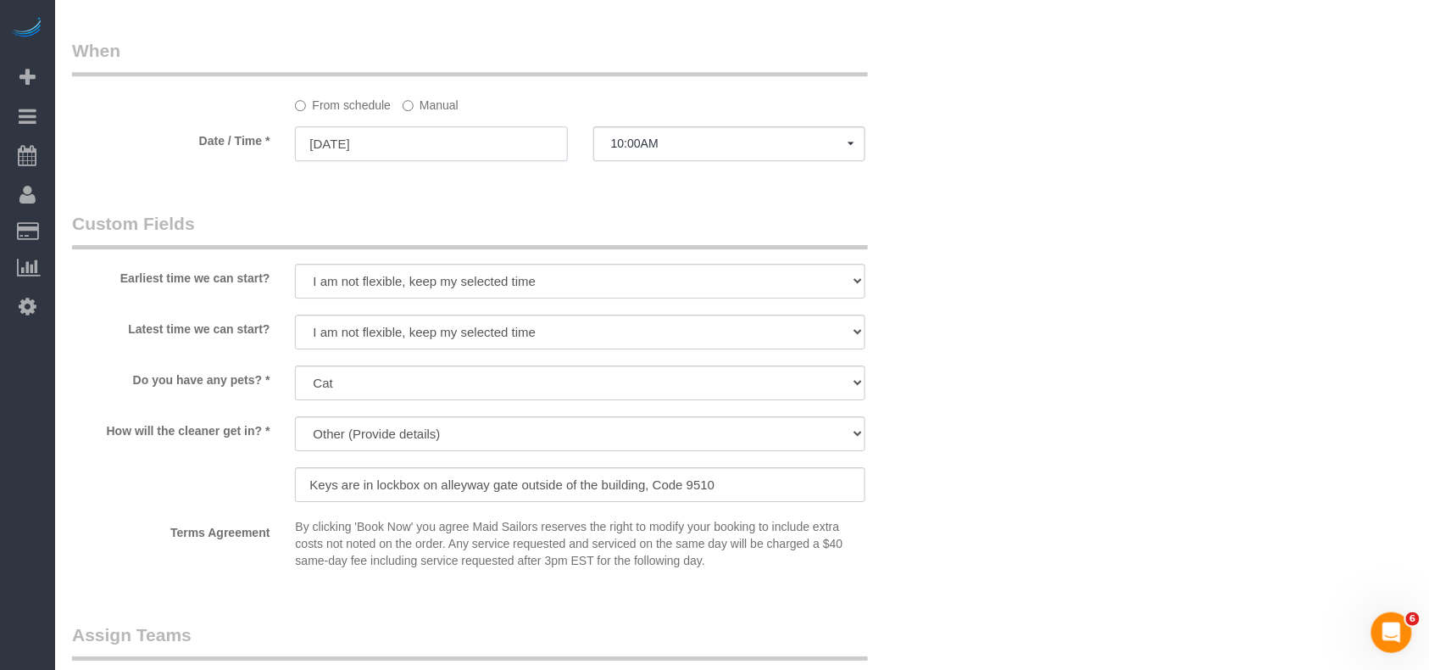
click at [493, 153] on input "09/01/2025" at bounding box center [431, 143] width 272 height 35
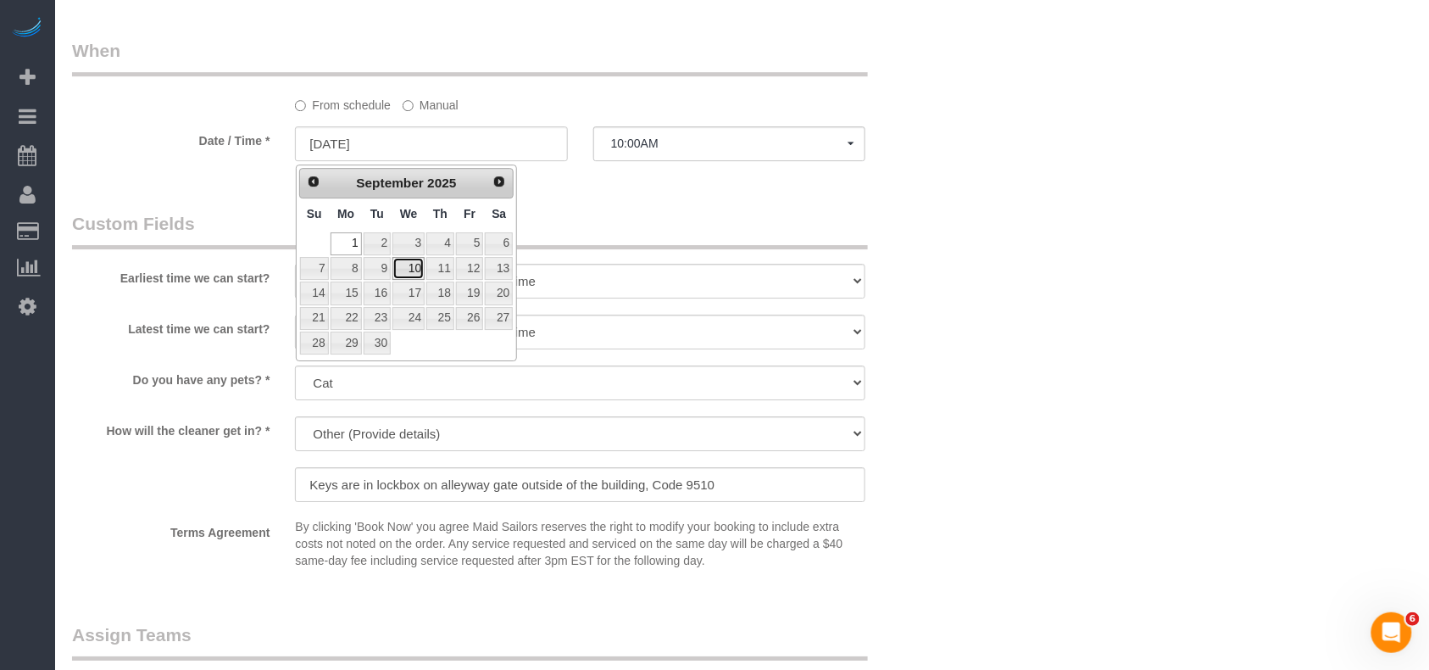
click at [420, 271] on link "10" at bounding box center [409, 268] width 32 height 23
type input "09/10/2025"
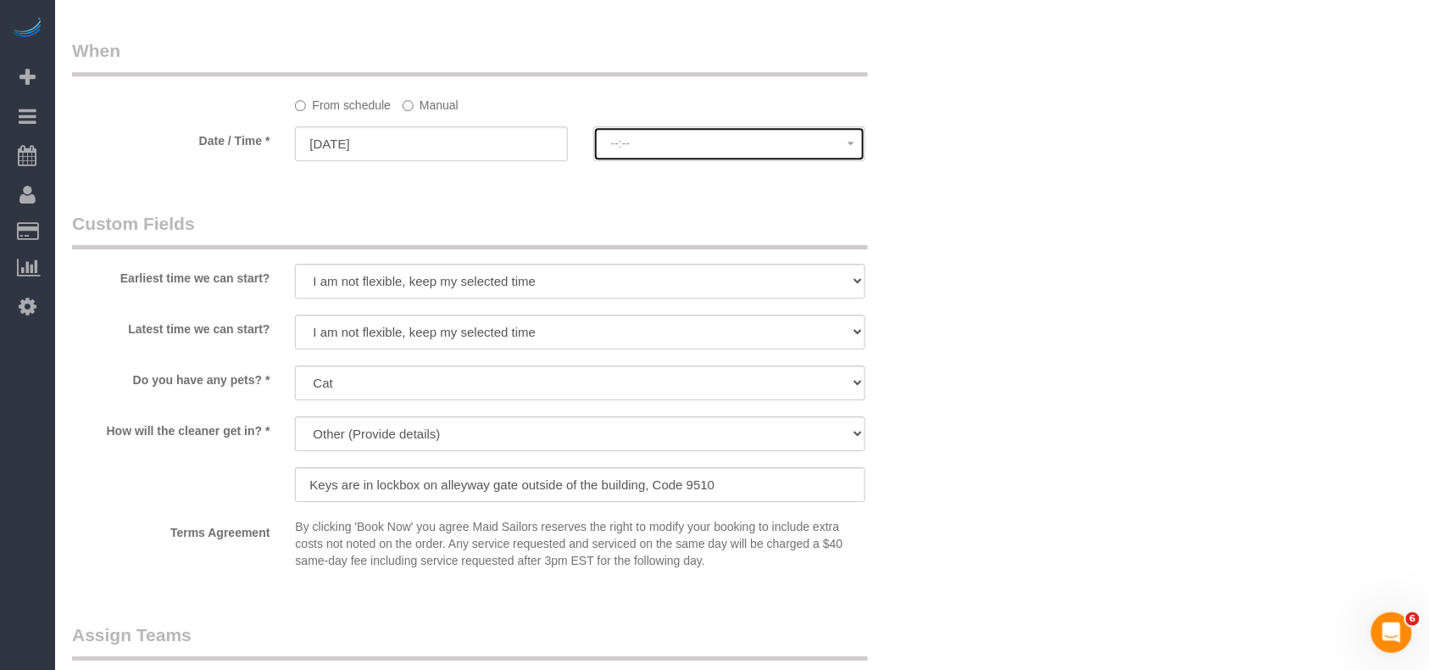
click at [644, 149] on span "--:--" at bounding box center [729, 143] width 237 height 14
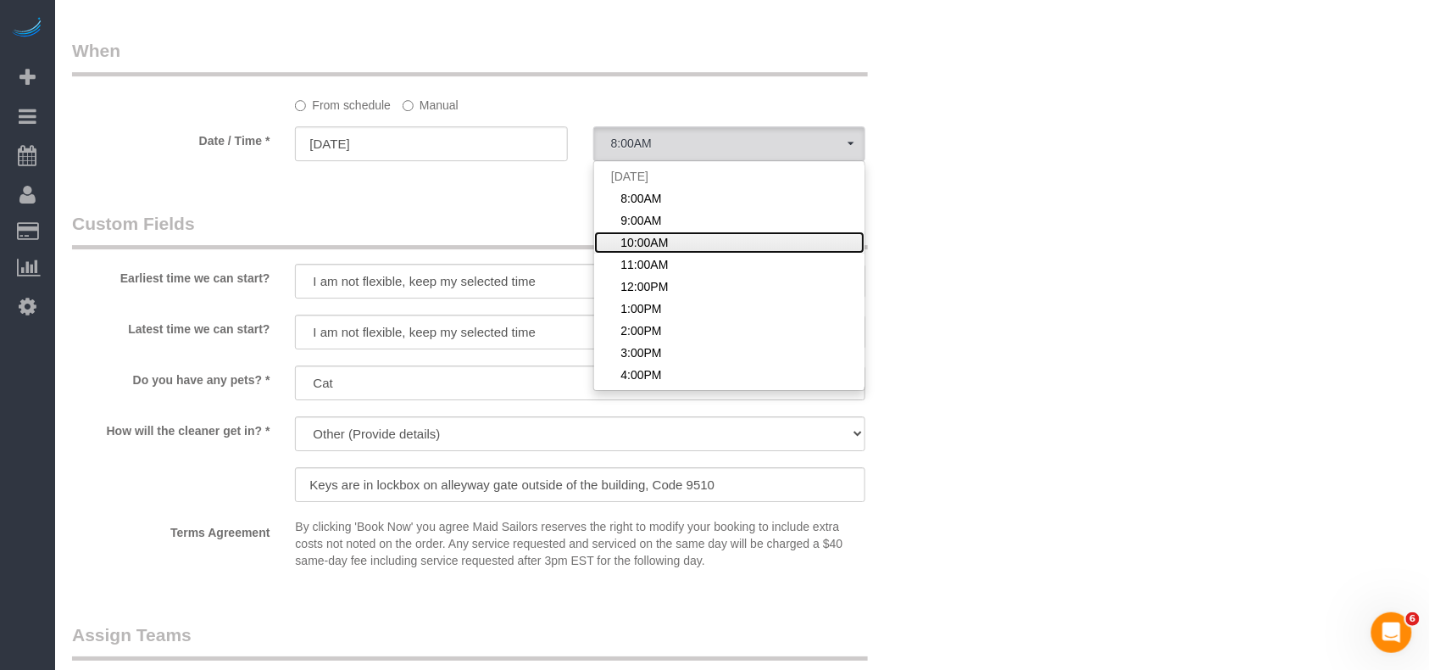
click at [651, 238] on span "10:00AM" at bounding box center [644, 242] width 47 height 17
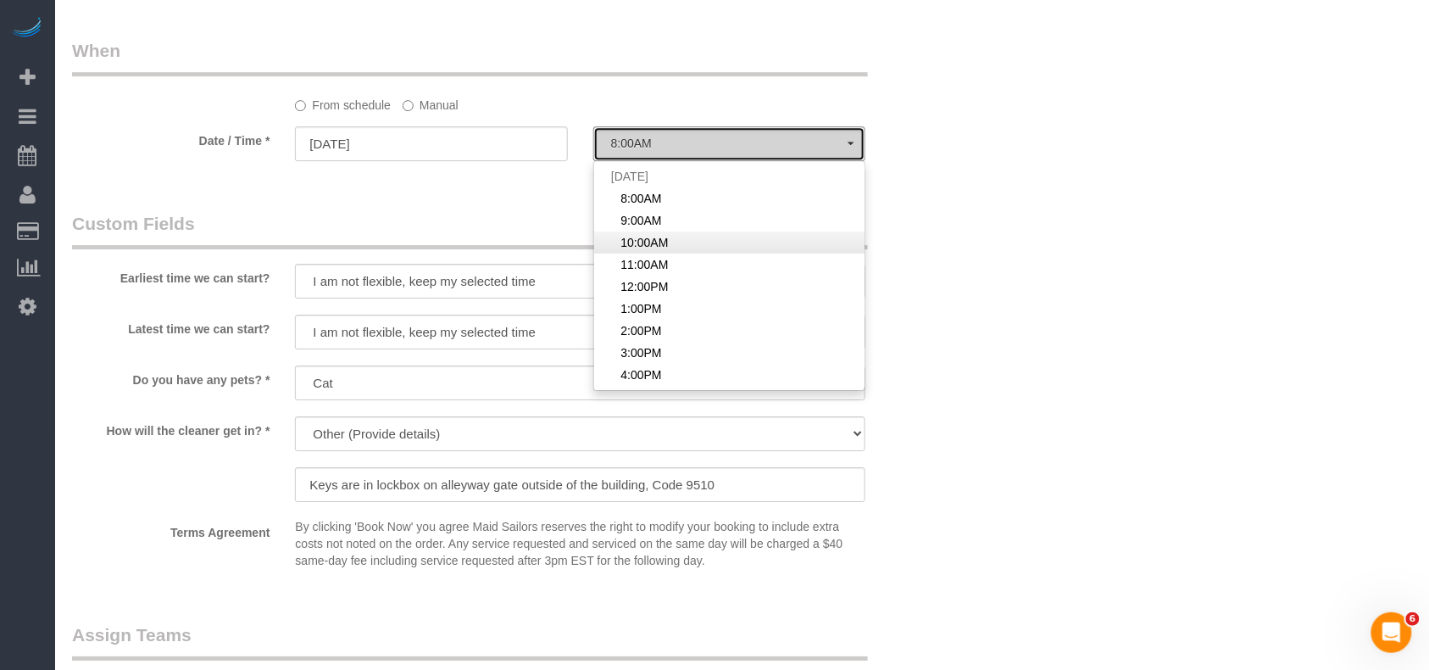
select select "spot63"
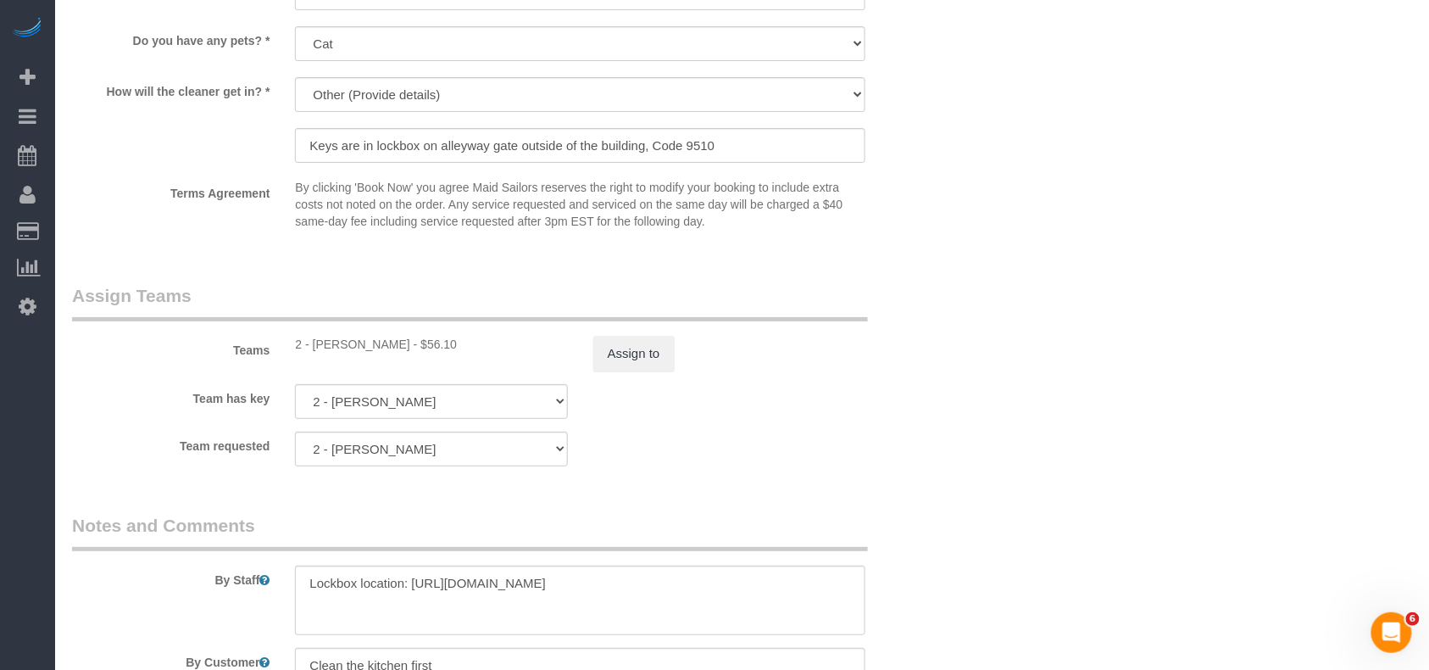
scroll to position [2147, 0]
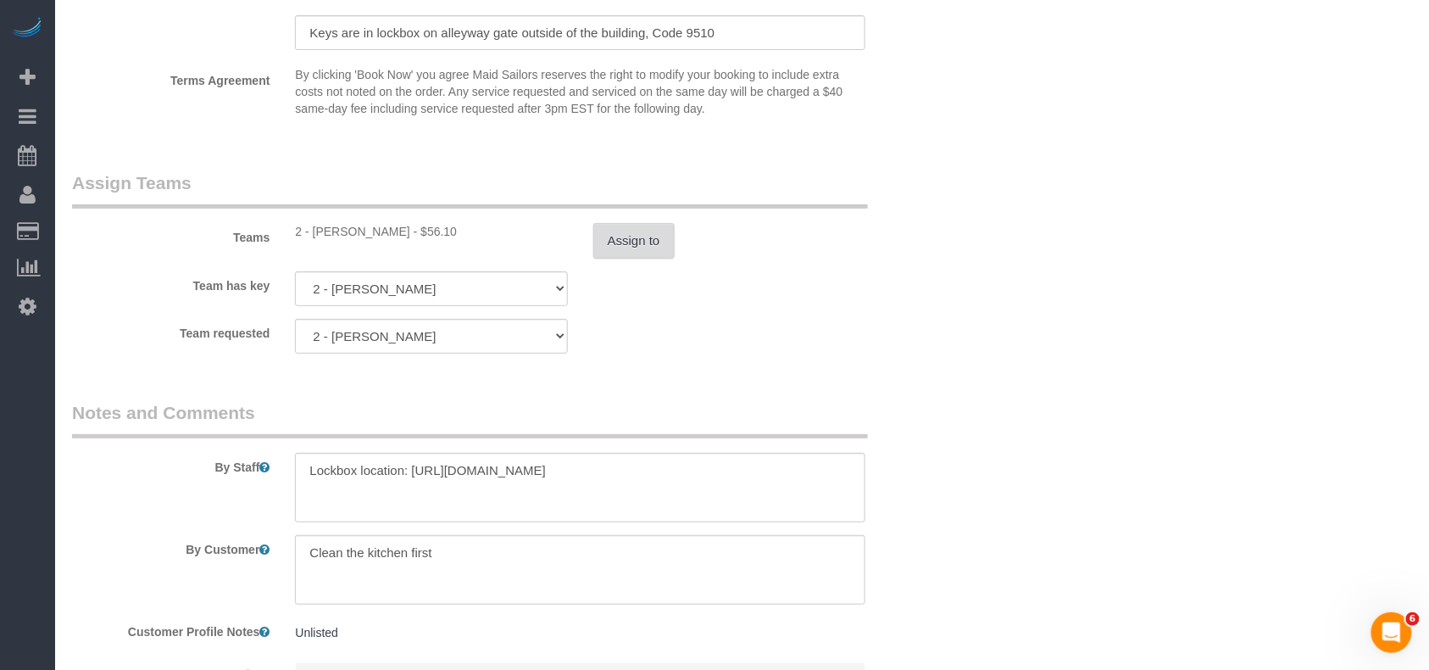
click at [609, 231] on button "Assign to" at bounding box center [633, 241] width 81 height 36
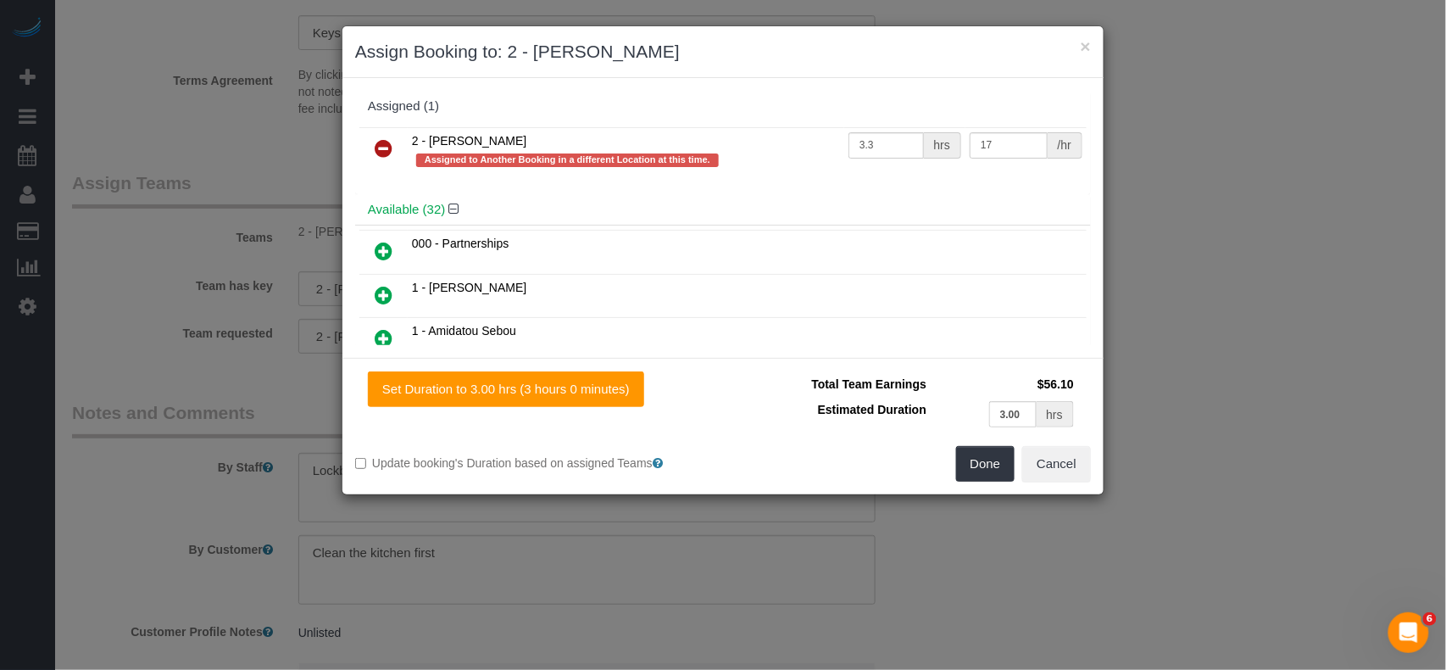
click at [380, 146] on icon at bounding box center [384, 148] width 18 height 20
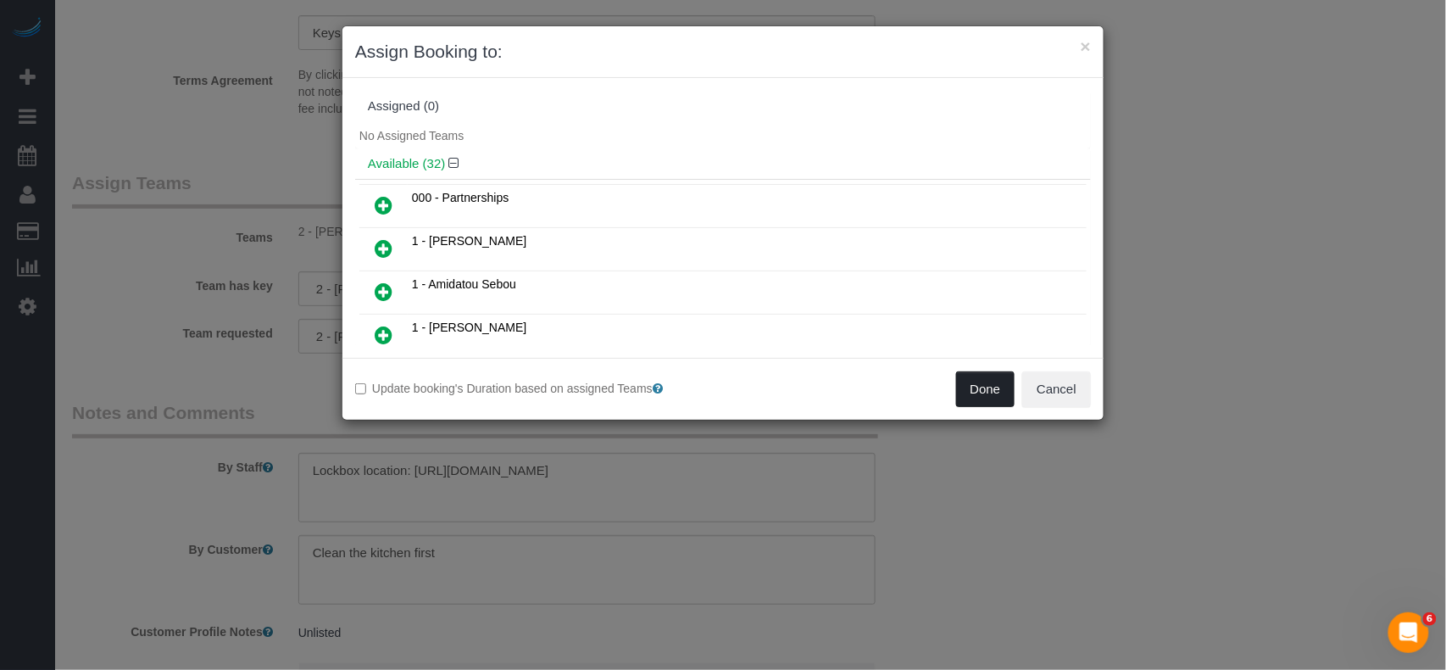
click at [965, 392] on button "Done" at bounding box center [985, 389] width 59 height 36
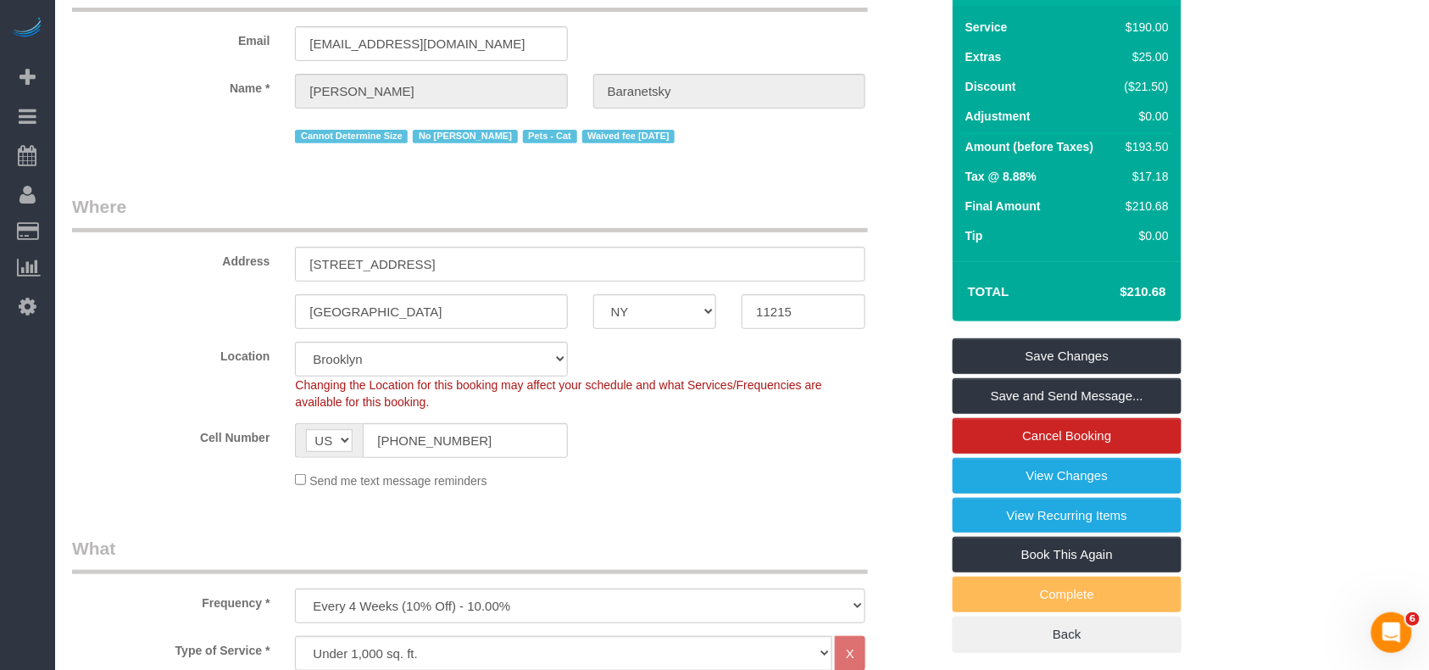
scroll to position [85, 0]
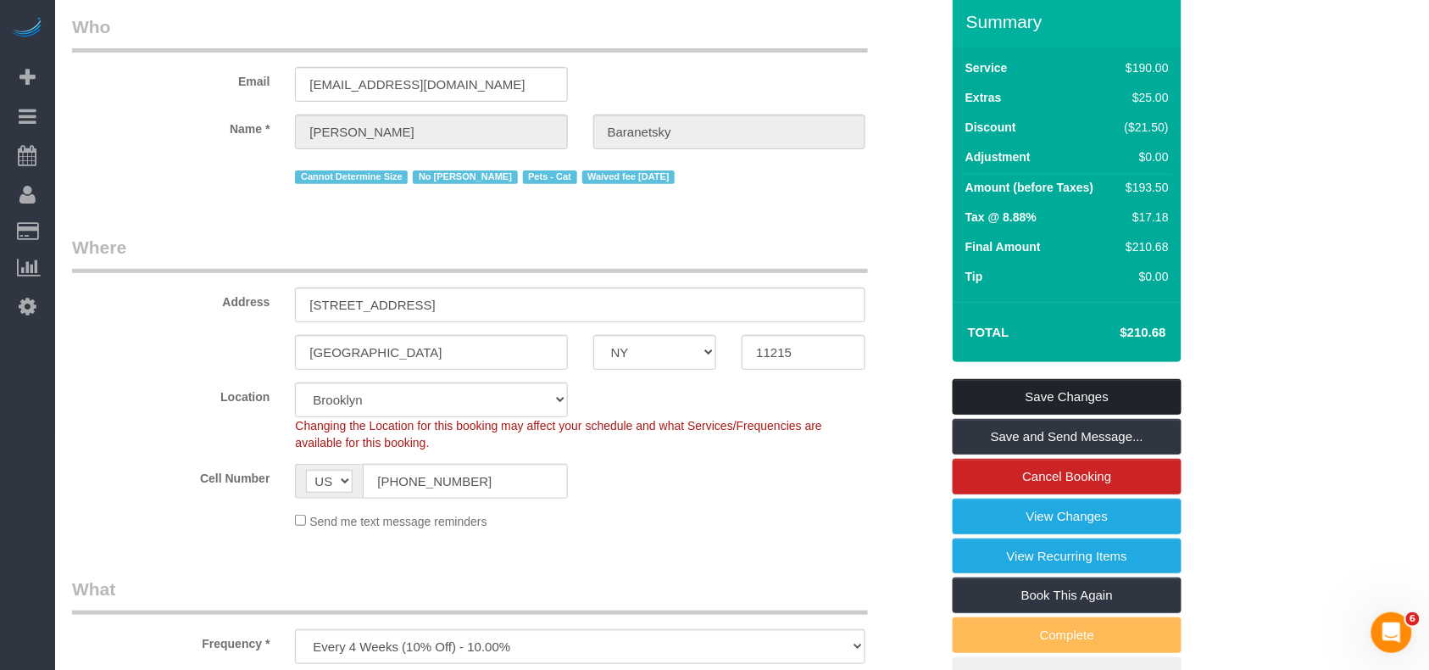
click at [1005, 385] on link "Save Changes" at bounding box center [1067, 397] width 229 height 36
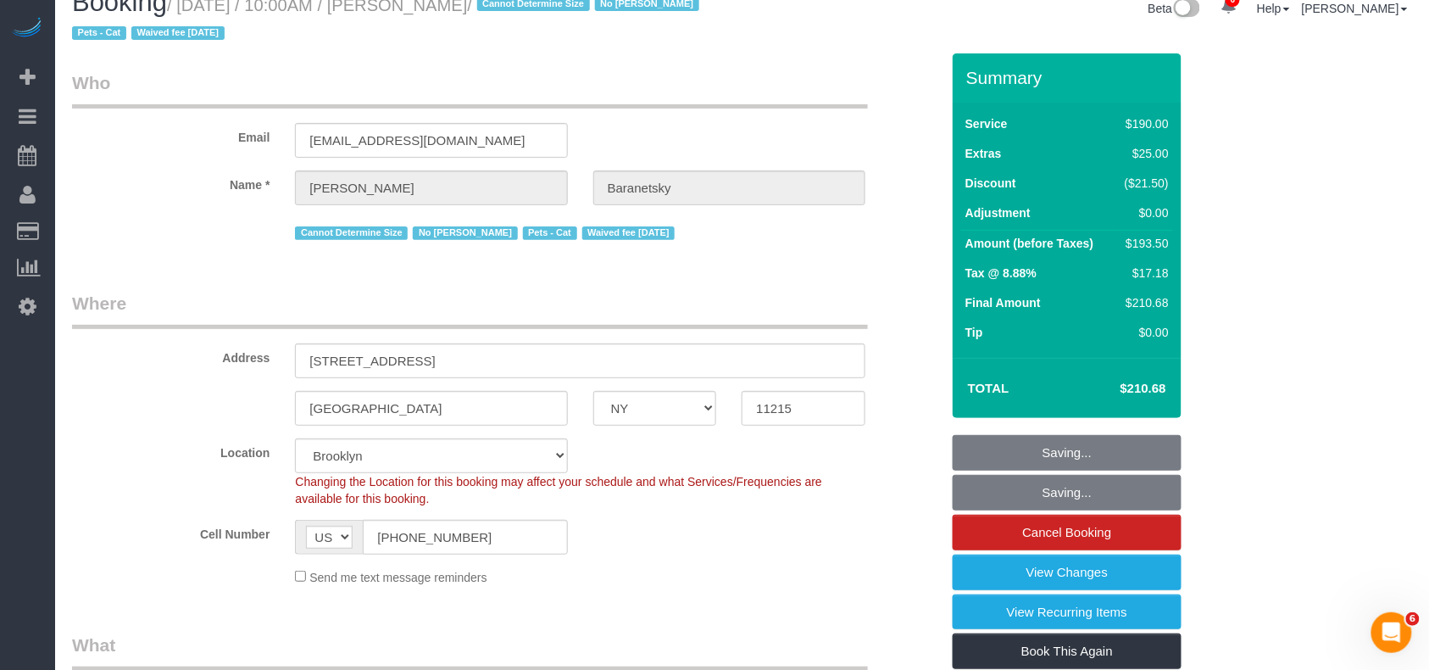
scroll to position [0, 0]
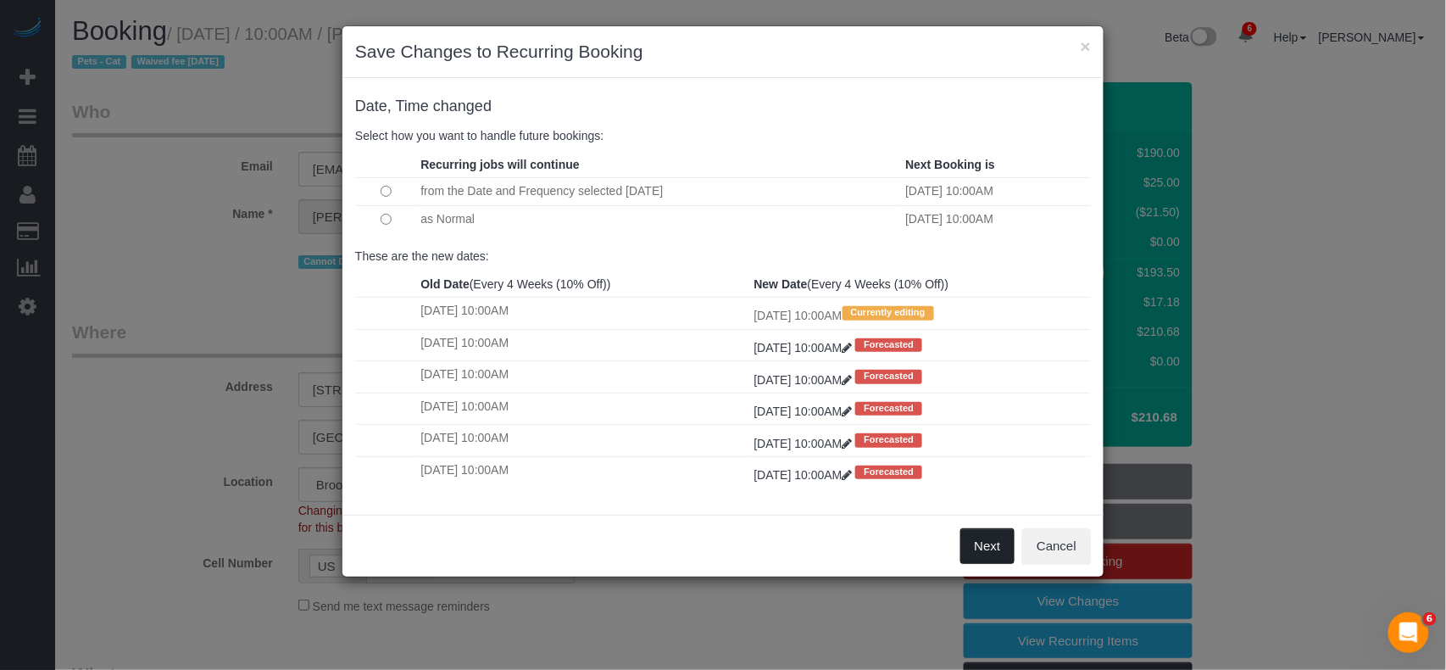
click at [987, 543] on button "Next" at bounding box center [988, 546] width 55 height 36
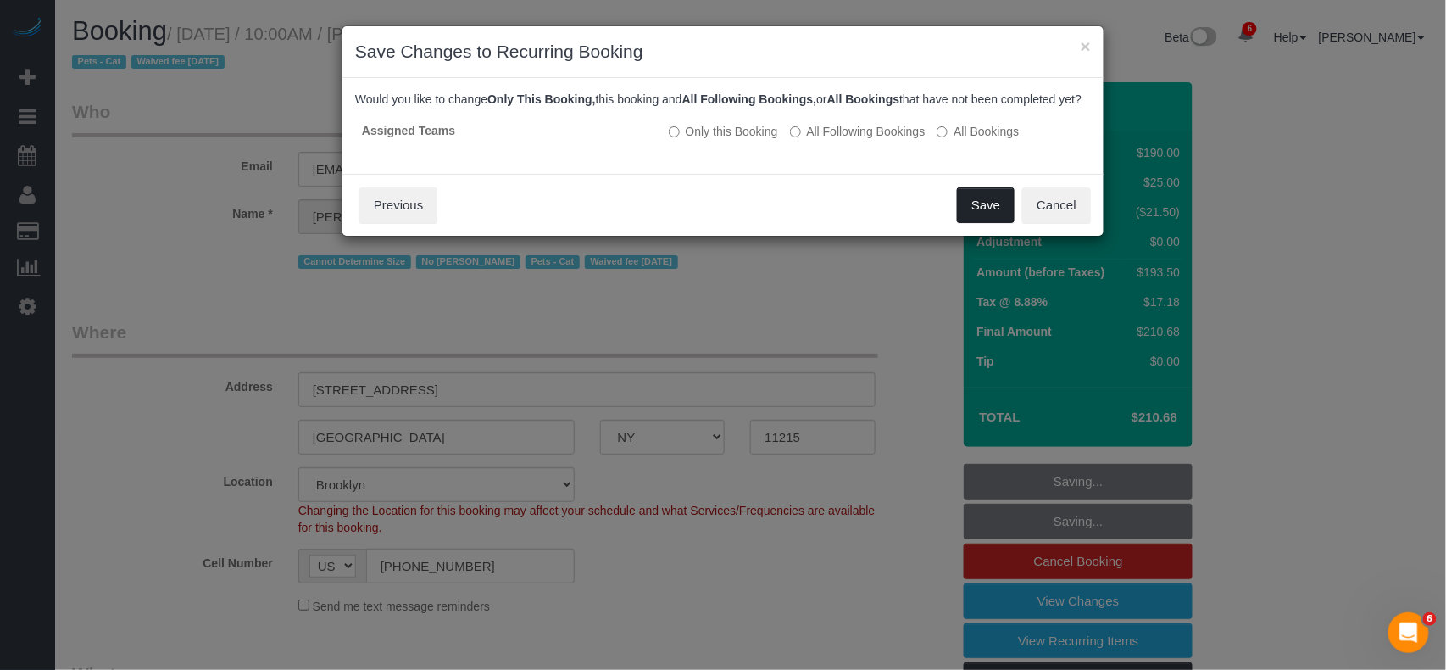
click at [985, 223] on button "Save" at bounding box center [986, 205] width 58 height 36
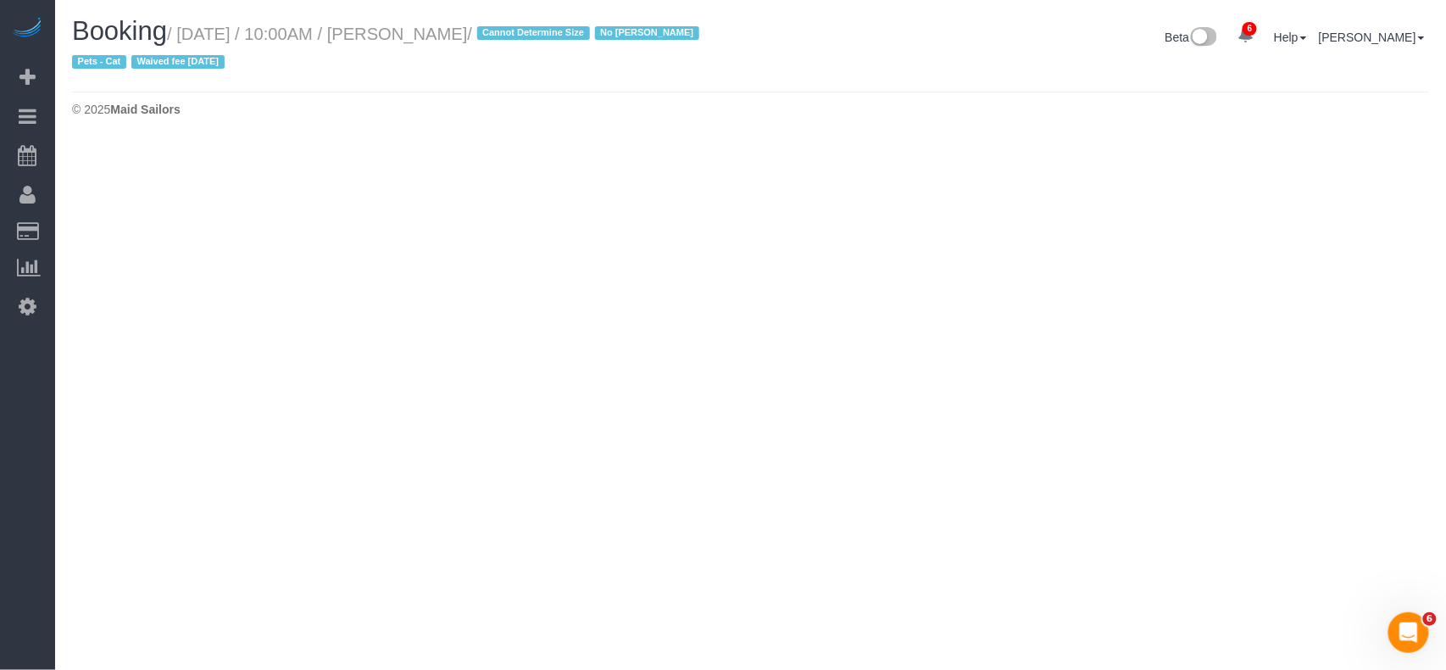
select select "NY"
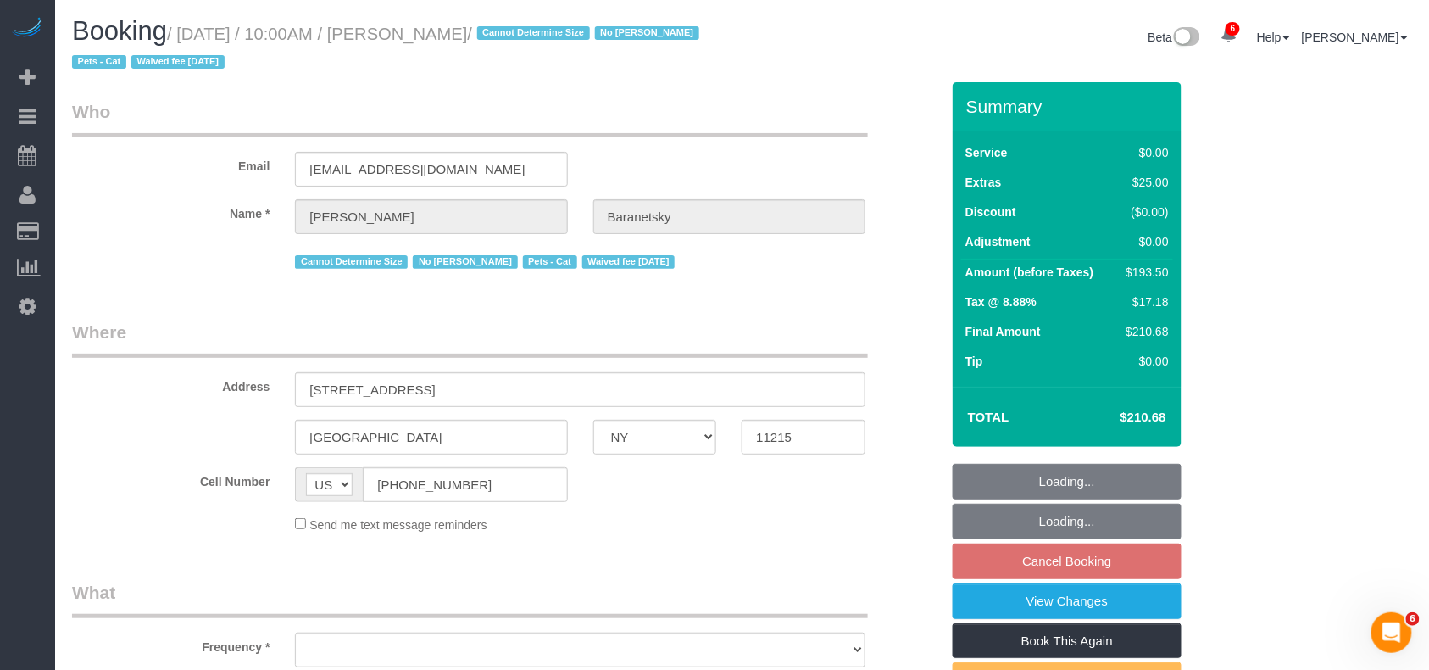
scroll to position [1, 0]
select select "object:4005"
select select "number:89"
select select "number:90"
select select "number:14"
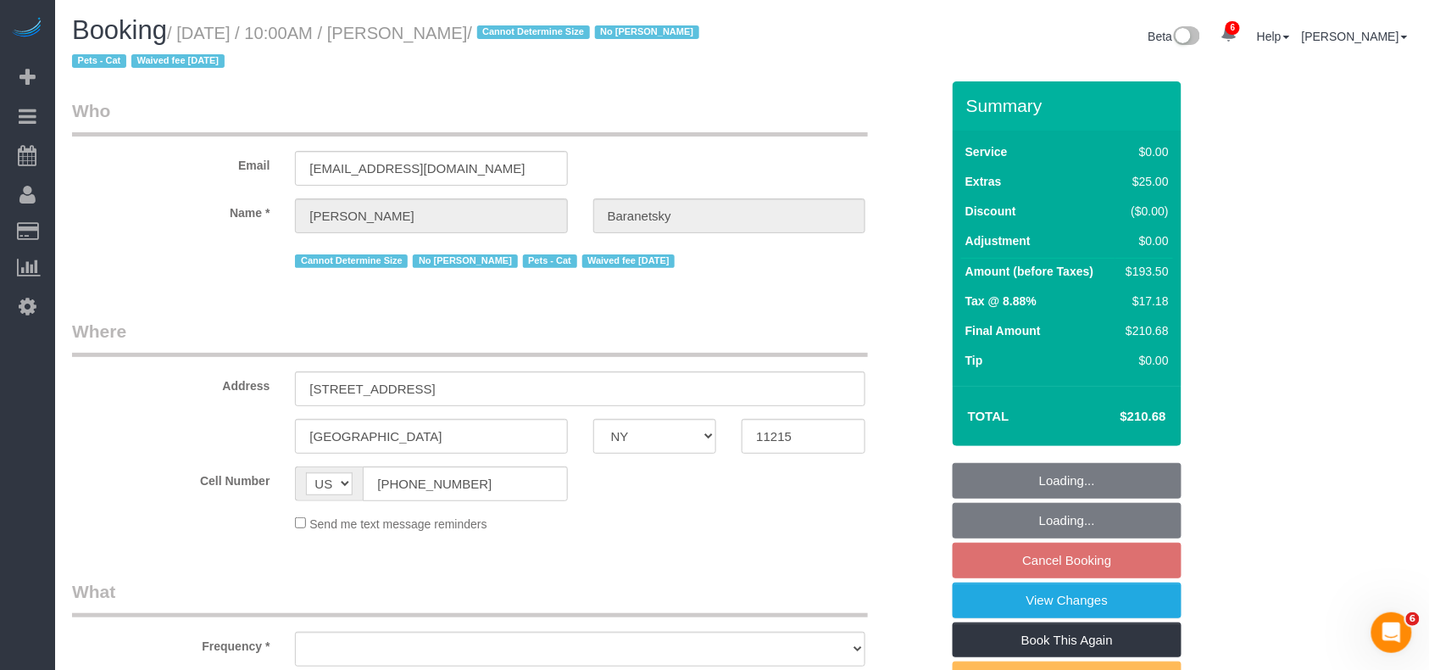
select select "number:7"
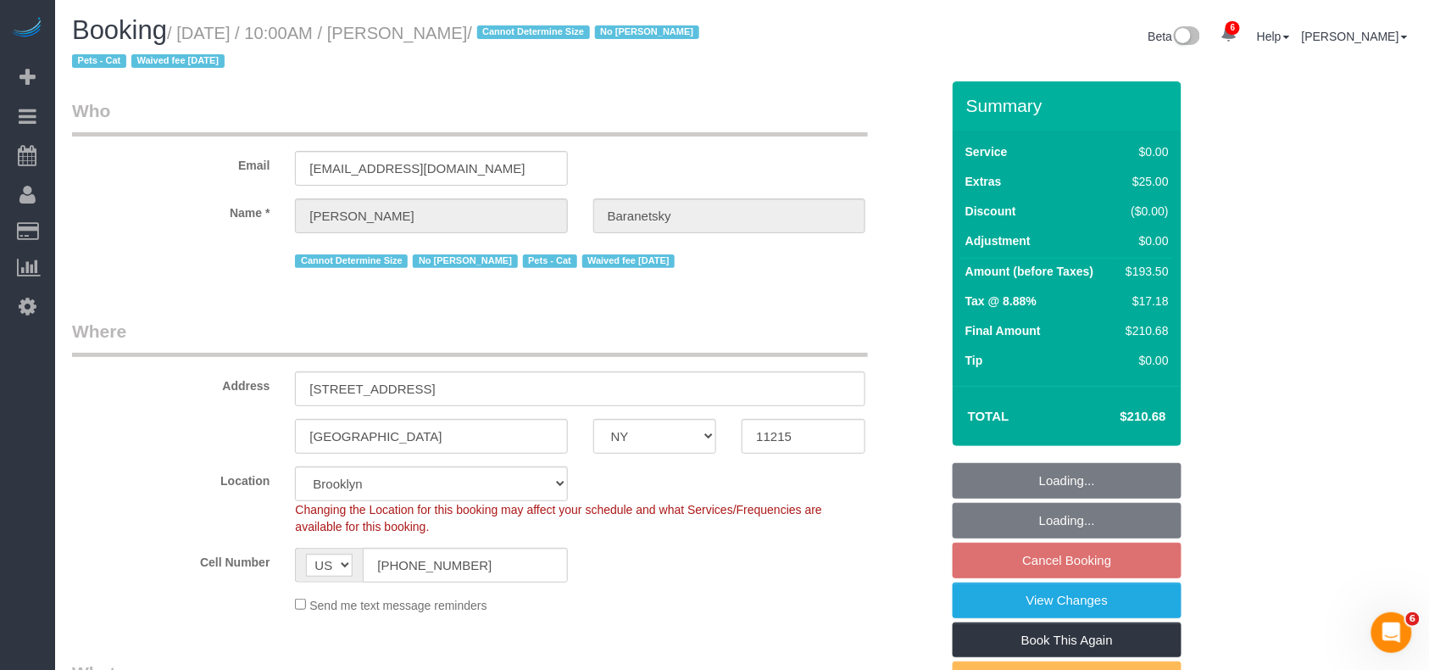
select select "2"
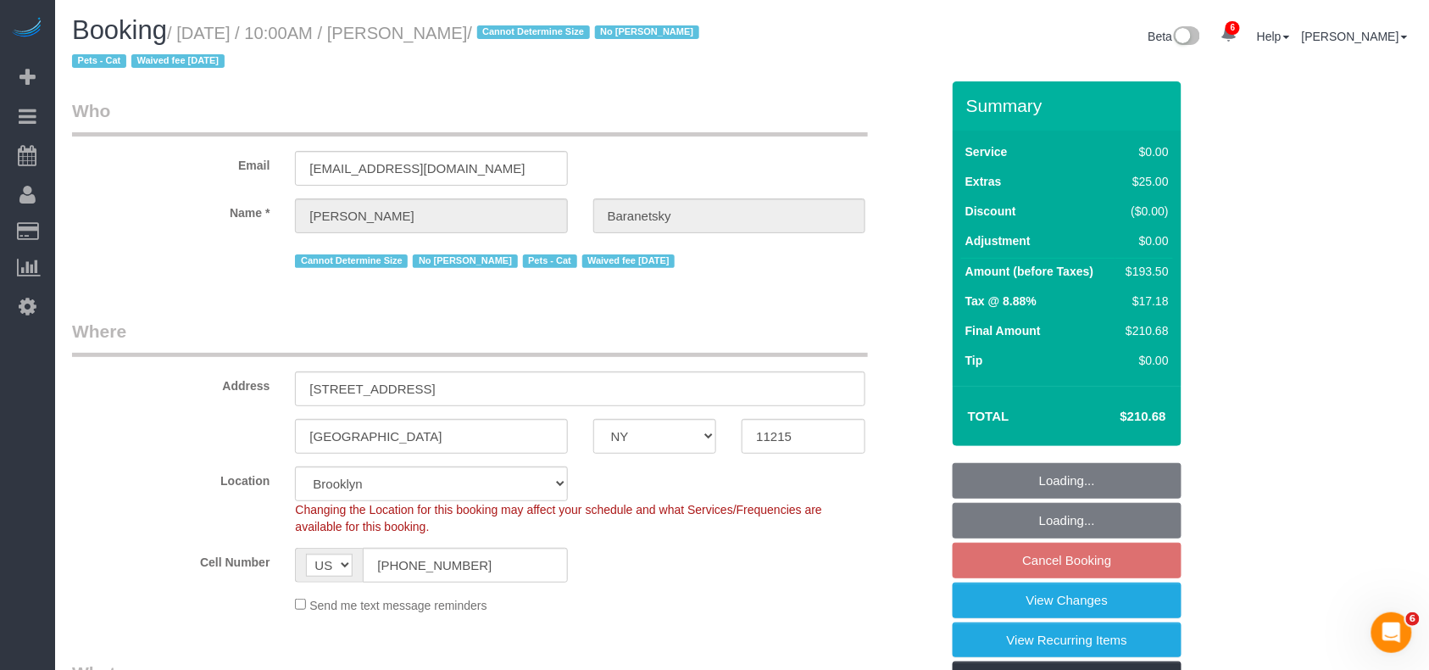
select select "string:stripe-pm_1No6cK4VGloSiKo7E2tmOfwl"
select select "spot123"
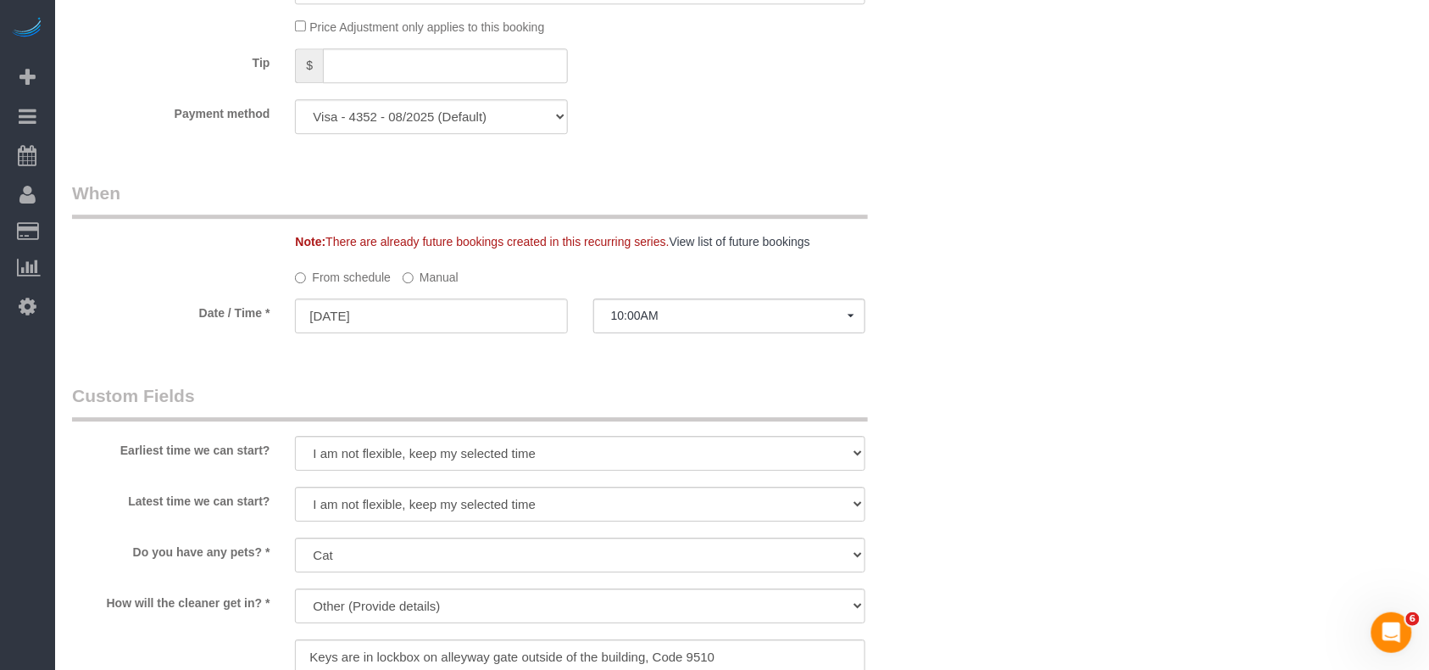
select select "object:4640"
select select "2"
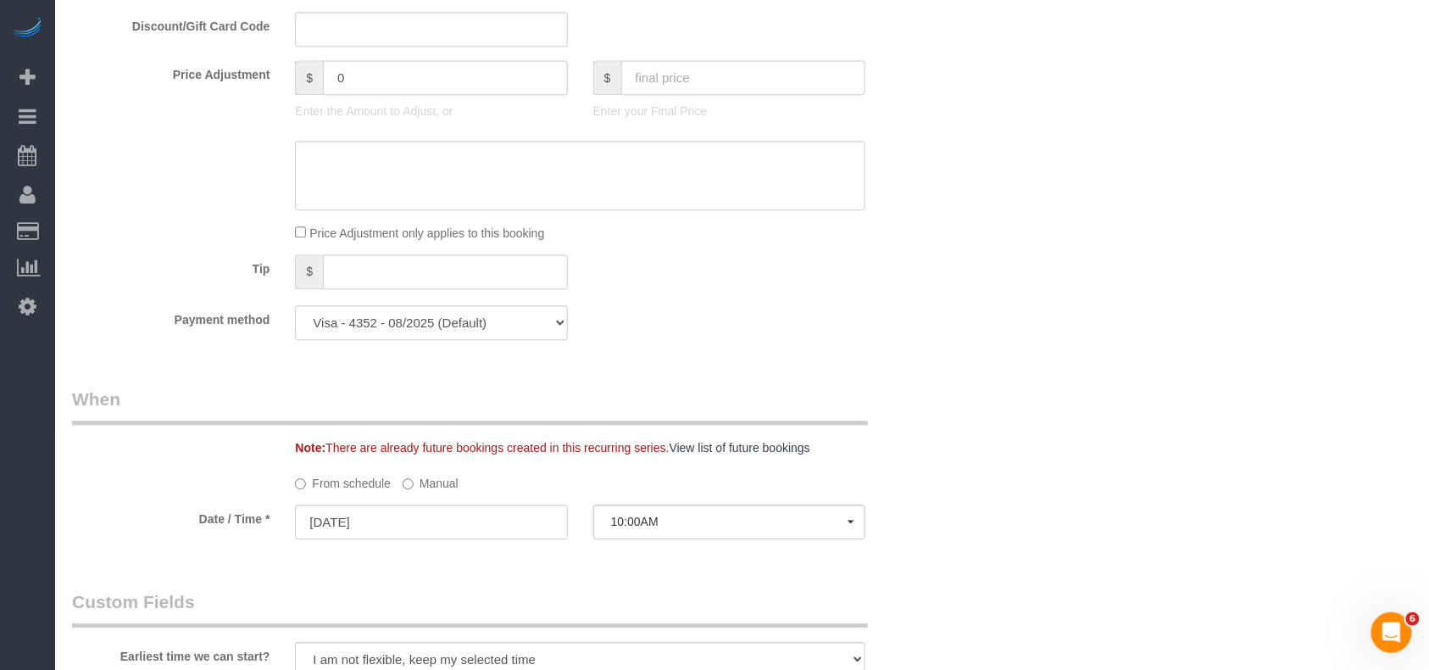
scroll to position [1017, 0]
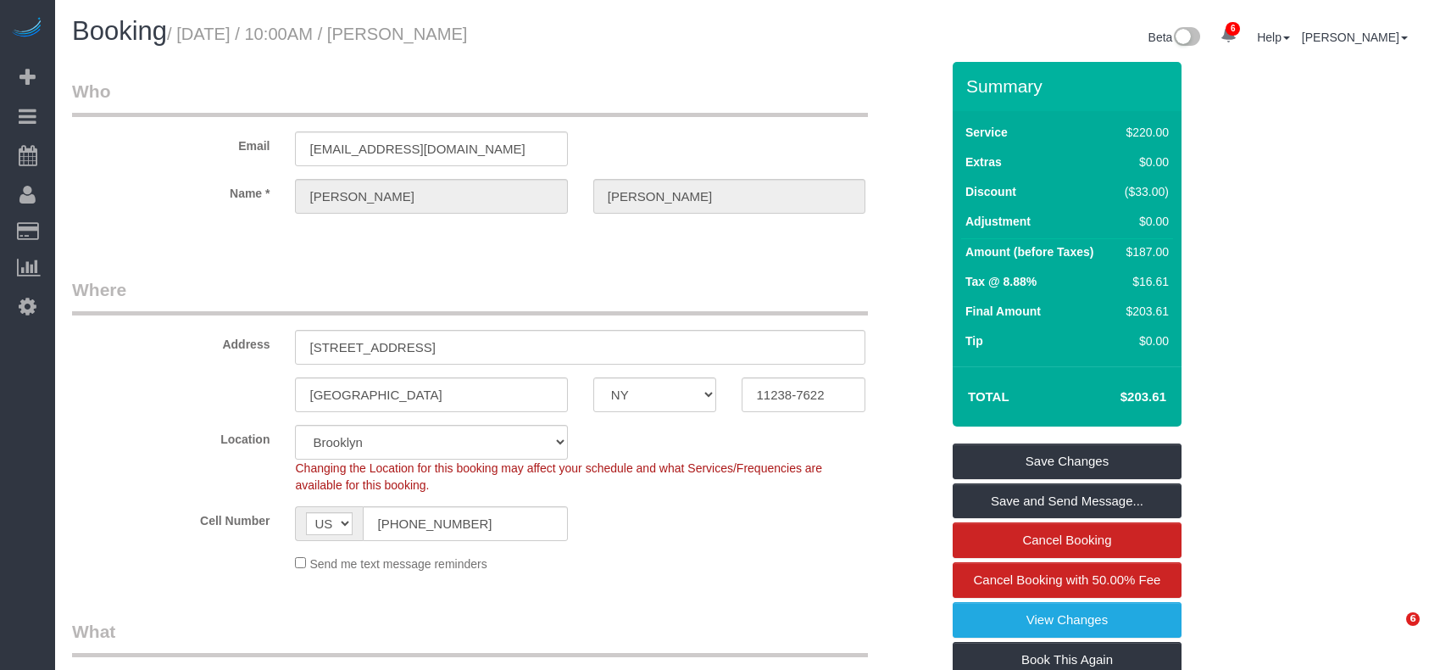
select select "NY"
select select "2"
select select "spot1"
select select "number:89"
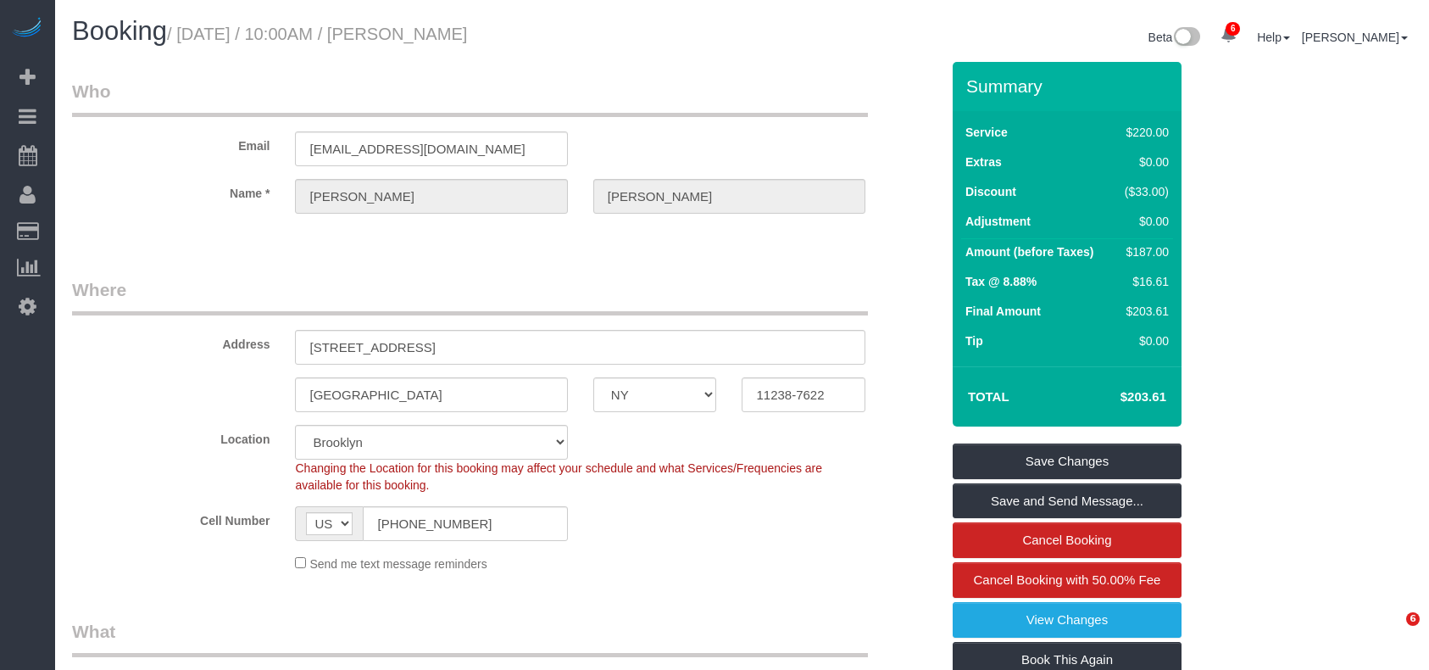
select select "number:90"
select select "number:15"
select select "number:5"
drag, startPoint x: 202, startPoint y: 32, endPoint x: 181, endPoint y: 32, distance: 20.3
click at [181, 32] on h1 "Booking / August 29, 2025 / 10:00AM / Elaine Wang" at bounding box center [401, 31] width 658 height 29
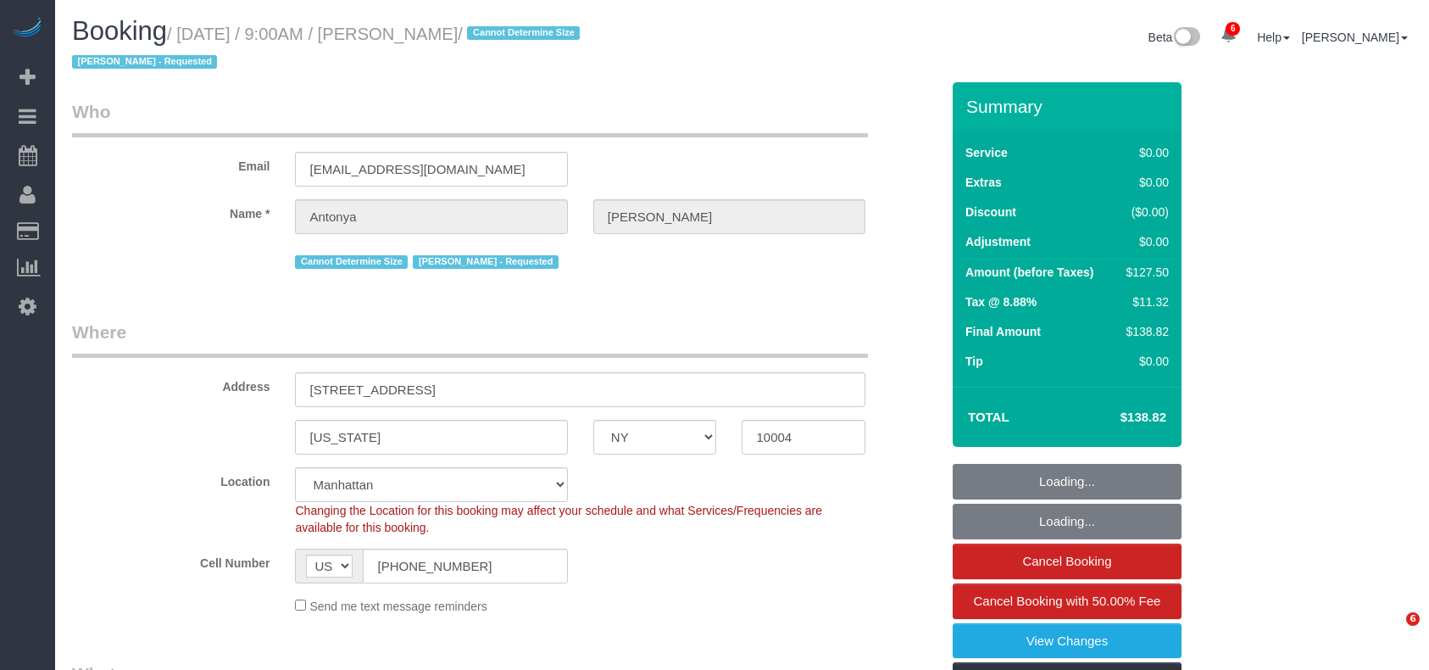
select select "NY"
select select "string:stripe-pm_1RGONJ4VGloSiKo7uRMWaPqO"
select select "spot1"
select select "number:56"
select select "number:76"
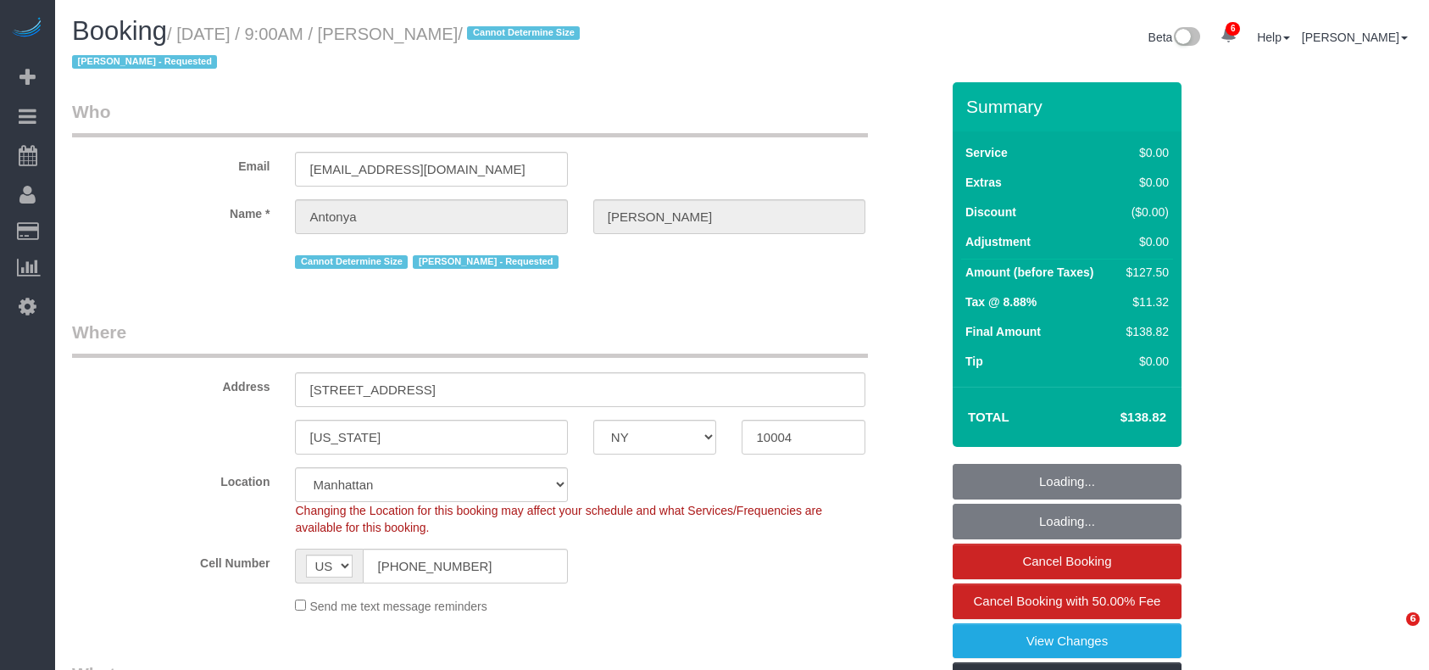
select select "number:15"
select select "number:6"
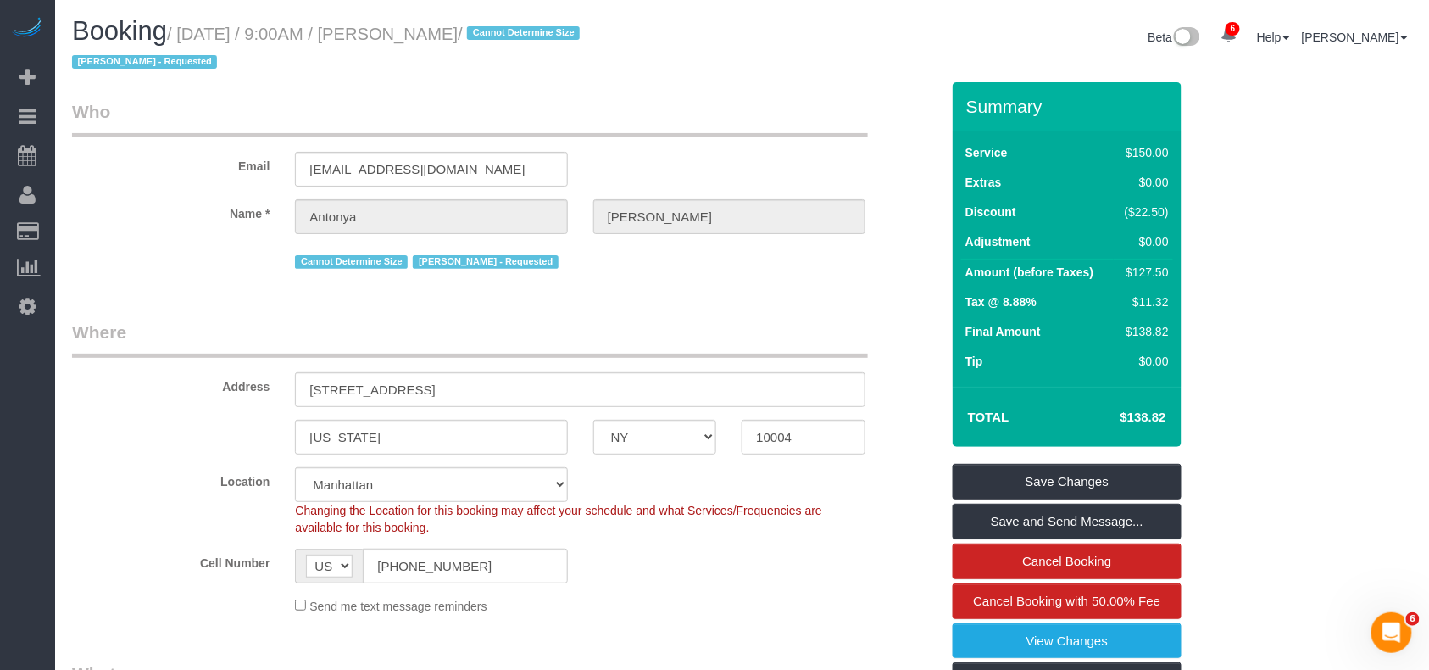
drag, startPoint x: 498, startPoint y: 31, endPoint x: 187, endPoint y: 31, distance: 311.1
click at [187, 31] on small "/ August 29, 2025 / 9:00AM / Antonya Allen / Cannot Determine Size Iman Smith -…" at bounding box center [328, 48] width 513 height 47
click at [500, 58] on h1 "Booking / August 29, 2025 / 9:00AM / Antonya Allen / Cannot Determine Size Iman…" at bounding box center [401, 46] width 658 height 58
drag, startPoint x: 504, startPoint y: 36, endPoint x: 187, endPoint y: 35, distance: 317.1
click at [187, 35] on small "/ August 29, 2025 / 9:00AM / Antonya Allen / Cannot Determine Size Iman Smith -…" at bounding box center [328, 48] width 513 height 47
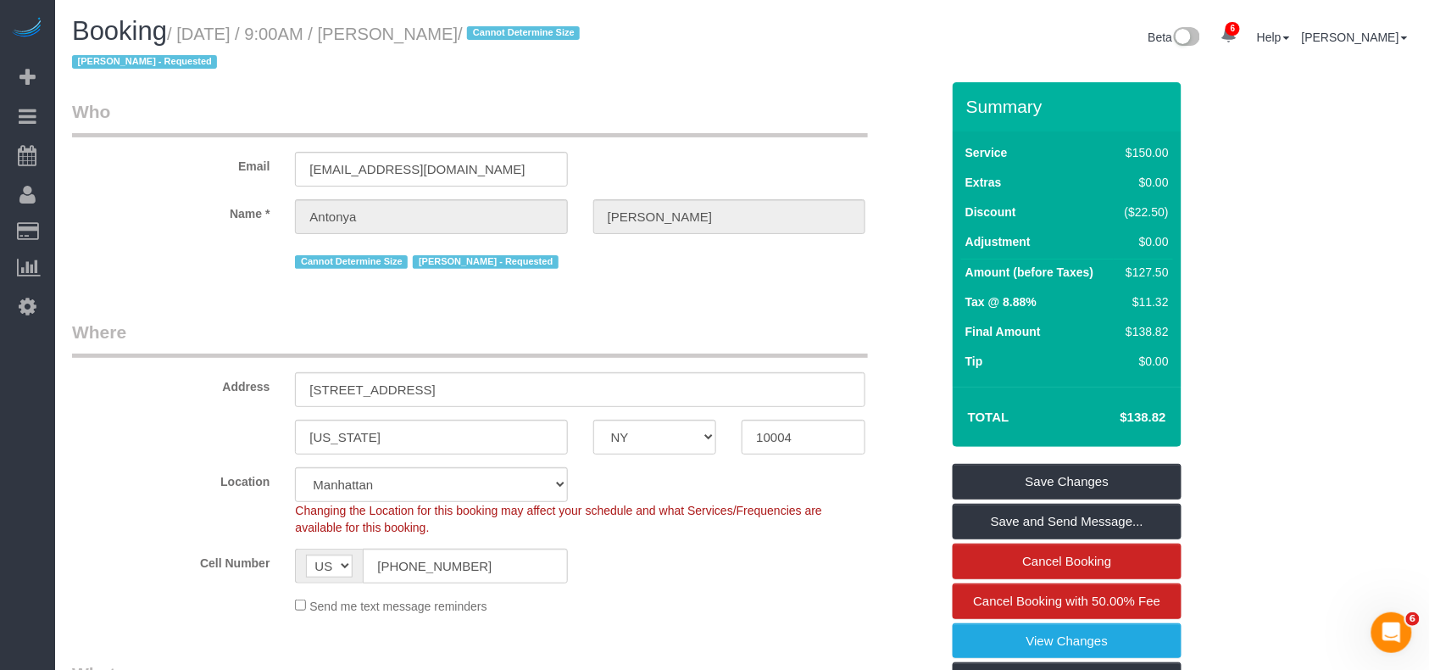
copy small "August 29, 2025 / 9:00AM / Antonya Allen"
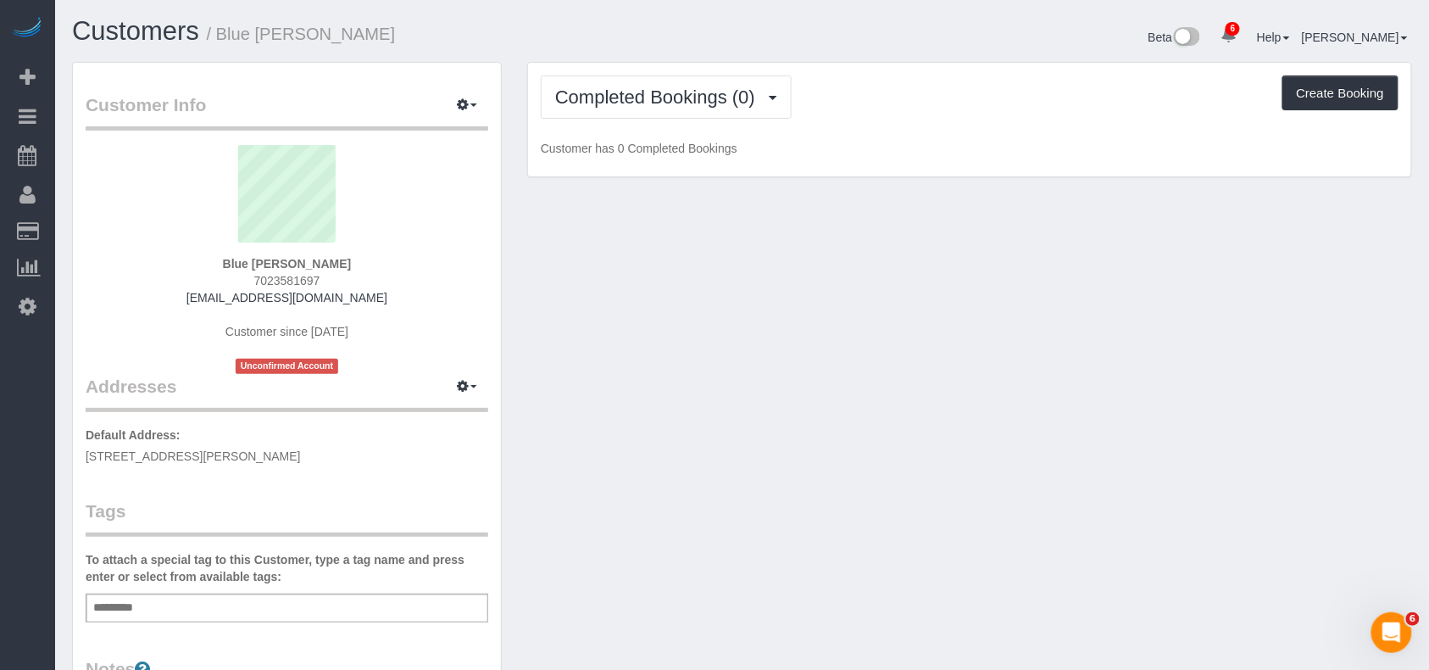
drag, startPoint x: 337, startPoint y: 459, endPoint x: 75, endPoint y: 459, distance: 262.0
click at [75, 459] on div "Customer Info Edit Contact Info Send Message Email Preferences Special Sales Ta…" at bounding box center [287, 621] width 428 height 1117
copy span "[STREET_ADDRESS][PERSON_NAME]"
click at [466, 387] on icon "button" at bounding box center [463, 386] width 12 height 10
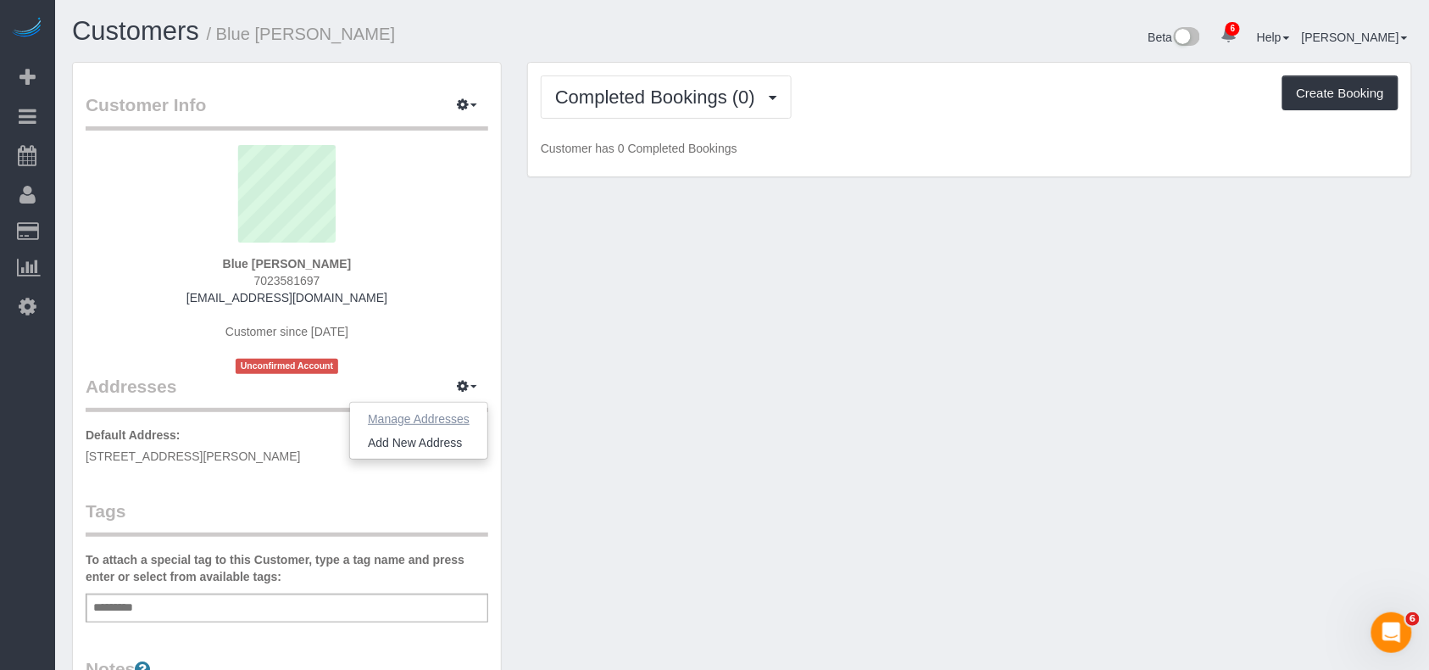
click at [438, 418] on button "Manage Addresses" at bounding box center [418, 419] width 137 height 24
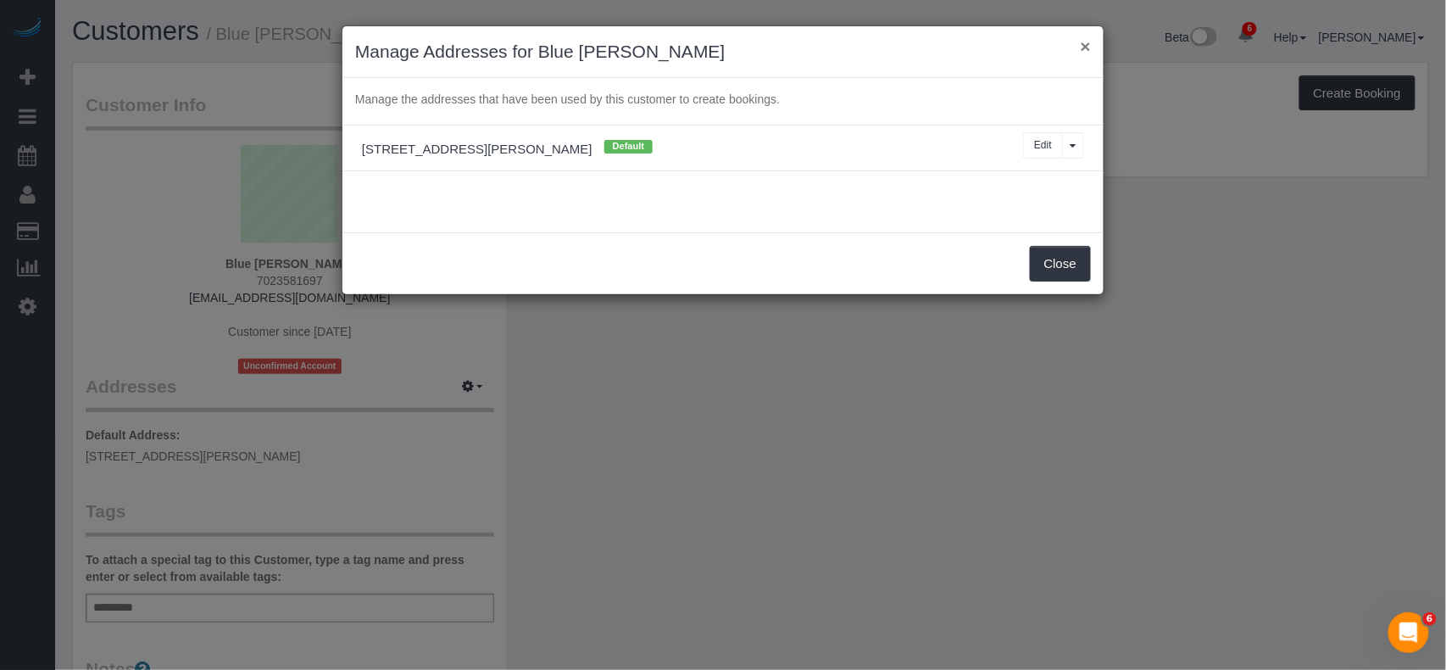
click at [1090, 39] on button "×" at bounding box center [1086, 46] width 10 height 18
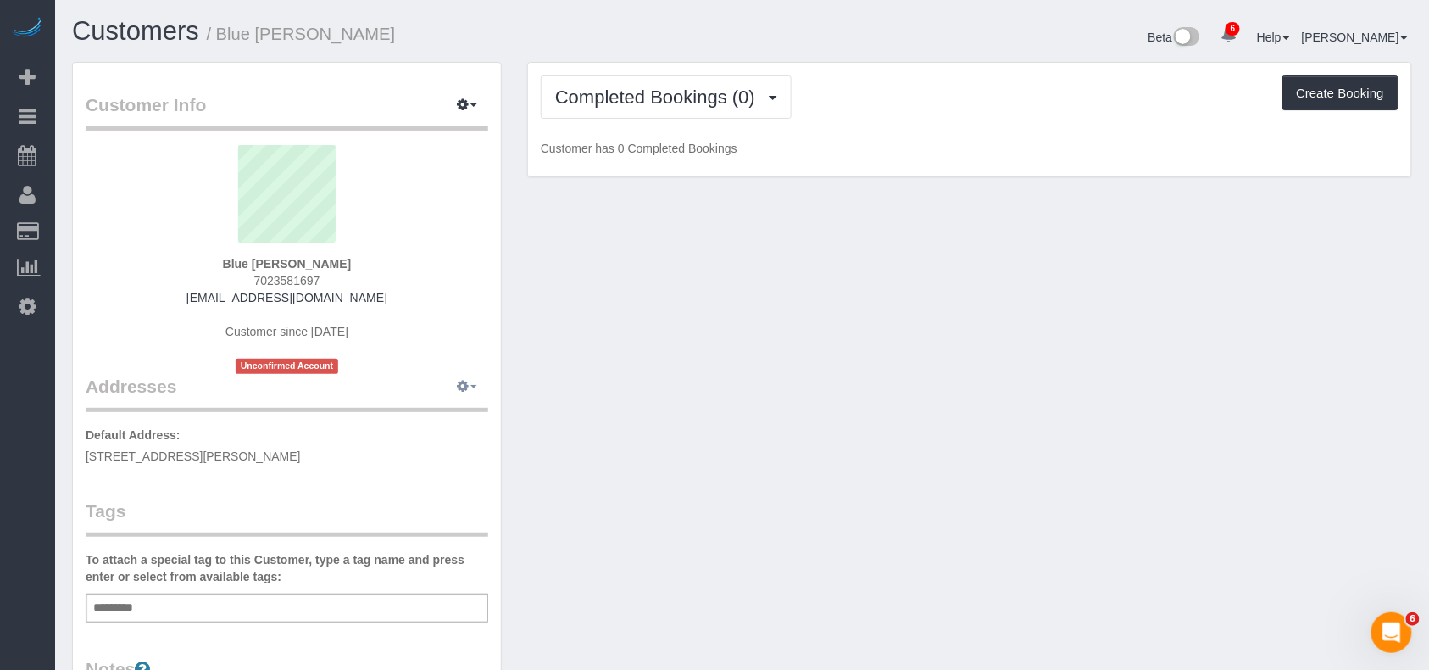
click at [458, 388] on icon "button" at bounding box center [463, 386] width 12 height 10
click at [448, 419] on button "Manage Addresses" at bounding box center [418, 419] width 137 height 24
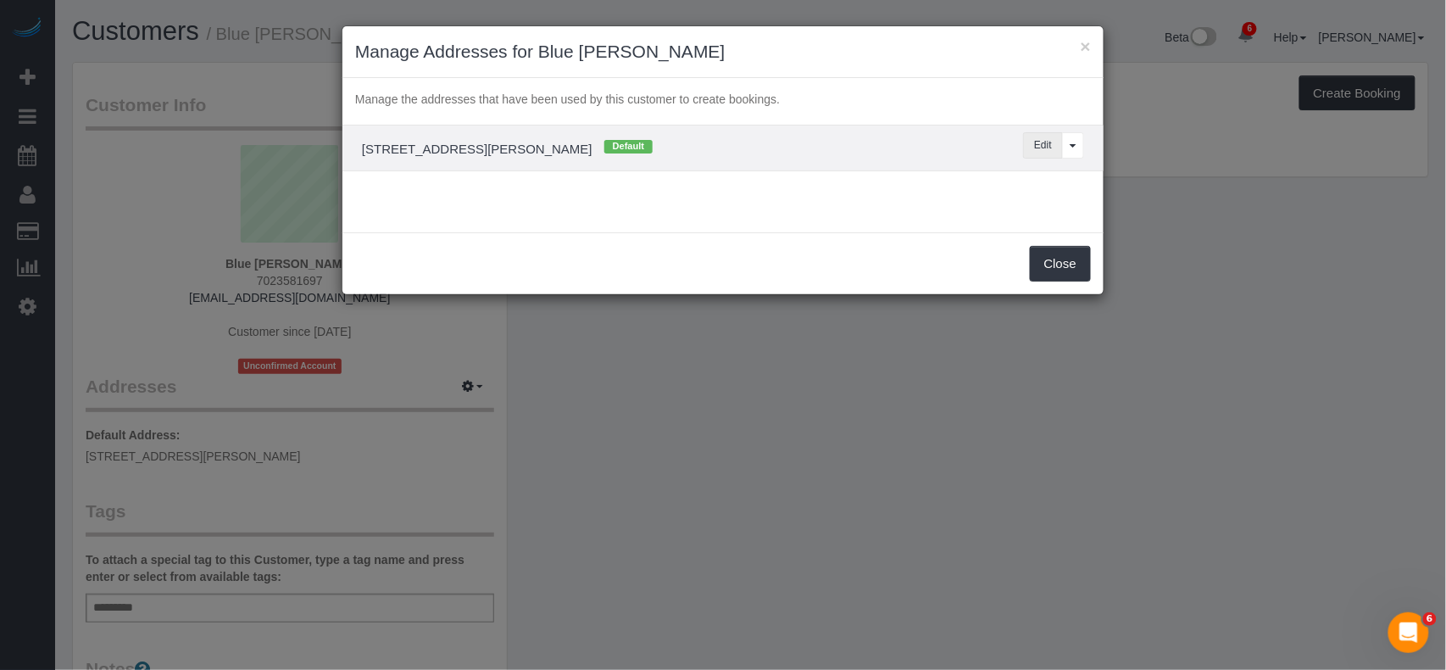
click at [1043, 151] on button "Edit" at bounding box center [1043, 145] width 40 height 26
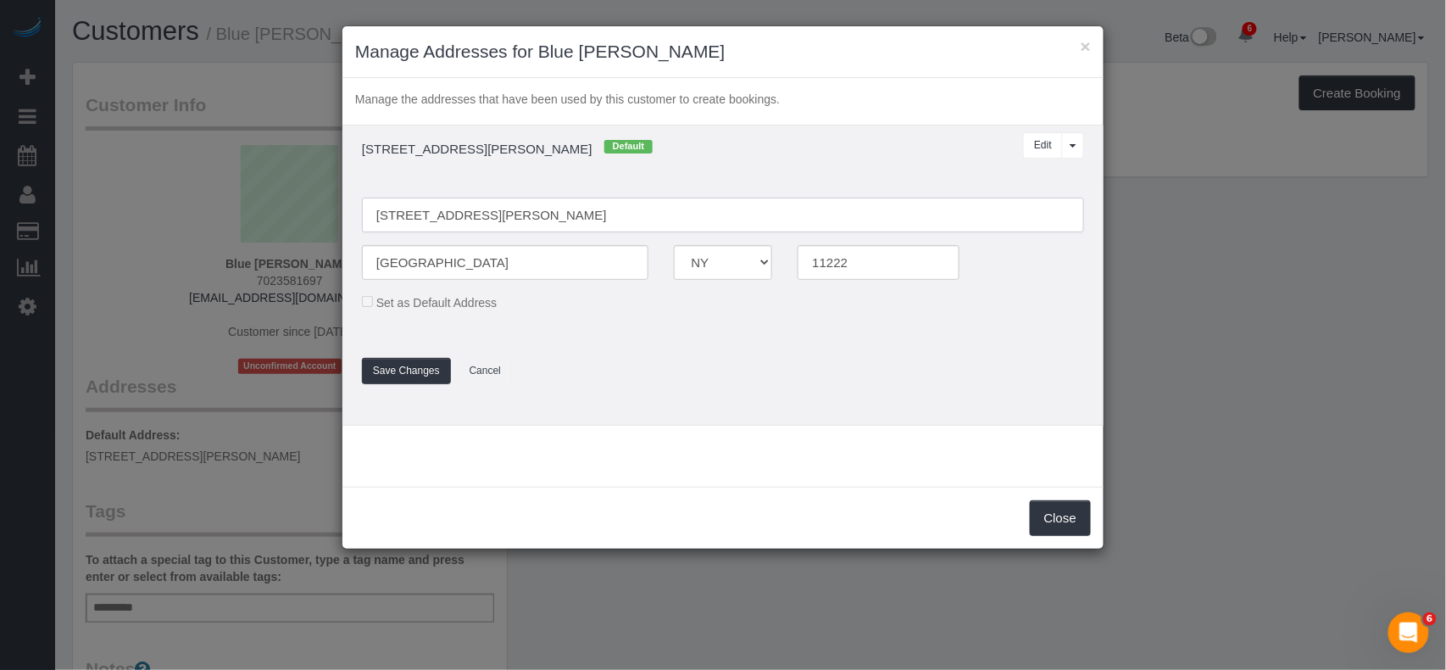
click at [459, 214] on input "[STREET_ADDRESS][PERSON_NAME]" at bounding box center [723, 215] width 722 height 35
type input "115 Eckford Street, Apt 3R"
click at [398, 367] on button "Save Changes" at bounding box center [406, 371] width 89 height 26
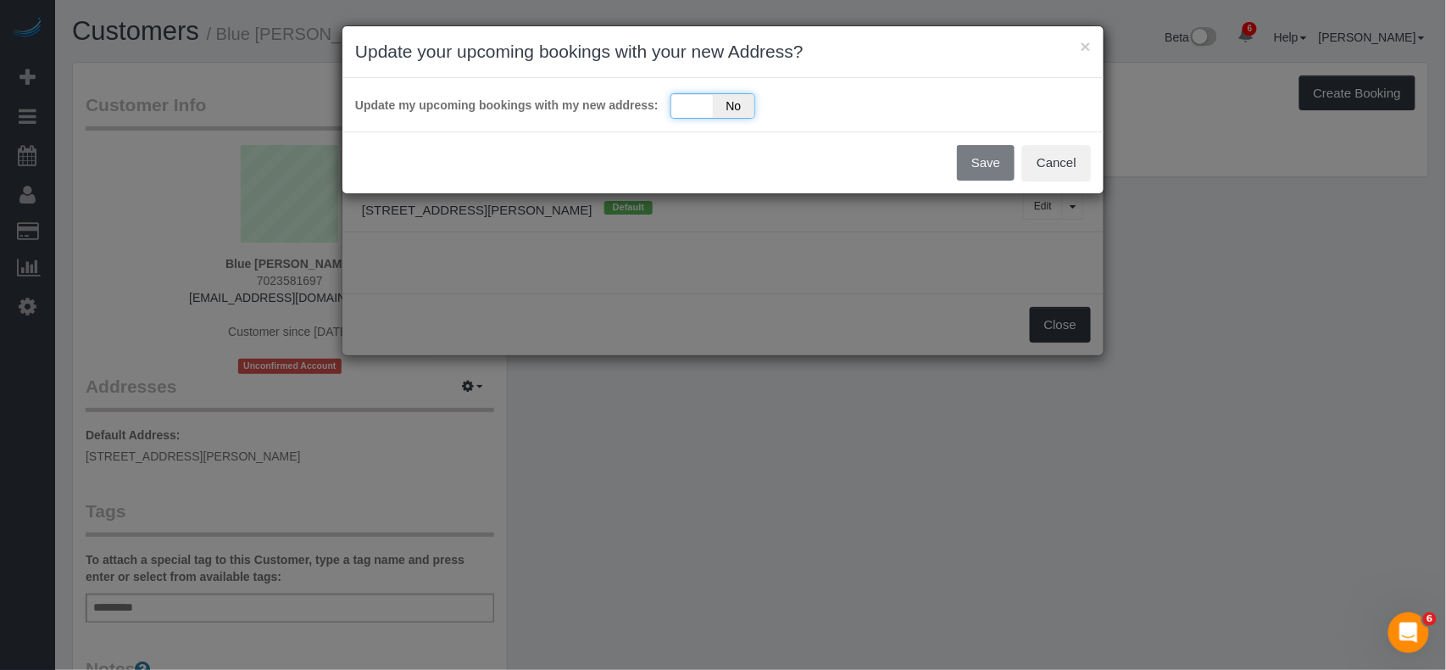
click at [700, 116] on div "Yes No" at bounding box center [713, 105] width 85 height 25
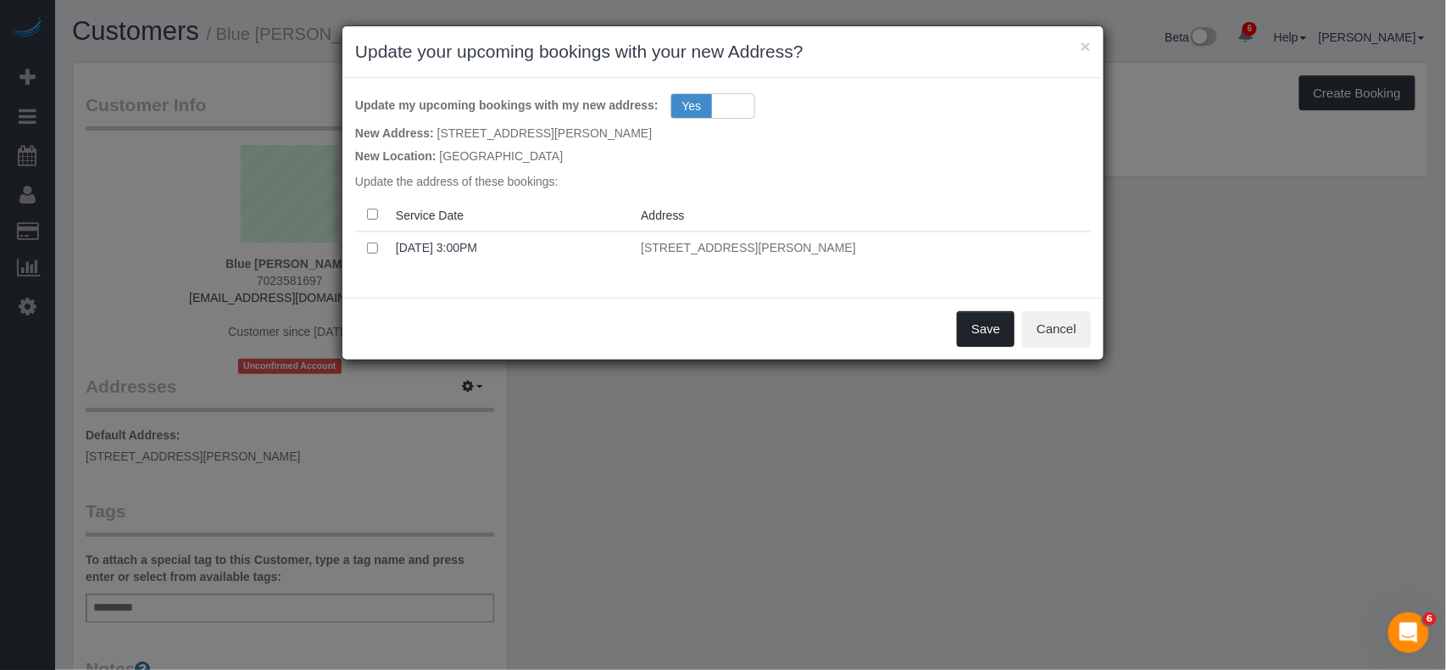
click at [981, 326] on button "Save" at bounding box center [986, 329] width 58 height 36
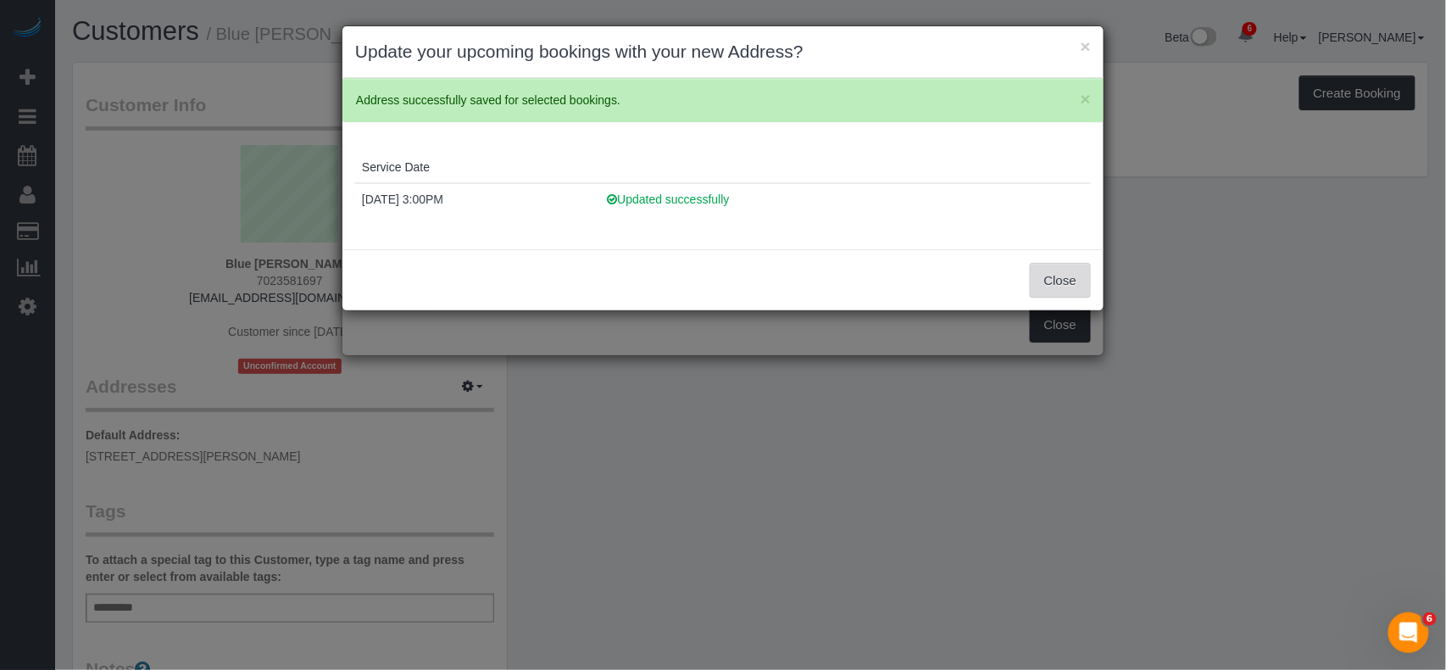
click at [1079, 282] on button "Close" at bounding box center [1060, 281] width 61 height 36
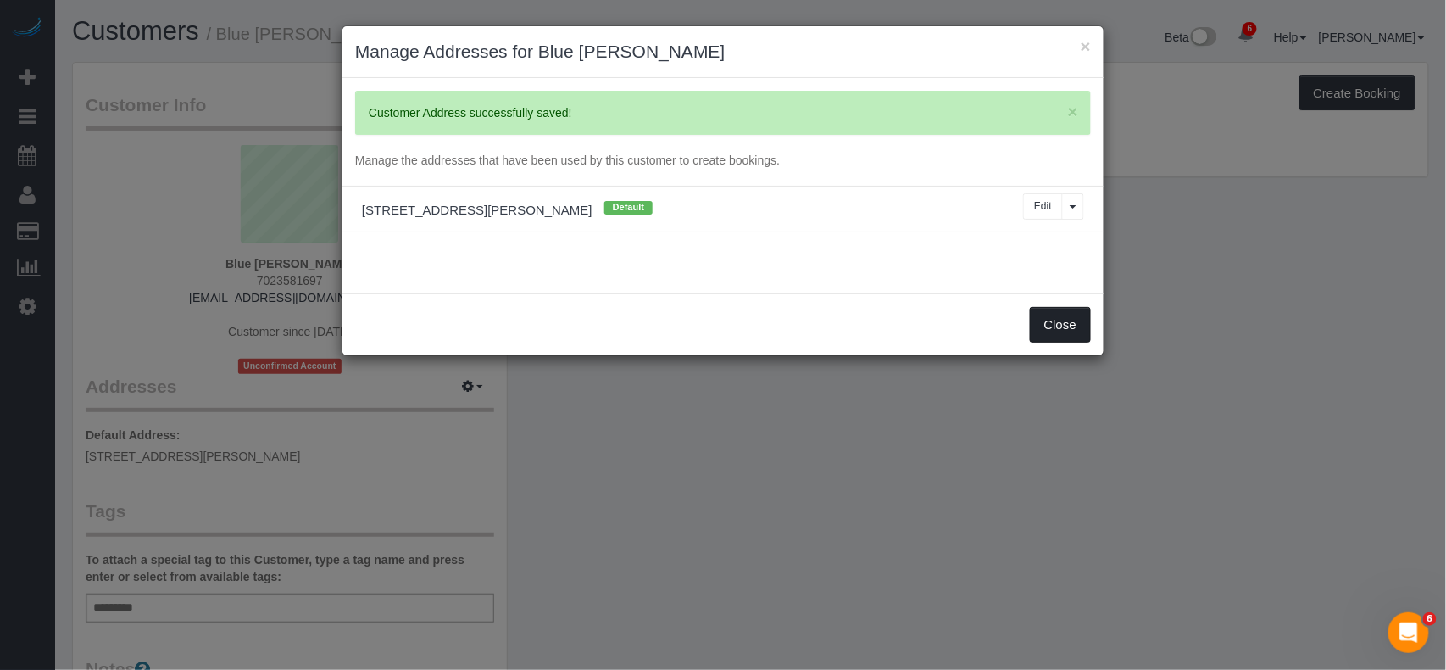
click at [1055, 326] on button "Close" at bounding box center [1060, 325] width 61 height 36
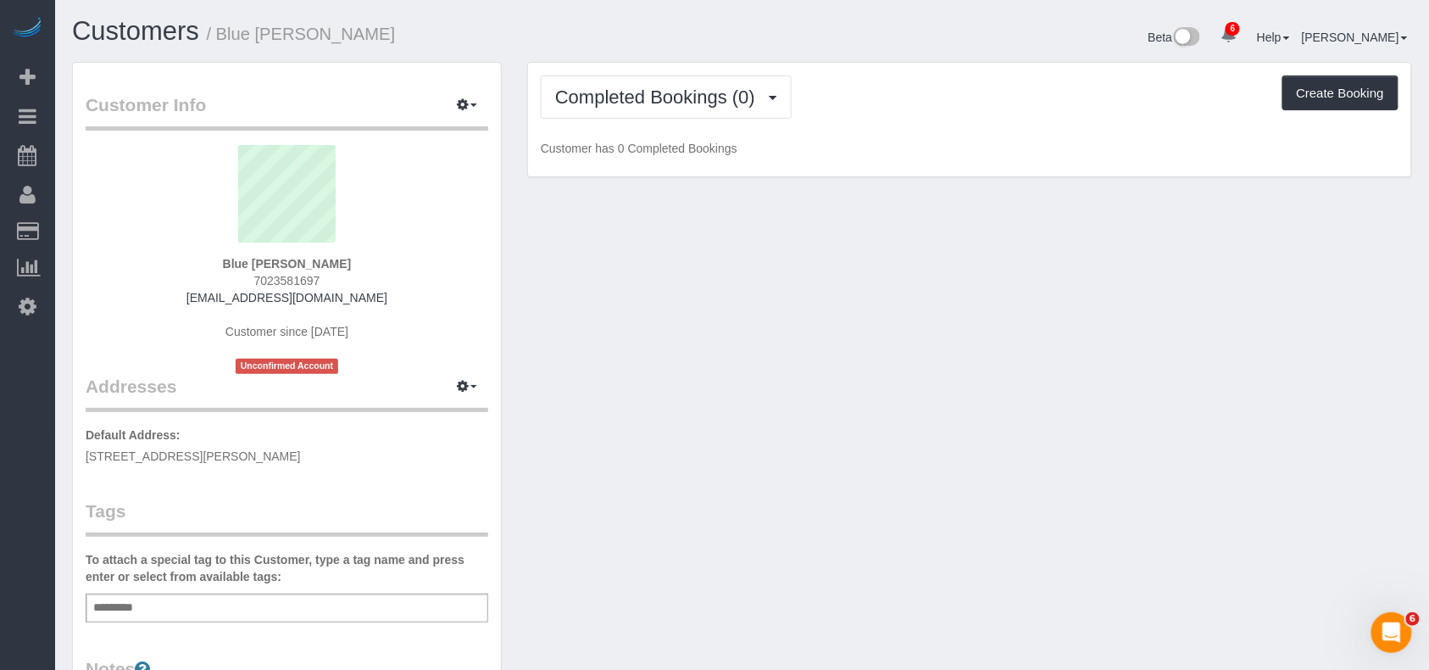
click at [868, 323] on div "Customer Info Edit Contact Info Send Message Email Preferences Special Sales Ta…" at bounding box center [742, 630] width 1366 height 1136
click at [200, 604] on div "Add a tag" at bounding box center [287, 607] width 403 height 29
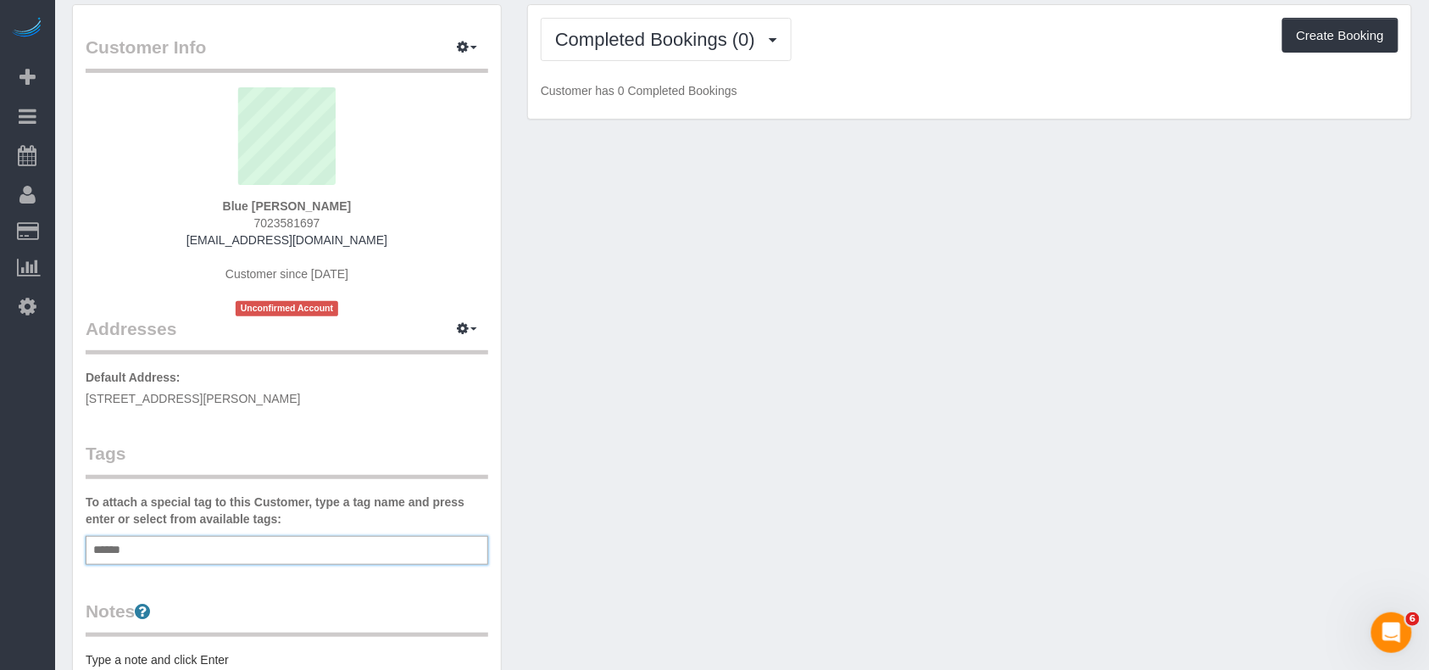
scroll to position [113, 0]
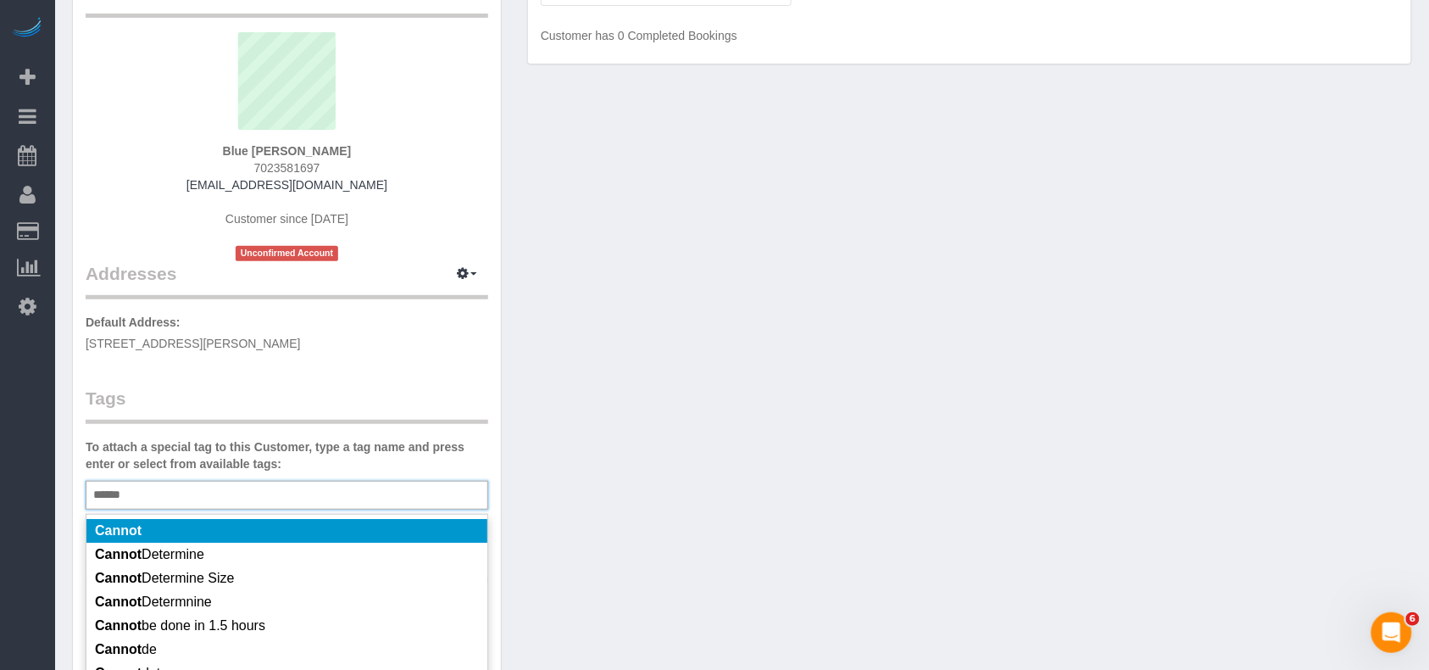
type input "******"
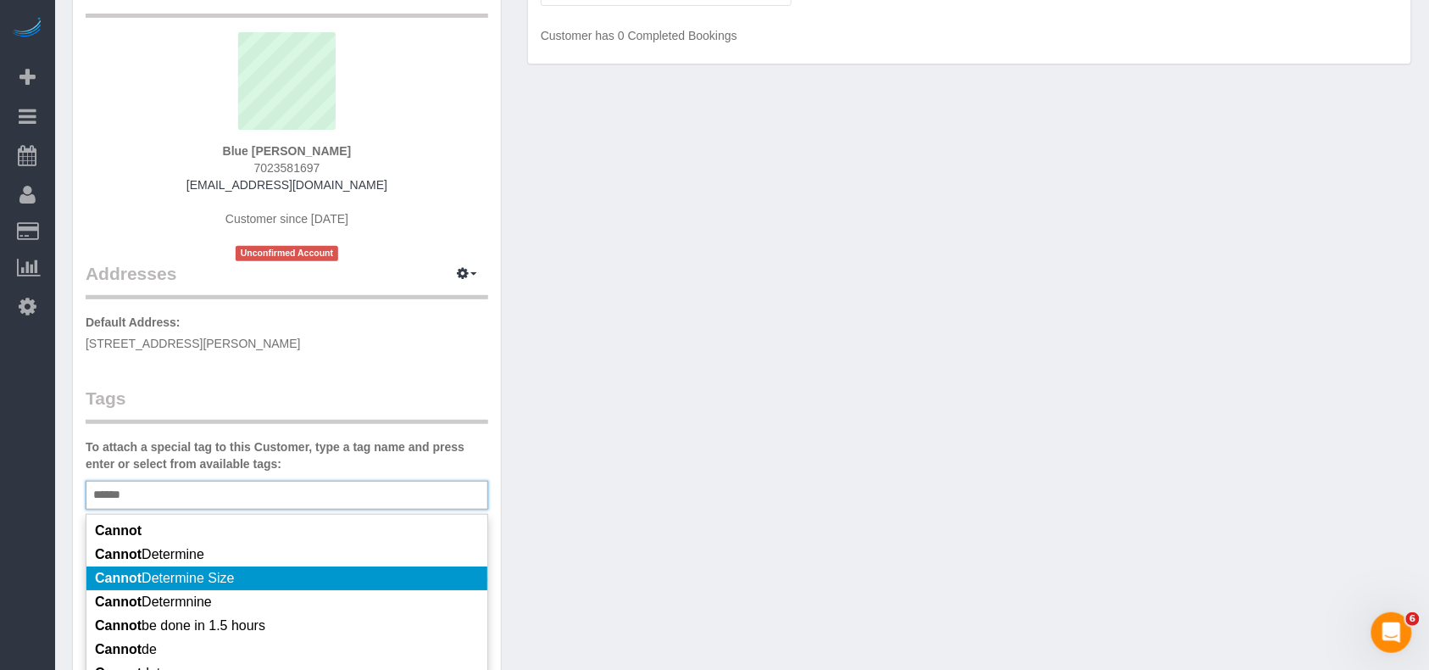
click at [194, 573] on span "Cannot Determine Size" at bounding box center [164, 578] width 139 height 14
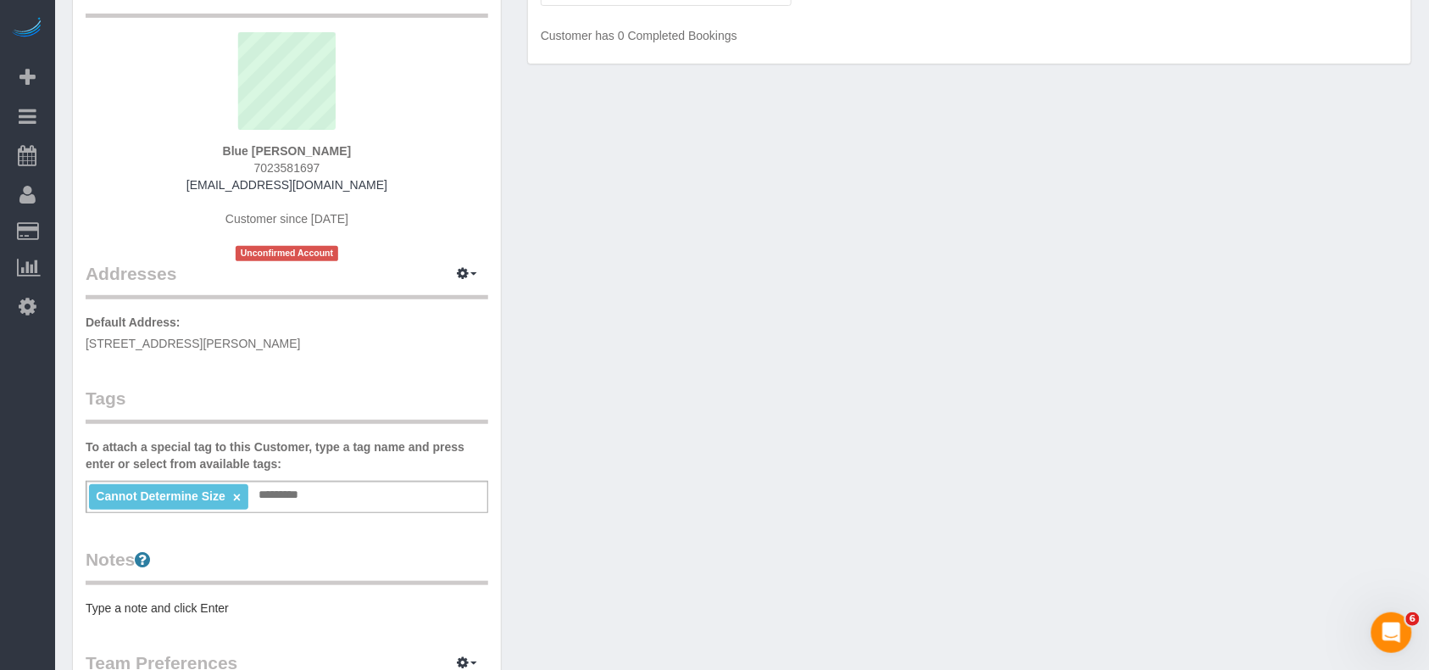
click at [164, 591] on div "Notes Type a note and click Enter" at bounding box center [287, 582] width 403 height 70
click at [166, 608] on pre "Type a note and click Enter" at bounding box center [287, 607] width 403 height 17
type textarea "**********"
drag, startPoint x: 409, startPoint y: 643, endPoint x: -15, endPoint y: 645, distance: 423.9
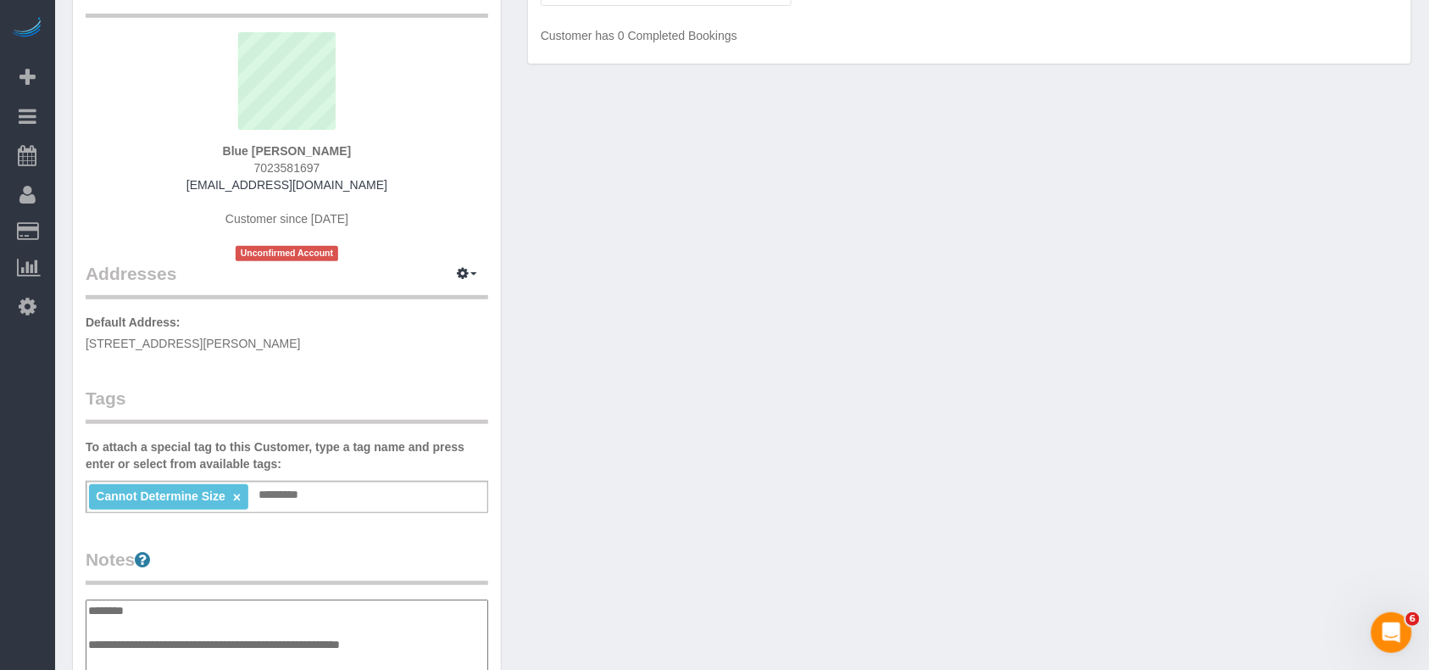
click at [0, 557] on html "6 Beta Your Notifications You have 0 alerts × You have 3 to charge for 08/28/20…" at bounding box center [714, 222] width 1429 height 670
click at [756, 539] on div "Customer Info Edit Contact Info Send Message Email Preferences Special Sales Ta…" at bounding box center [742, 535] width 1366 height 1173
click at [398, 631] on pre "Unlisted https://streeteasy.com/building/115-eckford-street-brooklyn" at bounding box center [287, 624] width 403 height 51
drag, startPoint x: 404, startPoint y: 632, endPoint x: 120, endPoint y: 641, distance: 283.3
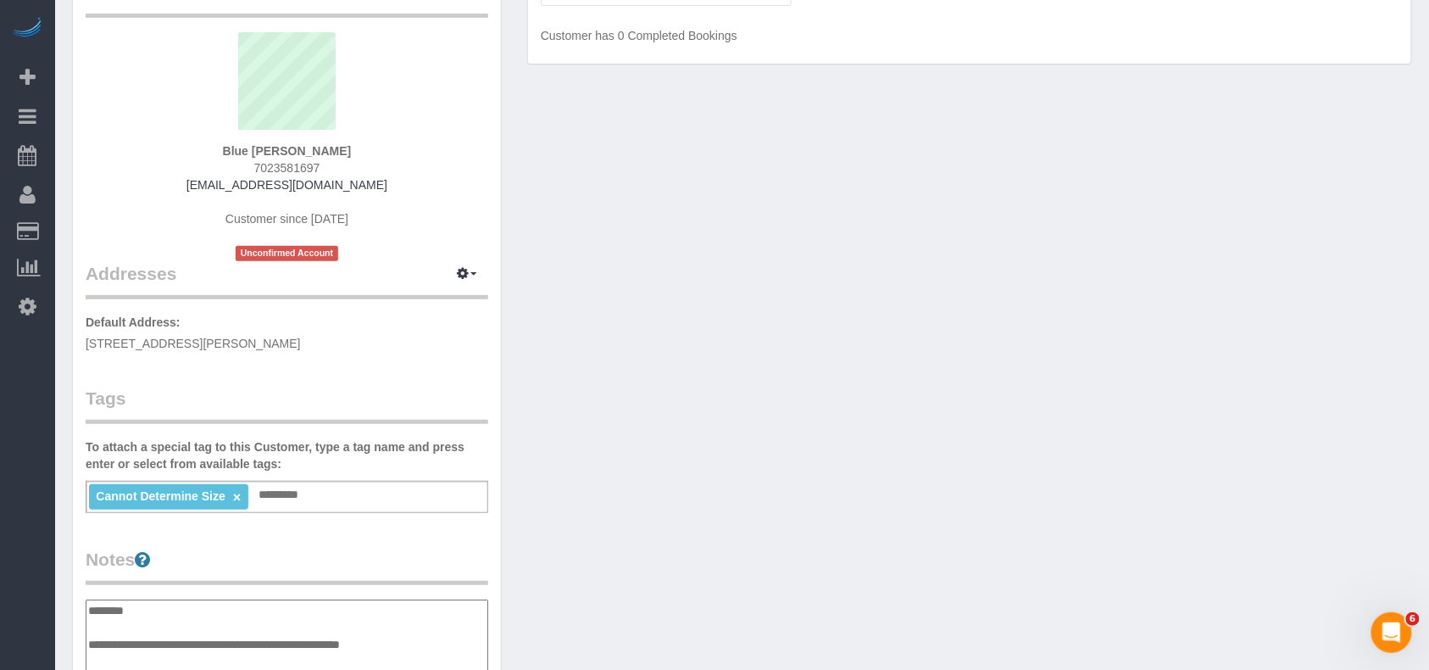
click at [750, 422] on div "Customer Info Edit Contact Info Send Message Email Preferences Special Sales Ta…" at bounding box center [742, 599] width 1366 height 1301
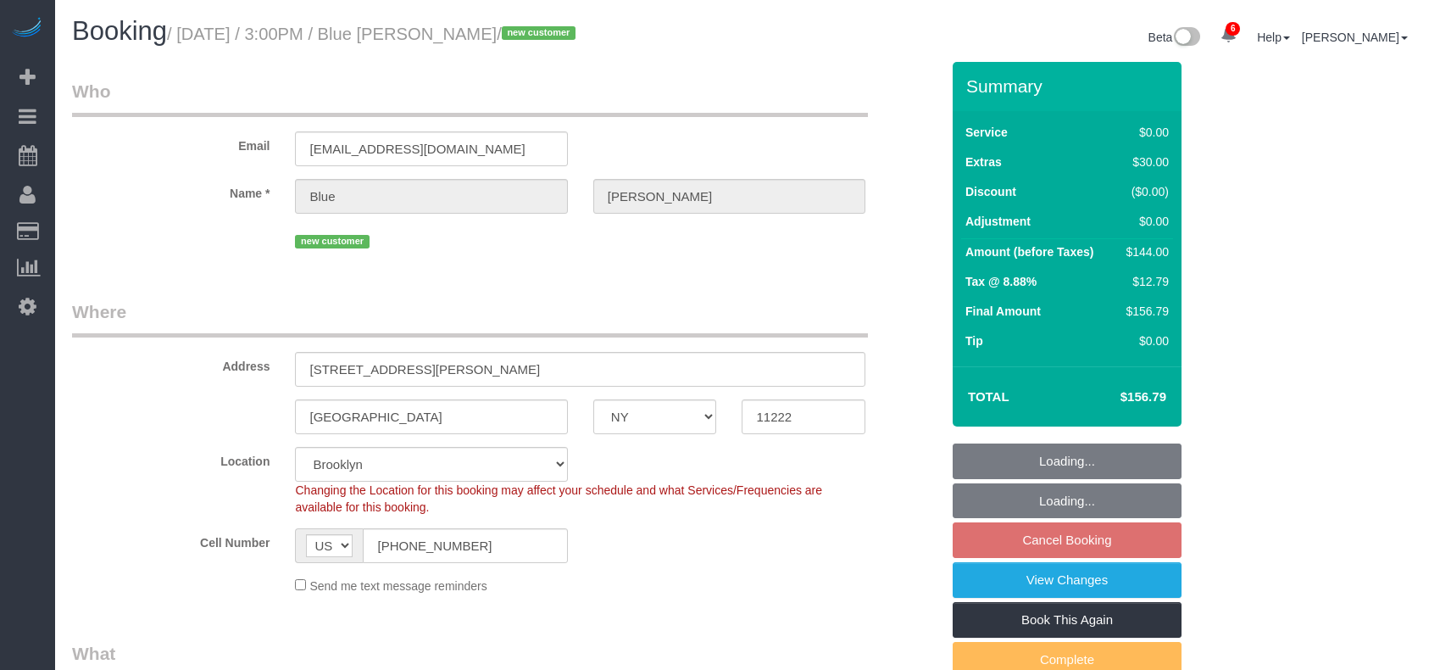
select select "NY"
select select "spot8"
select select "number:62"
select select "number:76"
select select "number:15"
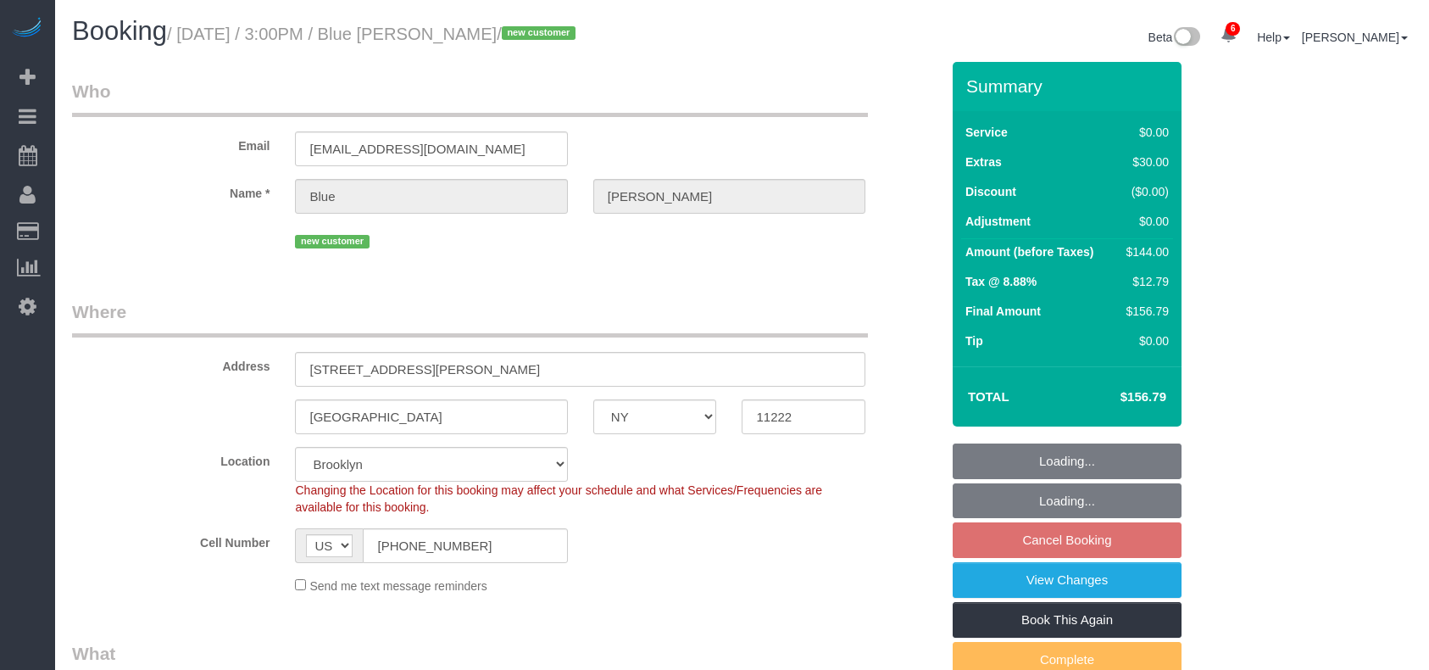
select select "number:5"
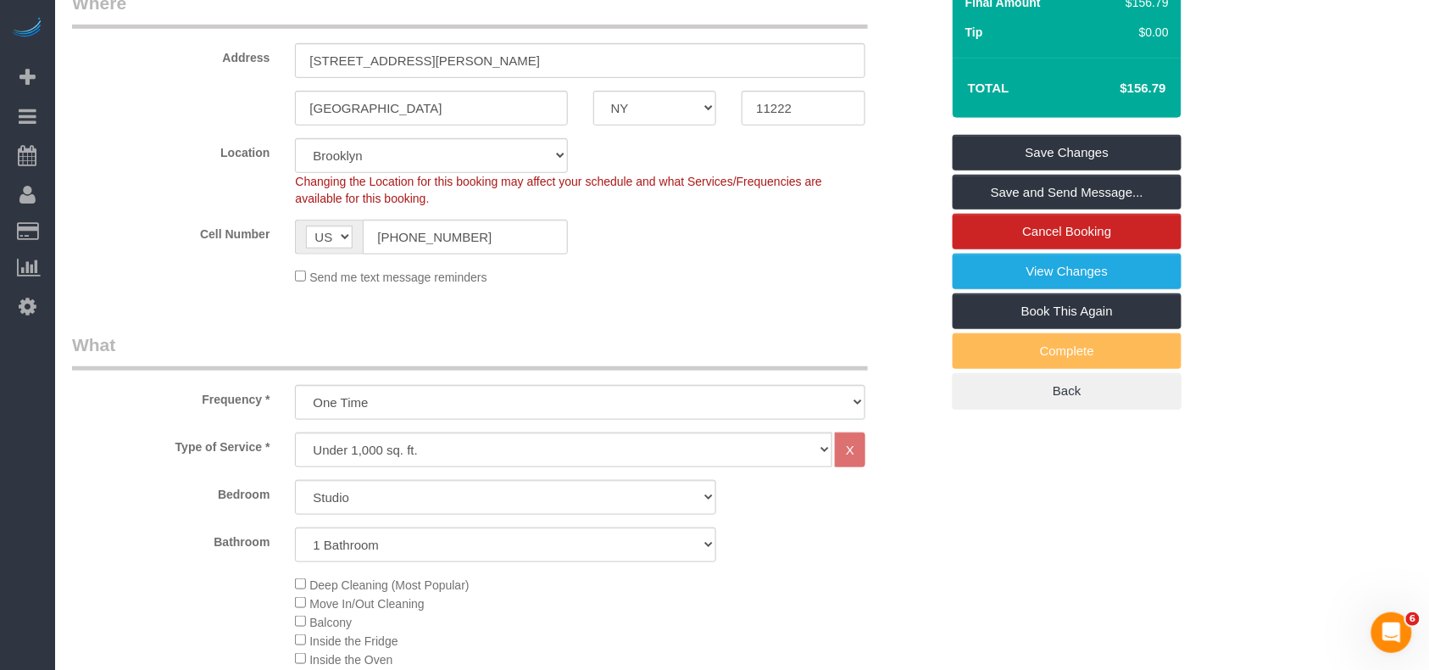
scroll to position [226, 0]
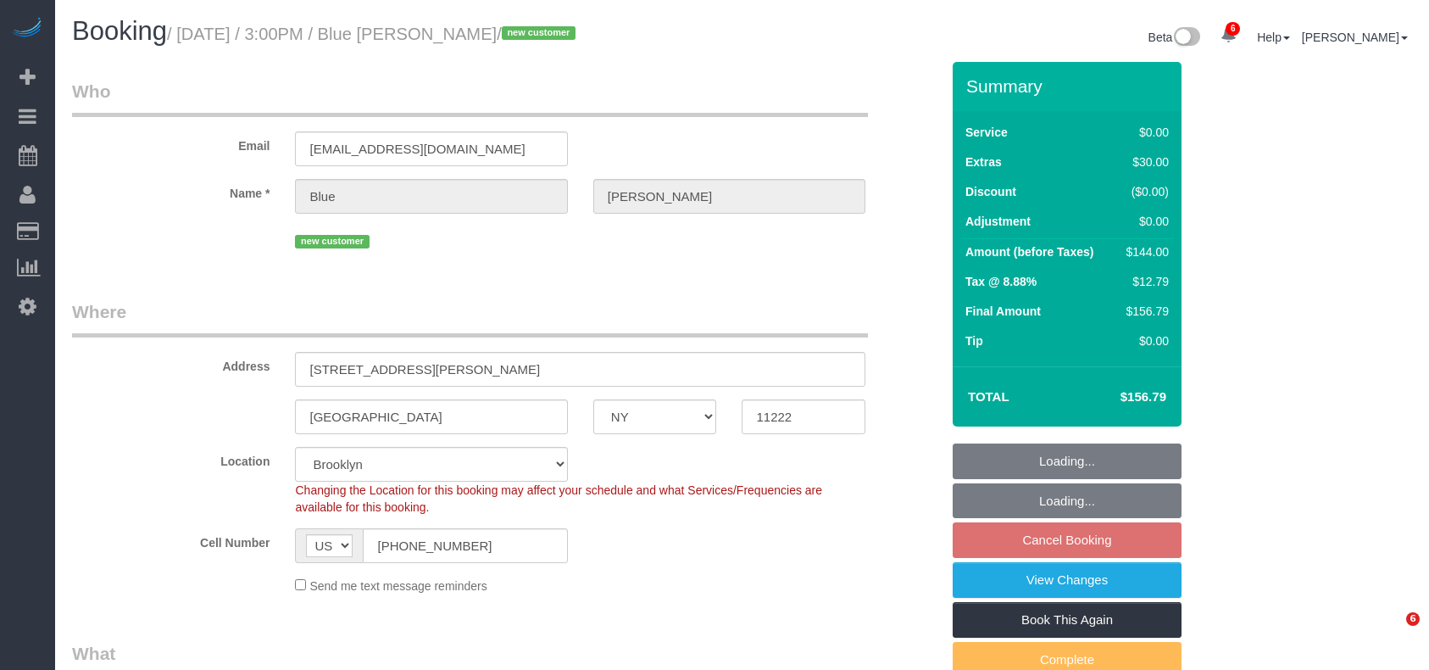
select select "NY"
select select "spot8"
select select "number:62"
select select "number:76"
select select "number:15"
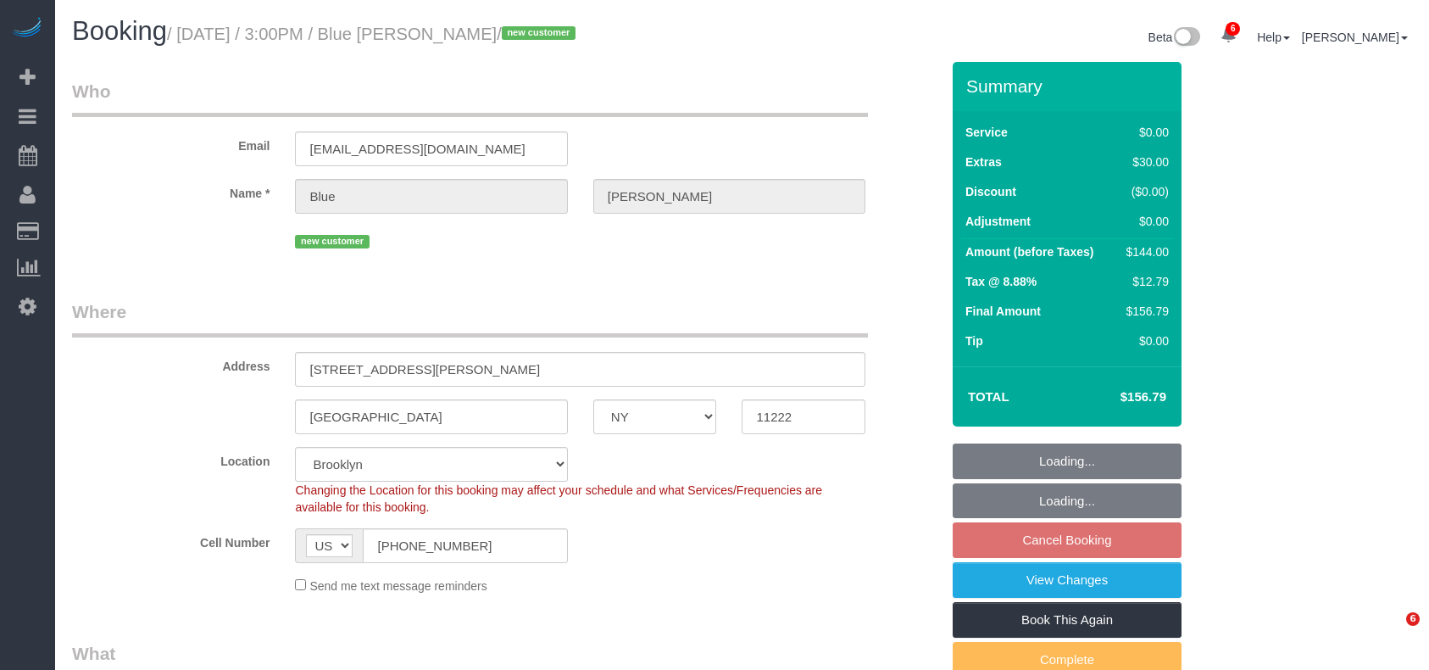
select select "number:5"
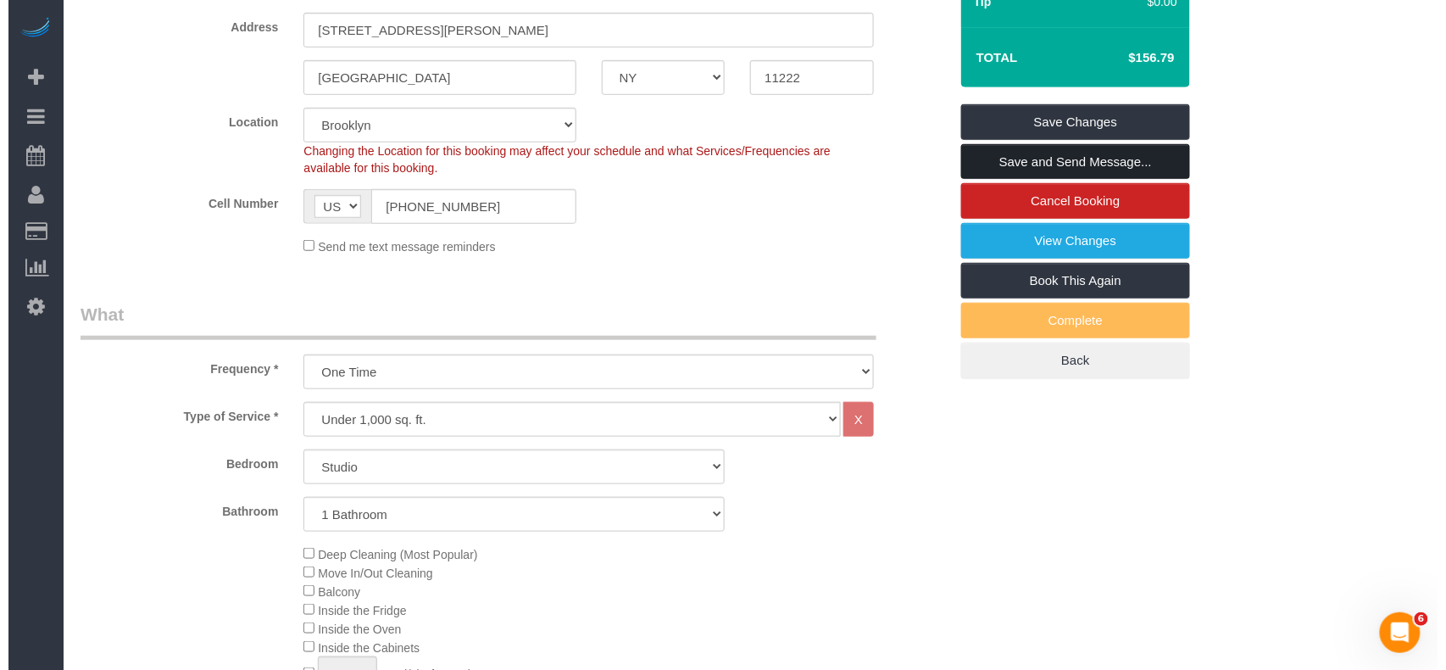
scroll to position [113, 0]
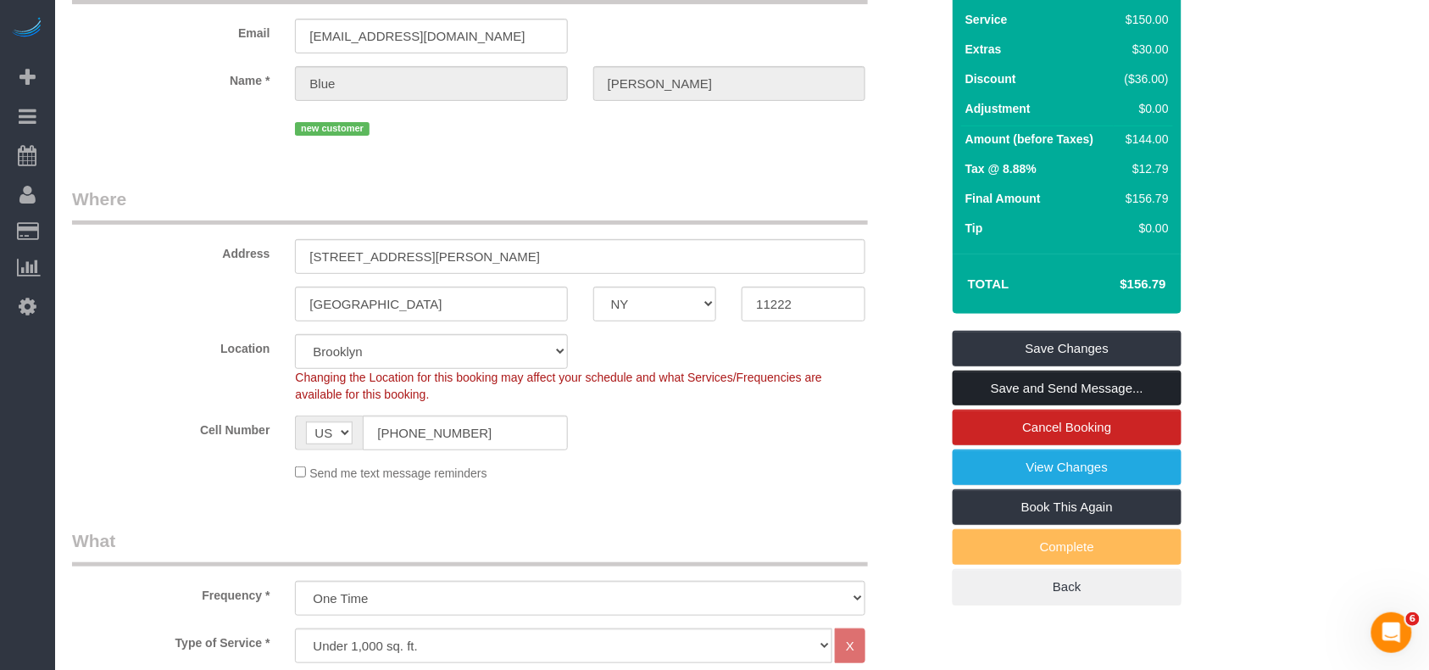
click at [1099, 377] on link "Save and Send Message..." at bounding box center [1067, 388] width 229 height 36
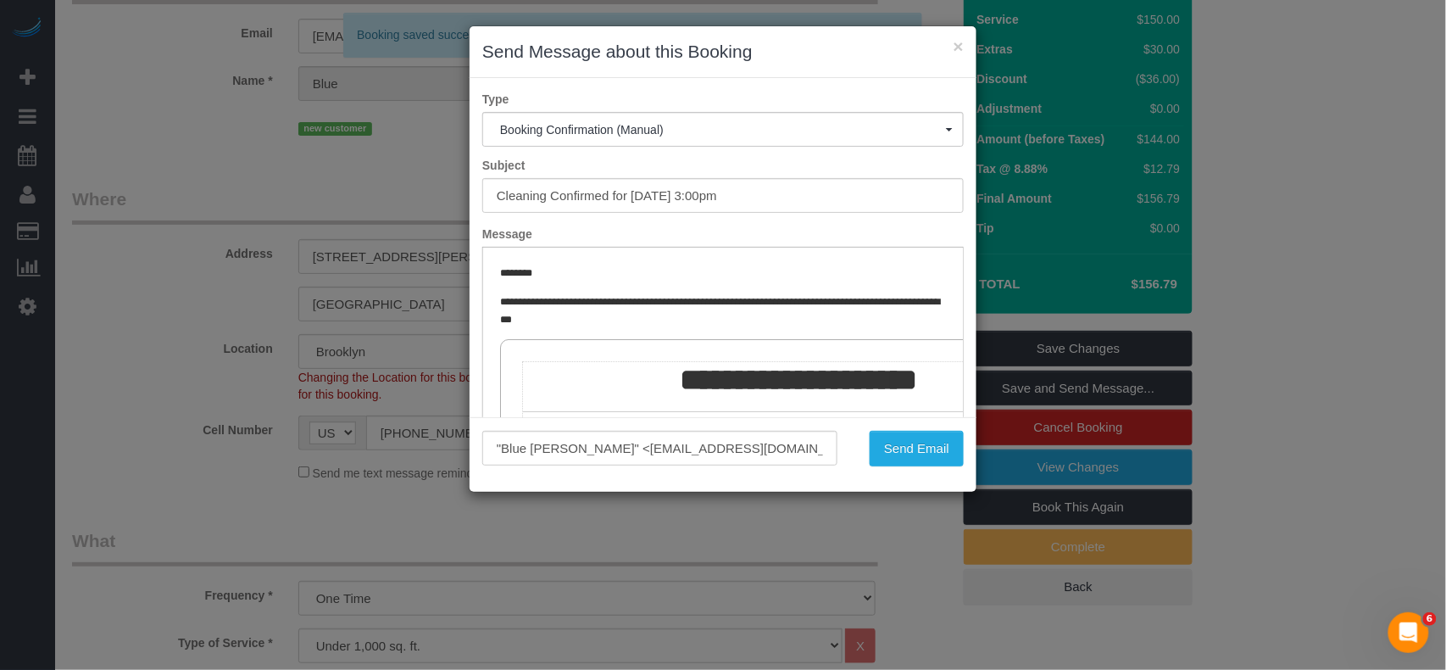
scroll to position [0, 0]
click at [906, 442] on button "Send Email" at bounding box center [917, 449] width 94 height 36
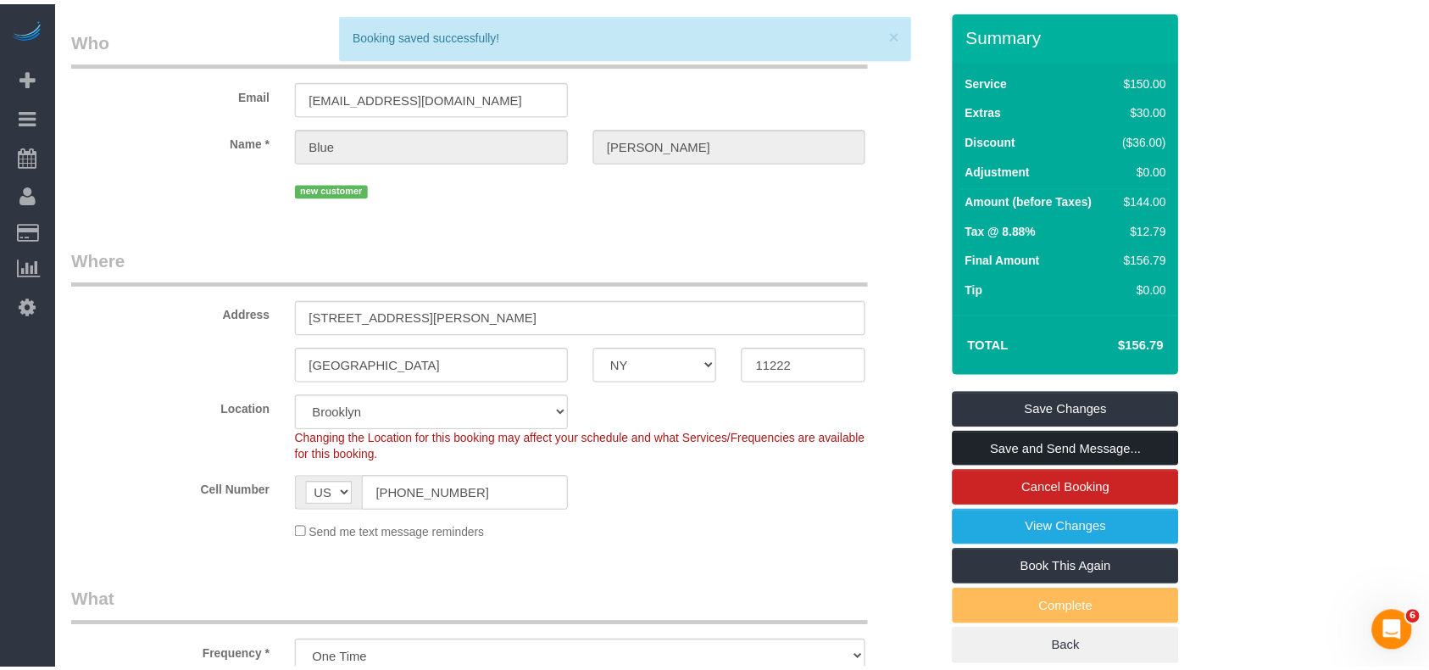
scroll to position [175, 0]
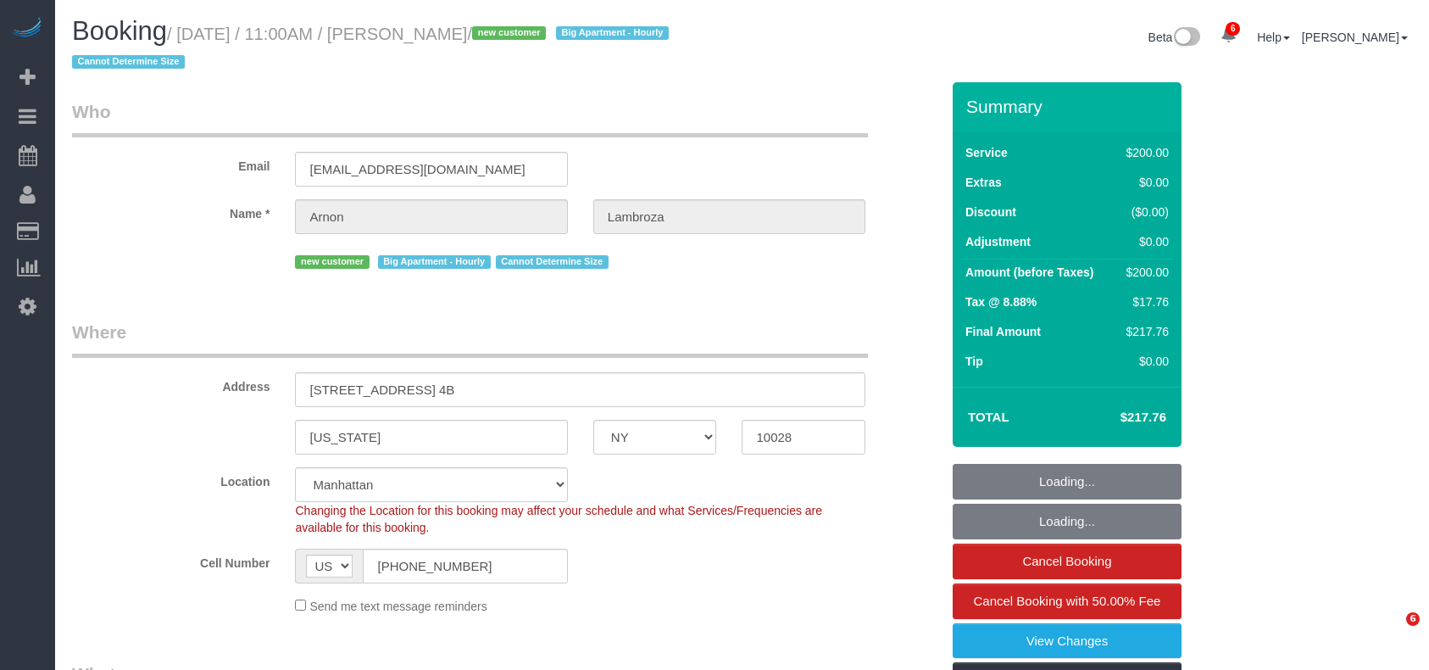
select select "NY"
select select "150"
select select "spot1"
select select "number:59"
select select "number:90"
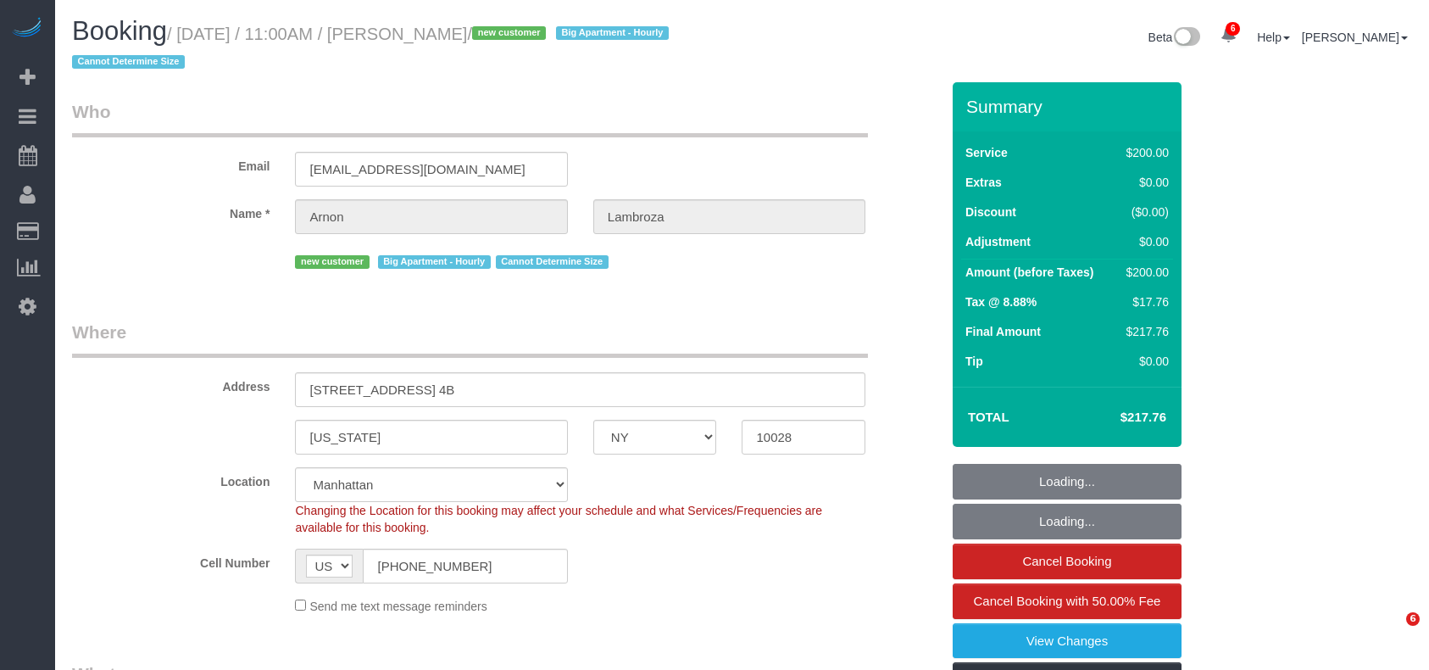
select select "number:15"
select select "number:6"
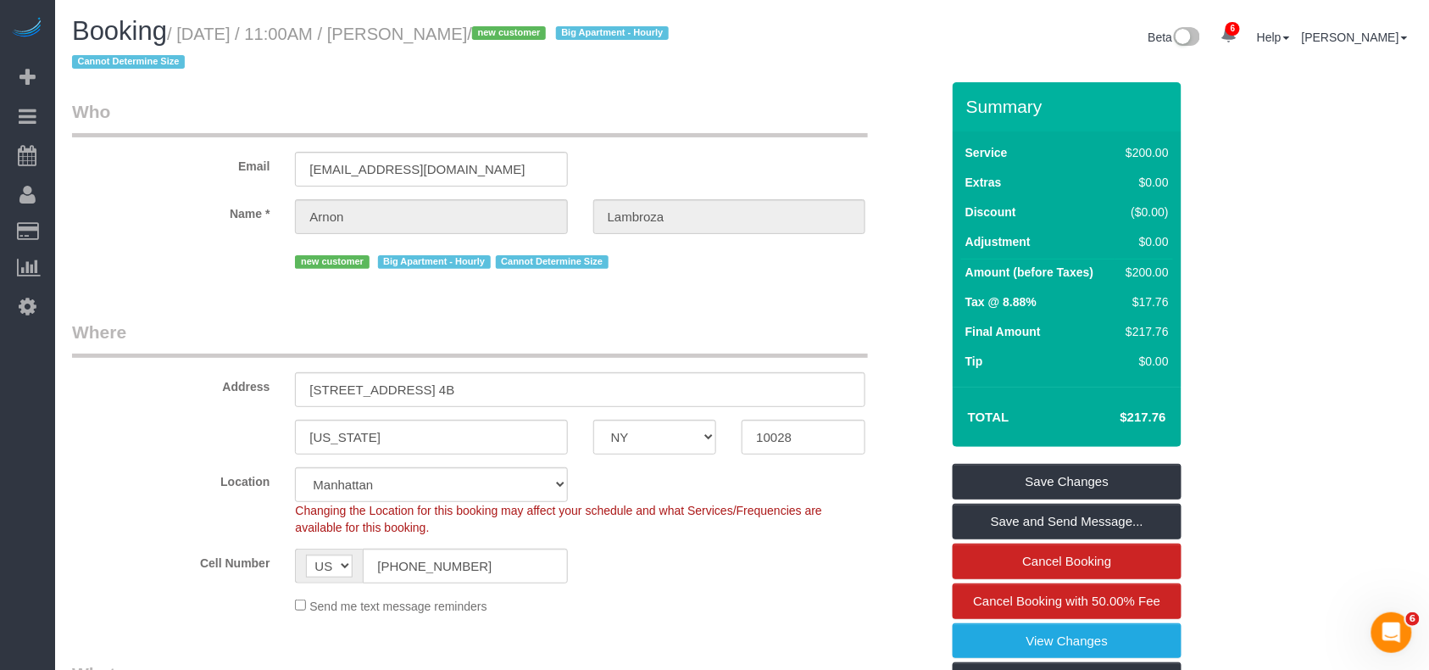
drag, startPoint x: 530, startPoint y: 31, endPoint x: 402, endPoint y: 31, distance: 128.0
click at [402, 31] on small "/ [DATE] / 11:00AM / [PERSON_NAME] / new customer Big Apartment - Hourly Cannot…" at bounding box center [373, 48] width 602 height 47
copy small "[PERSON_NAME]"
drag, startPoint x: 510, startPoint y: 71, endPoint x: 529, endPoint y: 48, distance: 30.1
click at [510, 70] on h1 "Booking / [DATE] / 11:00AM / [PERSON_NAME] / new customer Big Apartment - Hourl…" at bounding box center [401, 46] width 658 height 58
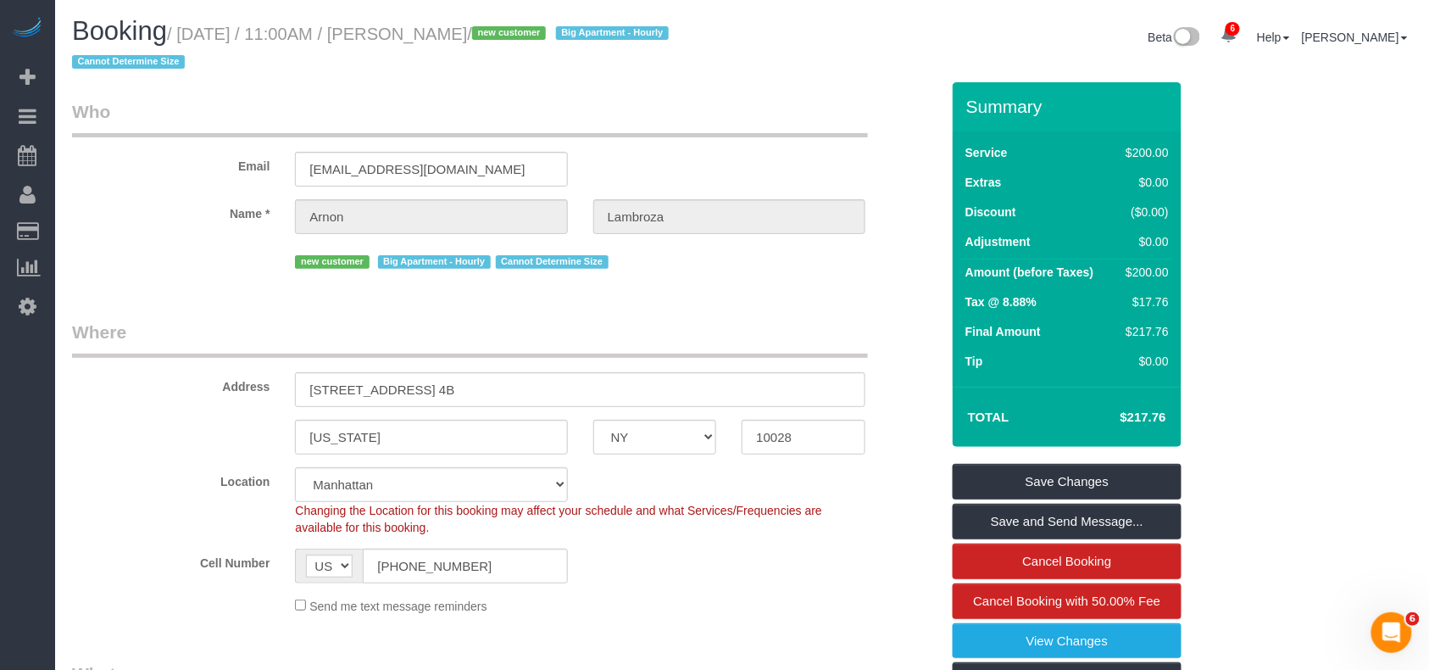
drag, startPoint x: 529, startPoint y: 31, endPoint x: 185, endPoint y: 32, distance: 344.2
click at [185, 32] on small "/ [DATE] / 11:00AM / [PERSON_NAME] / new customer Big Apartment - Hourly Cannot…" at bounding box center [373, 48] width 602 height 47
copy small "[DATE] / 11:00AM / [PERSON_NAME]"
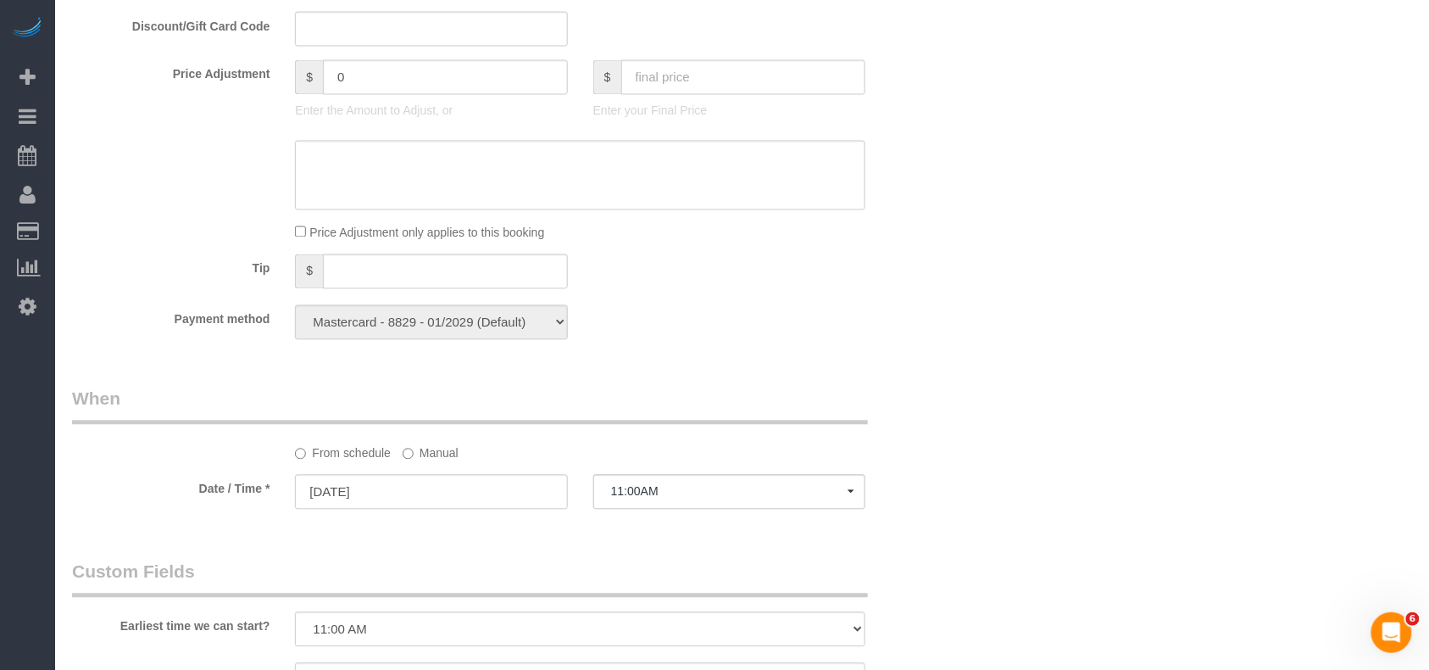
scroll to position [904, 0]
